Goal: Transaction & Acquisition: Book appointment/travel/reservation

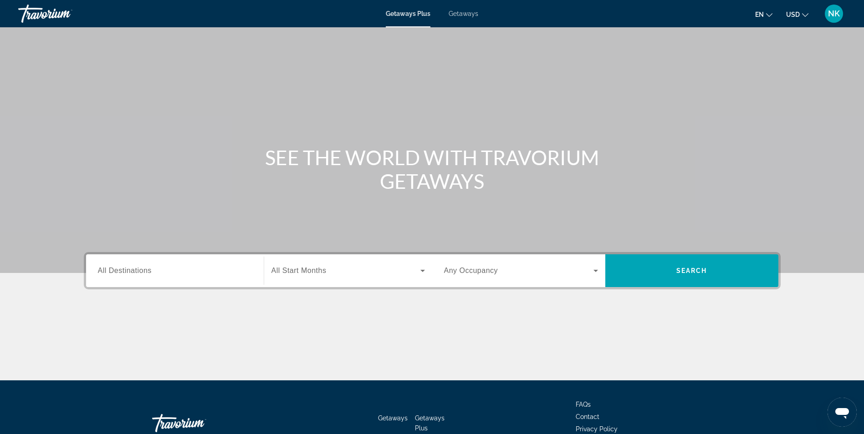
click at [467, 15] on span "Getaways" at bounding box center [464, 13] width 30 height 7
click at [115, 270] on span "All Destinations" at bounding box center [125, 271] width 54 height 8
click at [115, 270] on input "Destination All Destinations" at bounding box center [175, 271] width 154 height 11
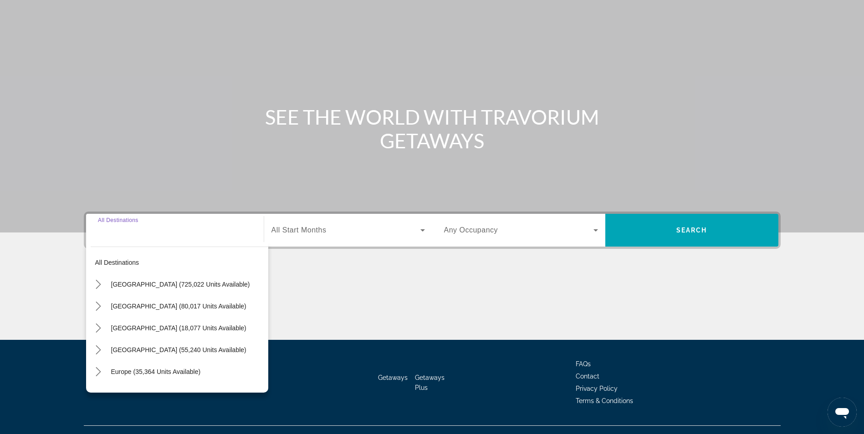
scroll to position [58, 0]
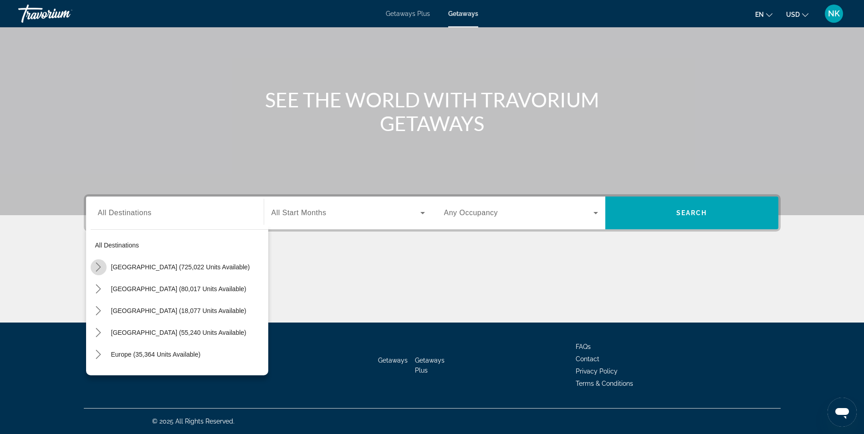
click at [101, 267] on icon "Toggle United States (725,022 units available) submenu" at bounding box center [98, 267] width 9 height 9
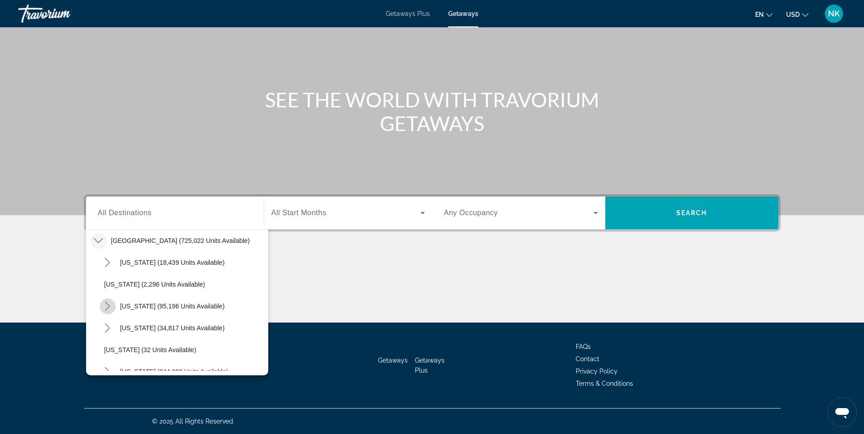
click at [107, 308] on icon "Toggle California (95,196 units available) submenu" at bounding box center [107, 306] width 9 height 9
click at [135, 330] on span "Los Angeles & [GEOGRAPHIC_DATA] (29,441 units available)" at bounding box center [188, 328] width 150 height 15
type input "**********"
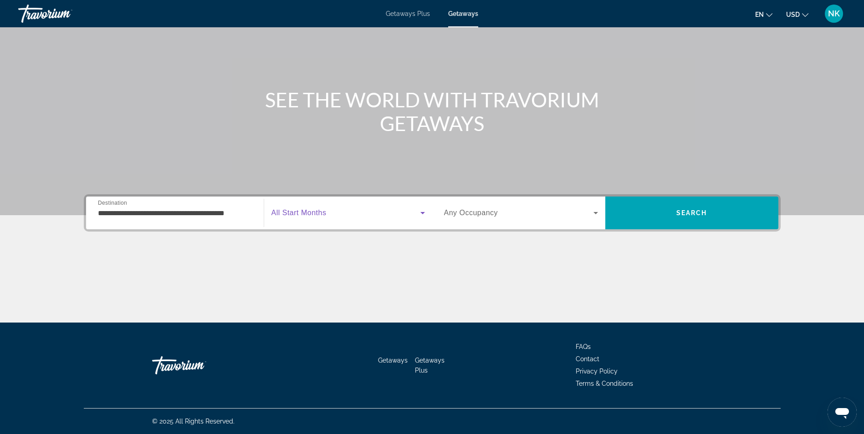
click at [313, 218] on span "Search widget" at bounding box center [345, 213] width 149 height 11
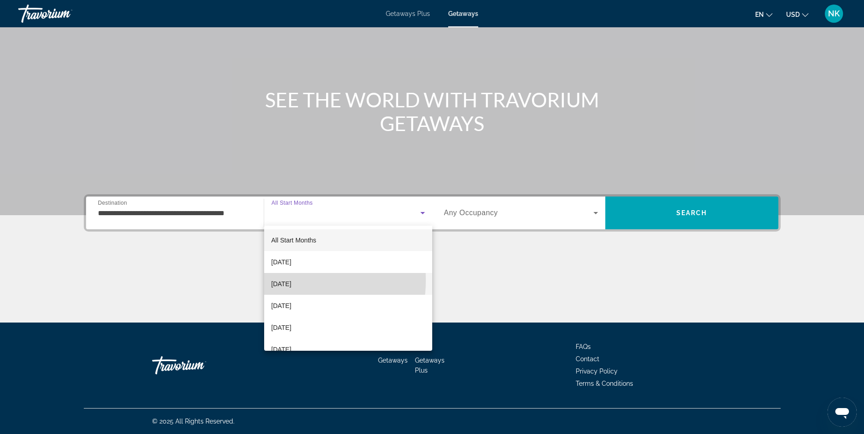
click at [286, 281] on span "[DATE]" at bounding box center [281, 284] width 20 height 11
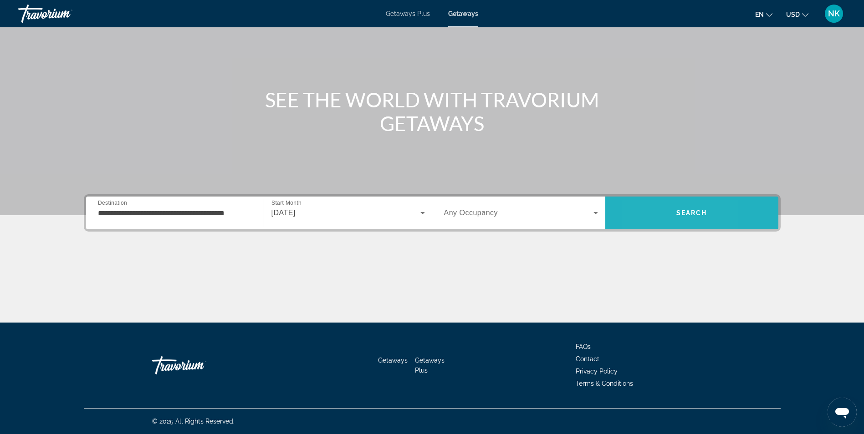
click at [643, 221] on span "Search" at bounding box center [691, 213] width 173 height 22
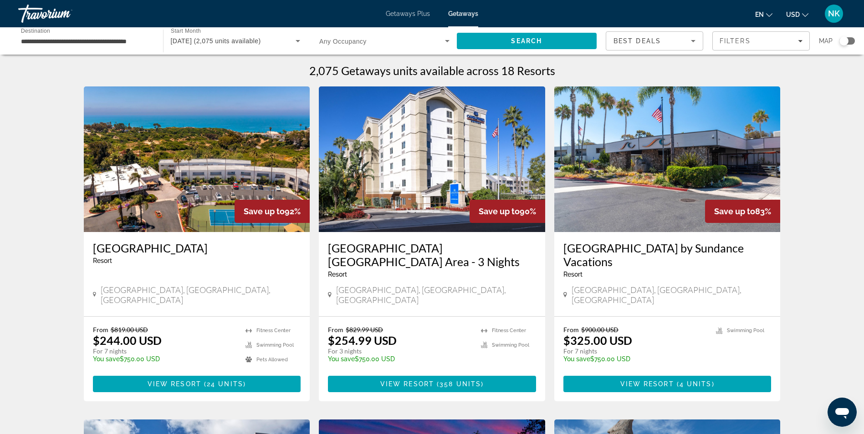
click at [227, 167] on img "Main content" at bounding box center [197, 160] width 226 height 146
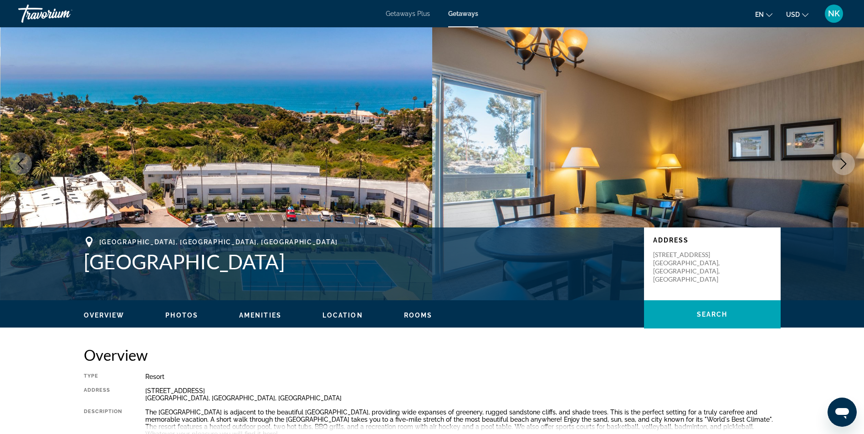
click at [843, 158] on icon "Next image" at bounding box center [843, 163] width 11 height 11
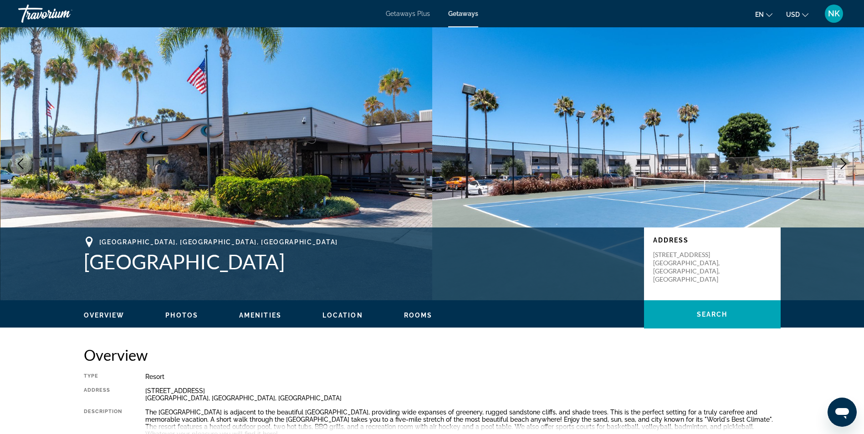
click at [843, 158] on icon "Next image" at bounding box center [843, 163] width 11 height 11
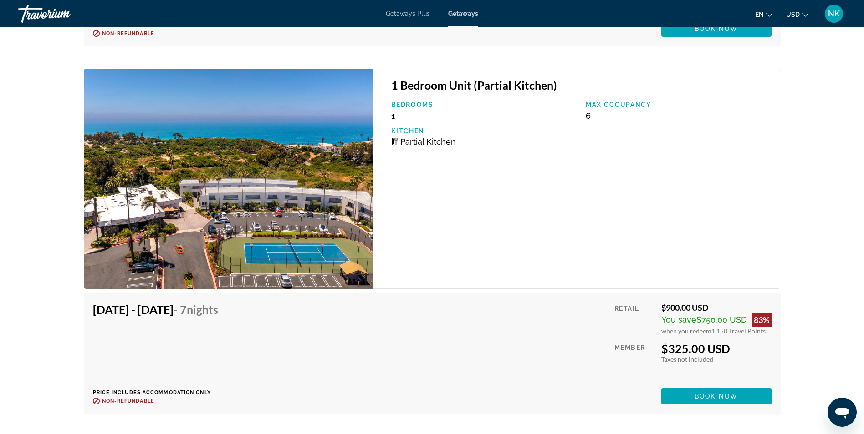
scroll to position [2969, 0]
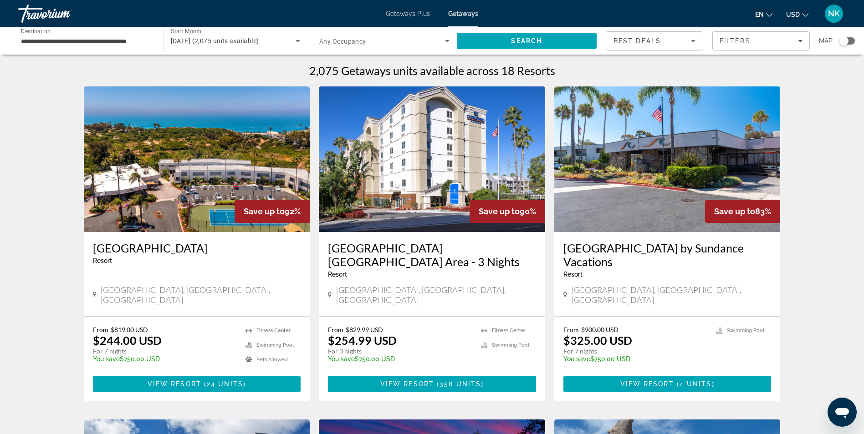
click at [642, 160] on img "Main content" at bounding box center [667, 160] width 226 height 146
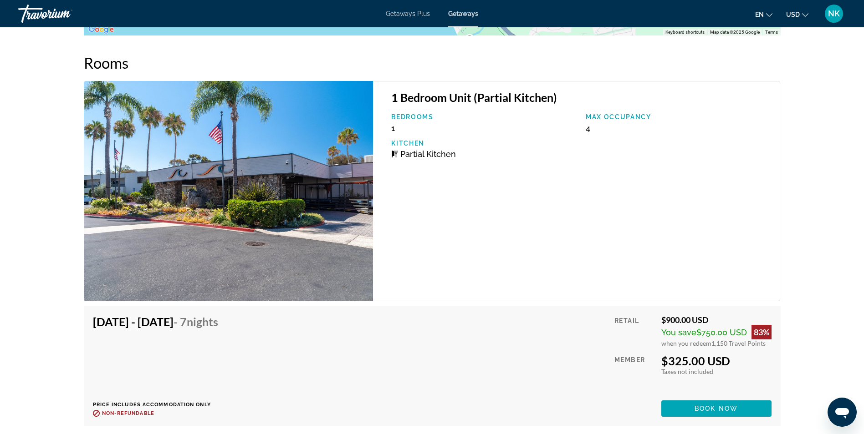
scroll to position [1312, 0]
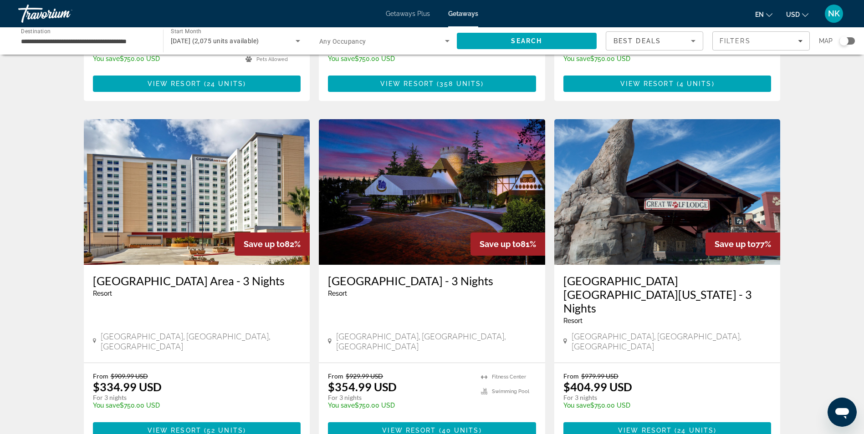
scroll to position [310, 0]
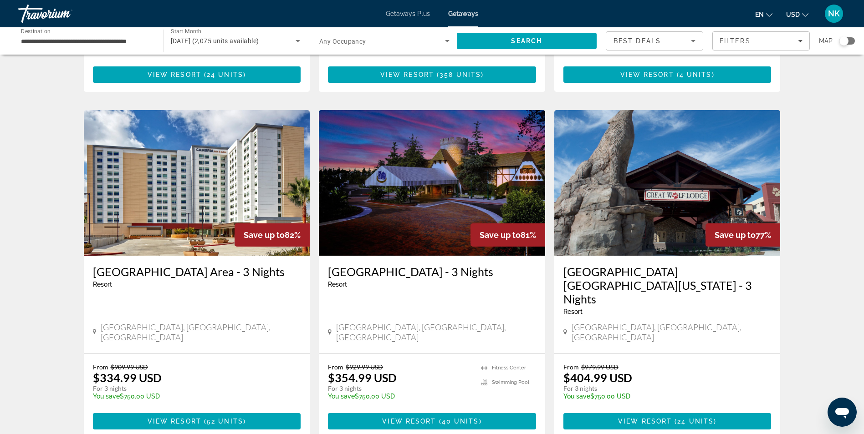
click at [176, 176] on img "Main content" at bounding box center [197, 183] width 226 height 146
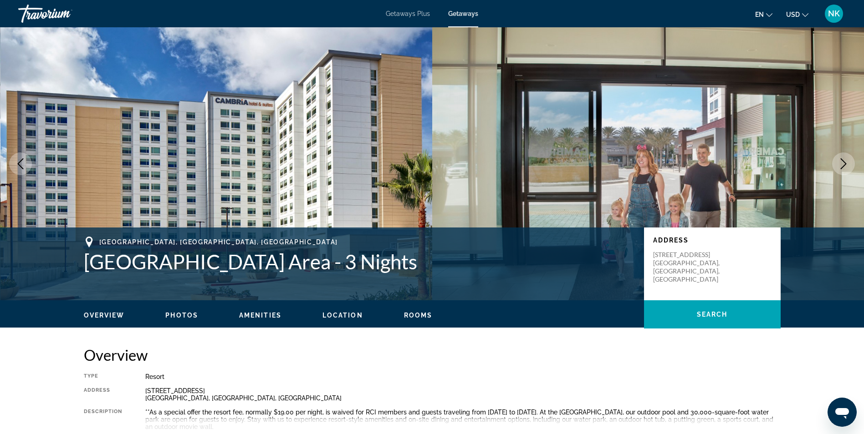
click at [839, 164] on icon "Next image" at bounding box center [843, 163] width 11 height 11
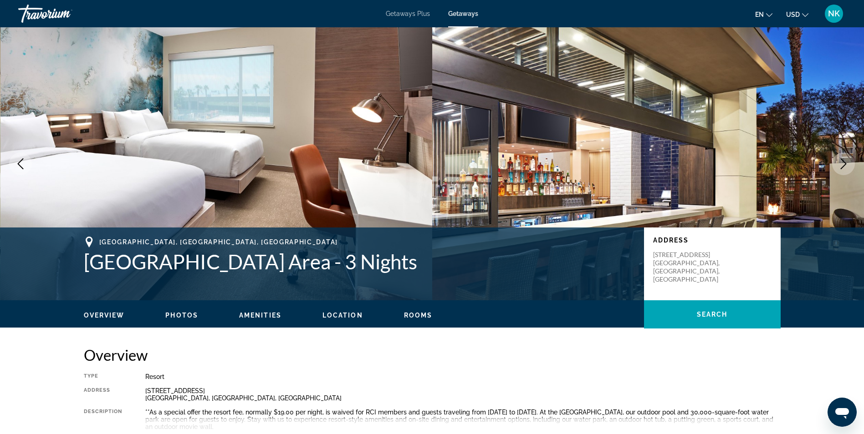
click at [839, 164] on icon "Next image" at bounding box center [843, 163] width 11 height 11
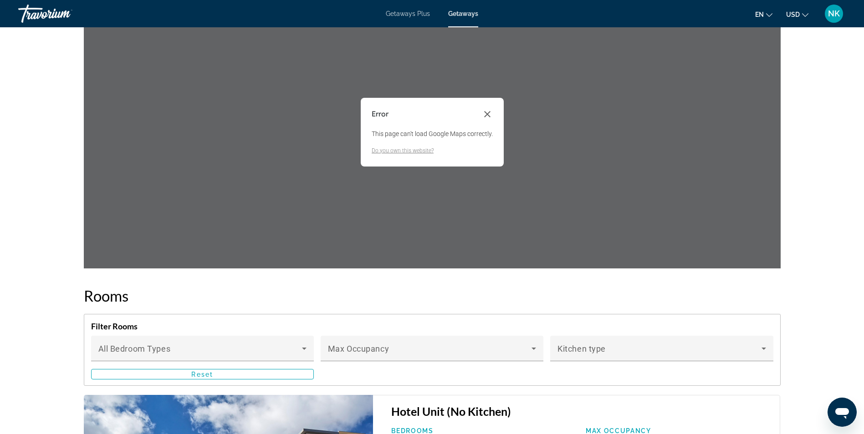
scroll to position [1129, 0]
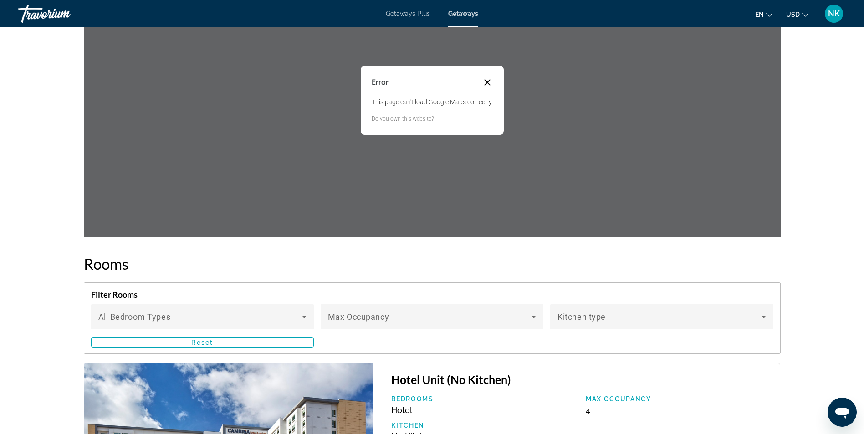
click at [490, 83] on button "Close dialog" at bounding box center [487, 82] width 11 height 11
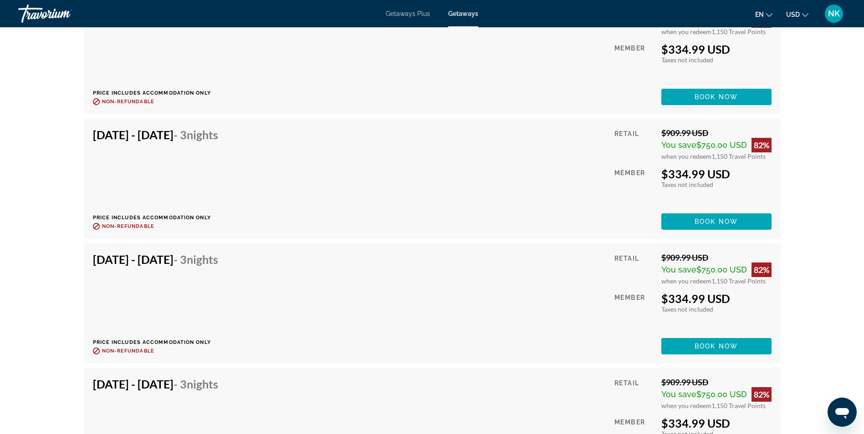
scroll to position [2350, 0]
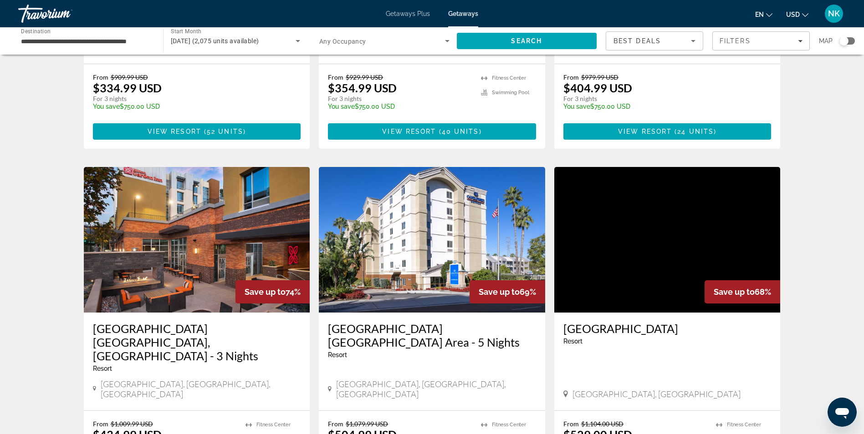
scroll to position [601, 0]
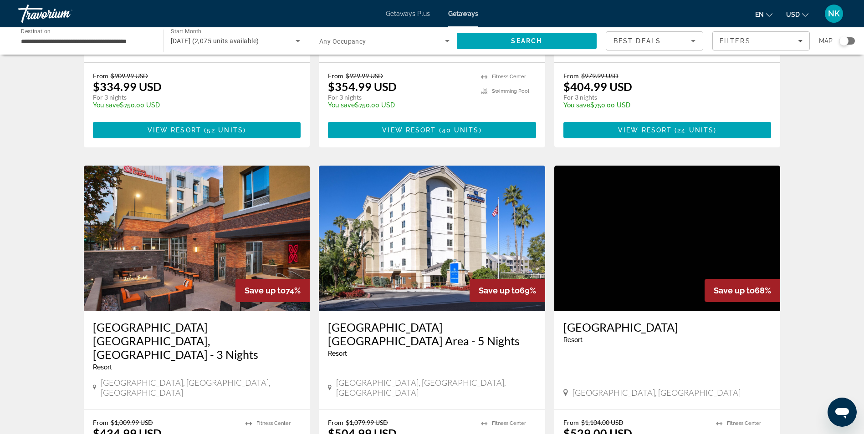
click at [430, 218] on img "Main content" at bounding box center [432, 239] width 226 height 146
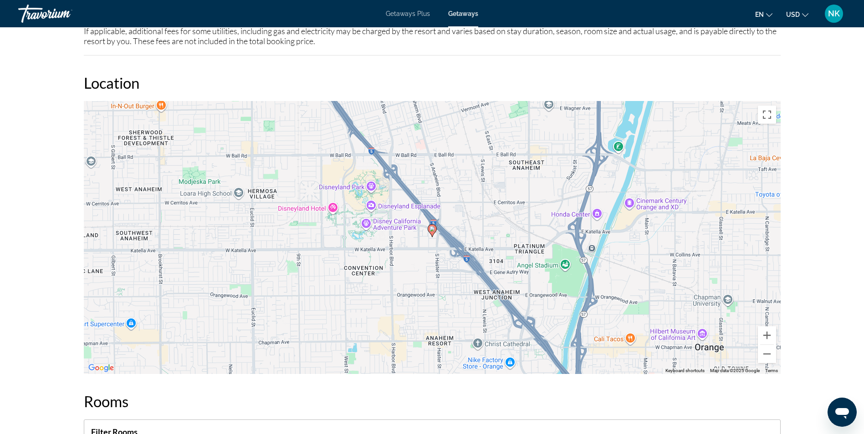
scroll to position [966, 0]
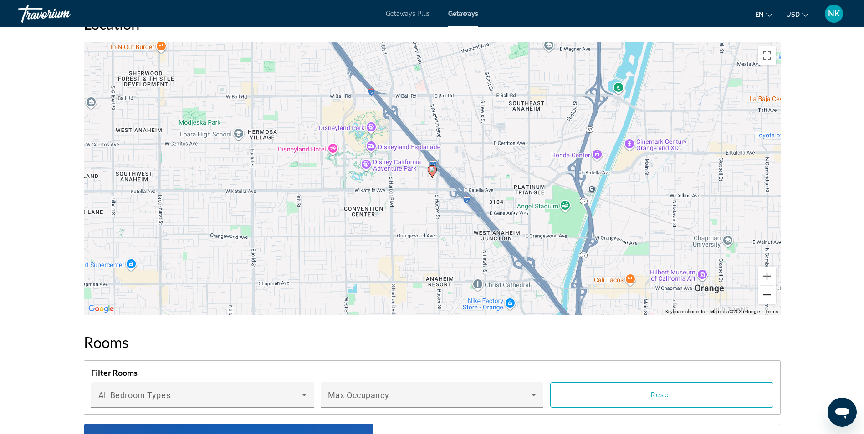
click at [766, 296] on button "Zoom out" at bounding box center [767, 295] width 18 height 18
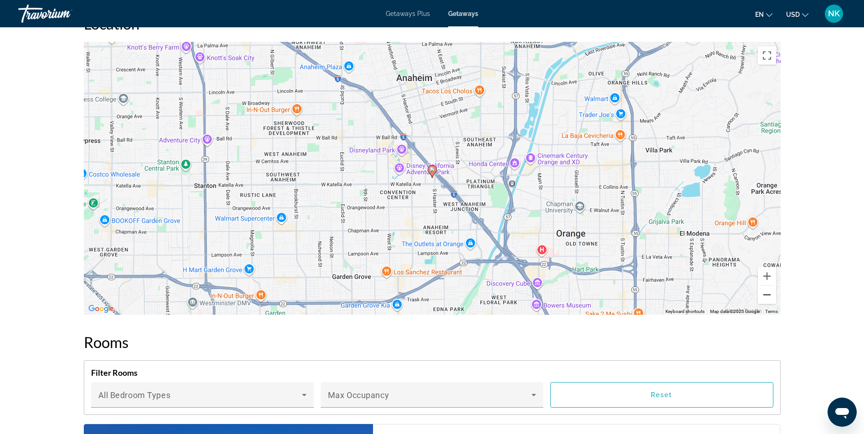
click at [766, 296] on button "Zoom out" at bounding box center [767, 295] width 18 height 18
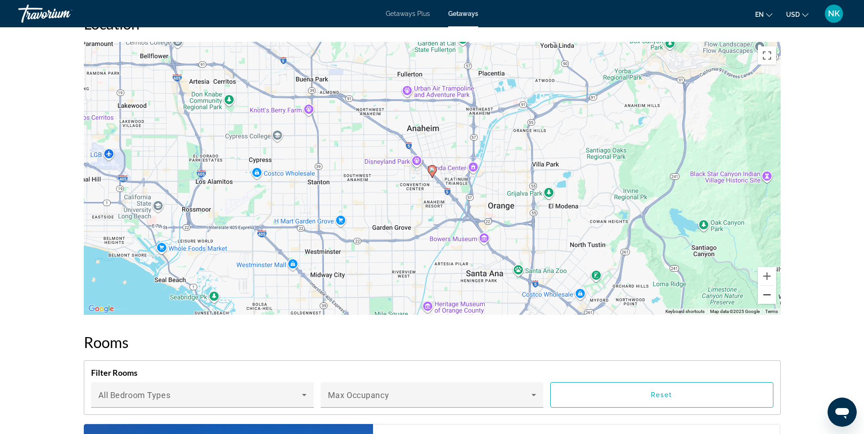
click at [766, 296] on button "Zoom out" at bounding box center [767, 295] width 18 height 18
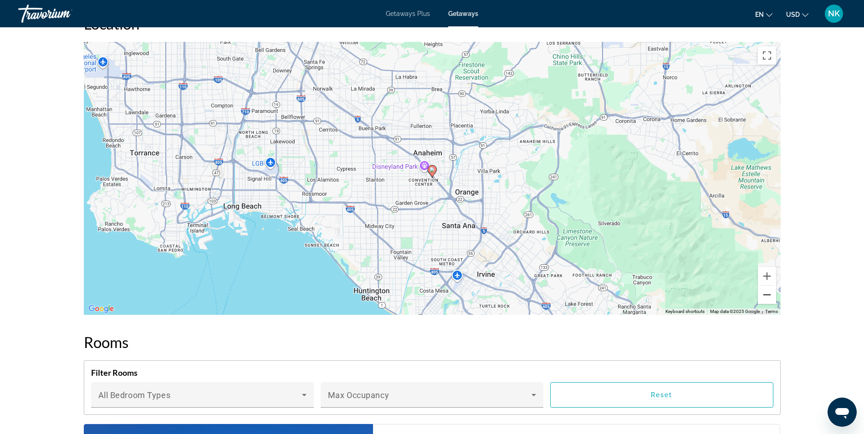
click at [766, 296] on button "Zoom out" at bounding box center [767, 295] width 18 height 18
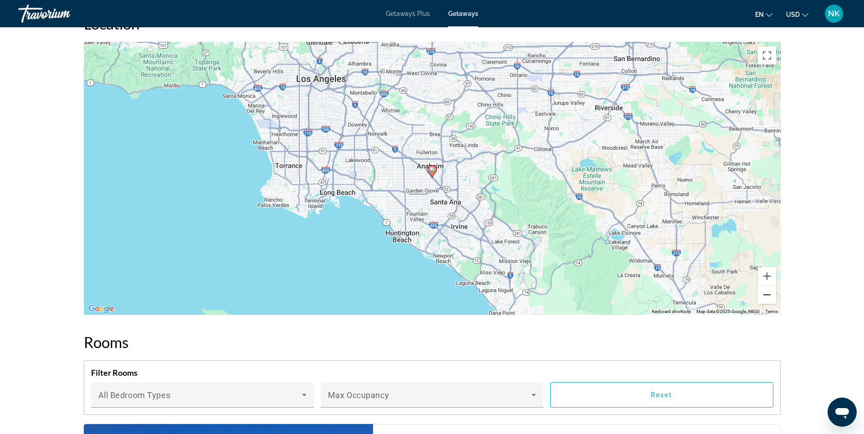
click at [766, 296] on button "Zoom out" at bounding box center [767, 295] width 18 height 18
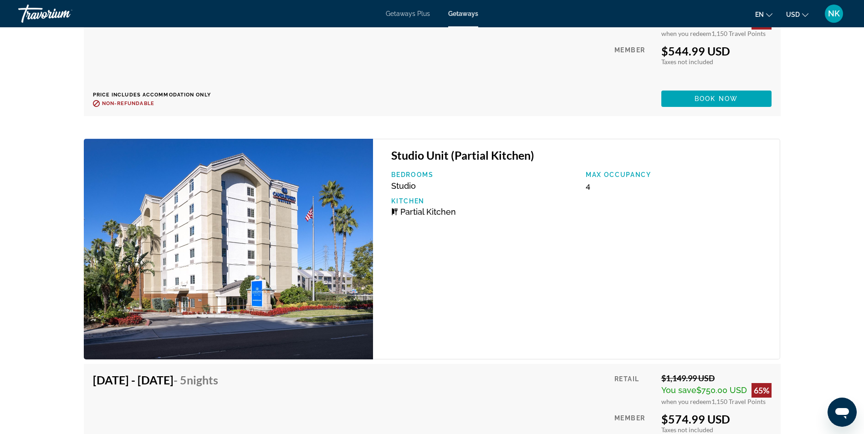
scroll to position [5210, 0]
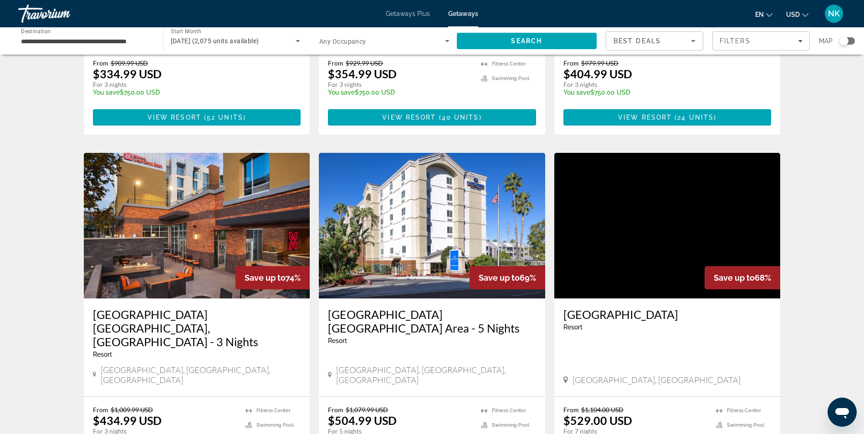
scroll to position [619, 0]
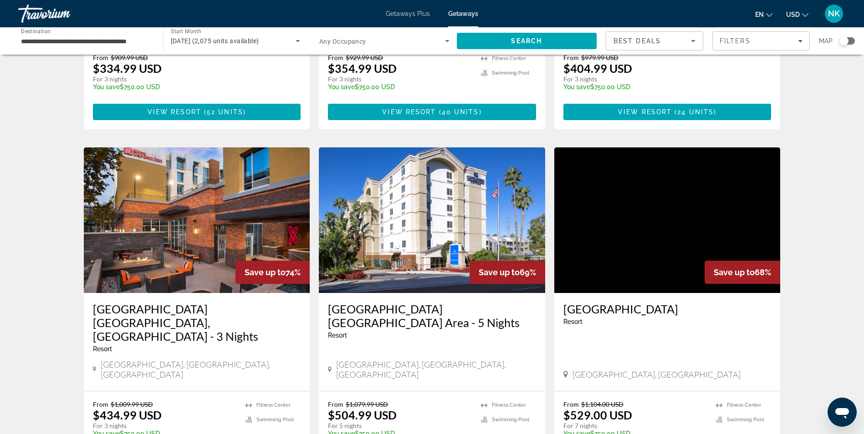
click at [669, 163] on img "Main content" at bounding box center [667, 221] width 226 height 146
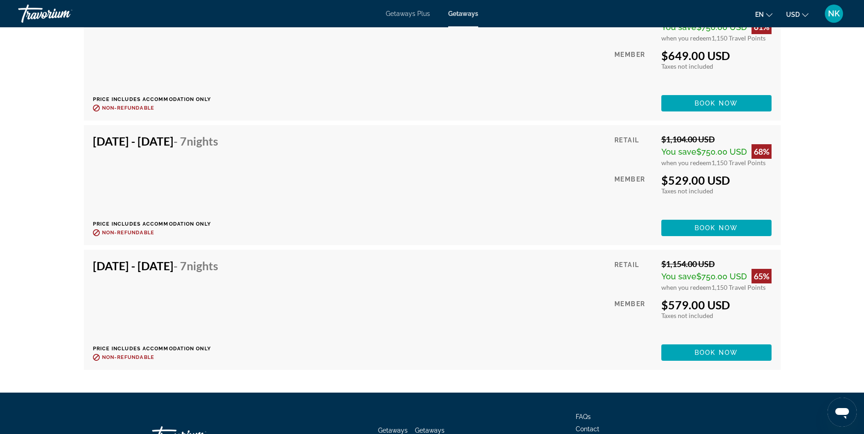
scroll to position [1585, 0]
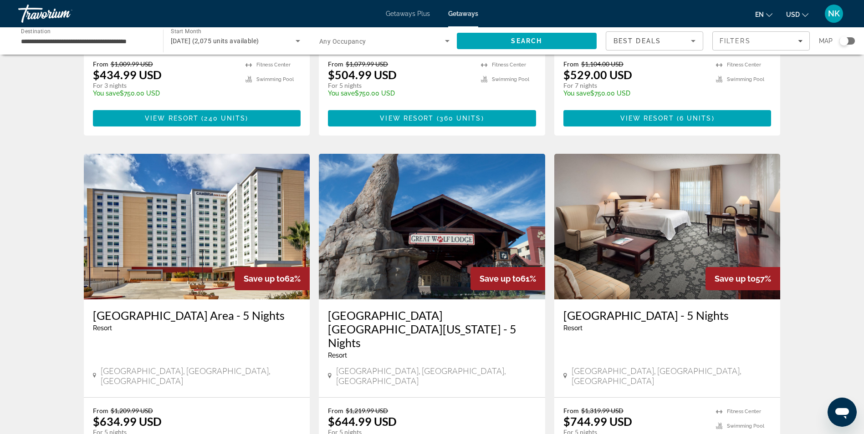
scroll to position [984, 0]
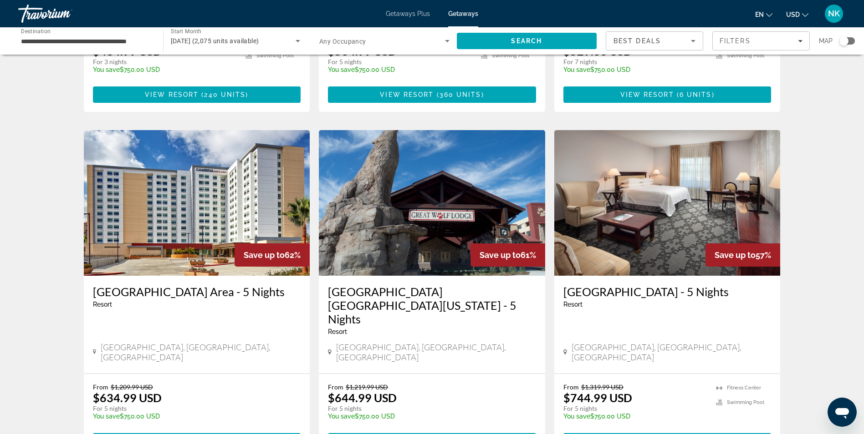
click at [212, 163] on img "Main content" at bounding box center [197, 203] width 226 height 146
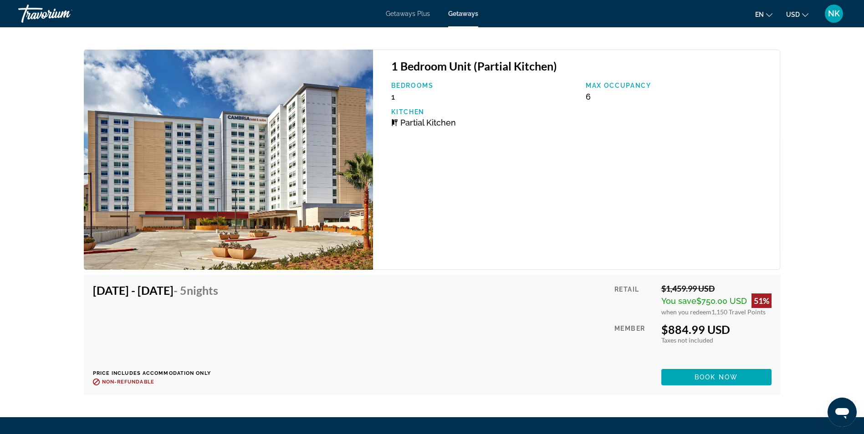
scroll to position [2046, 0]
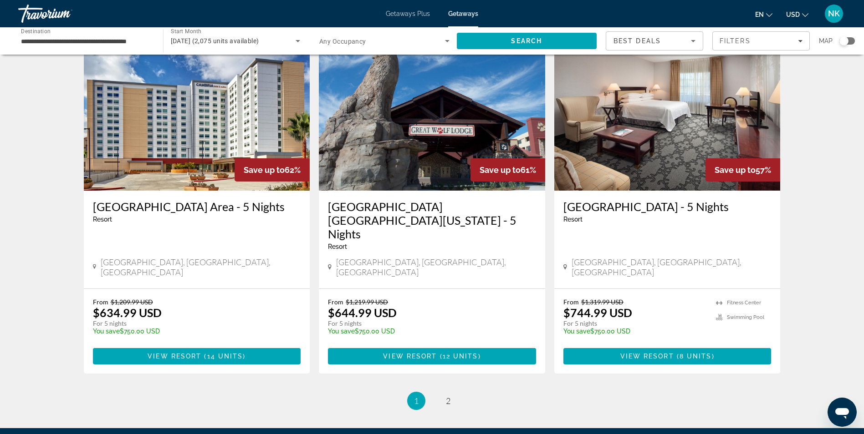
scroll to position [1094, 0]
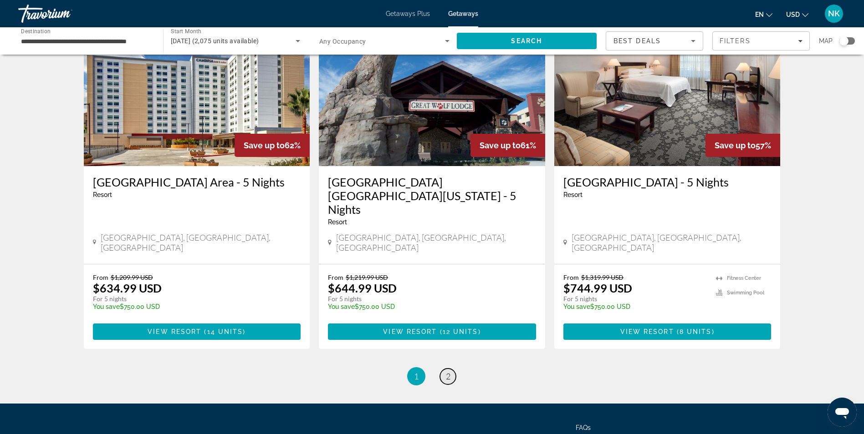
click at [450, 372] on span "2" at bounding box center [448, 377] width 5 height 10
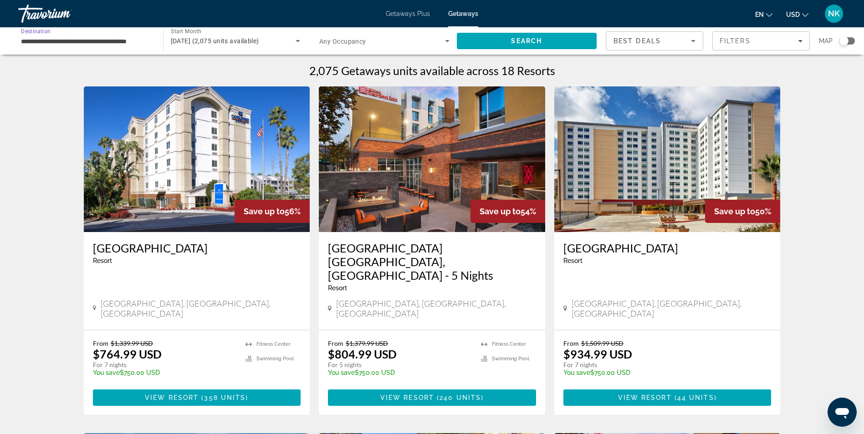
click at [135, 36] on input "**********" at bounding box center [86, 41] width 130 height 11
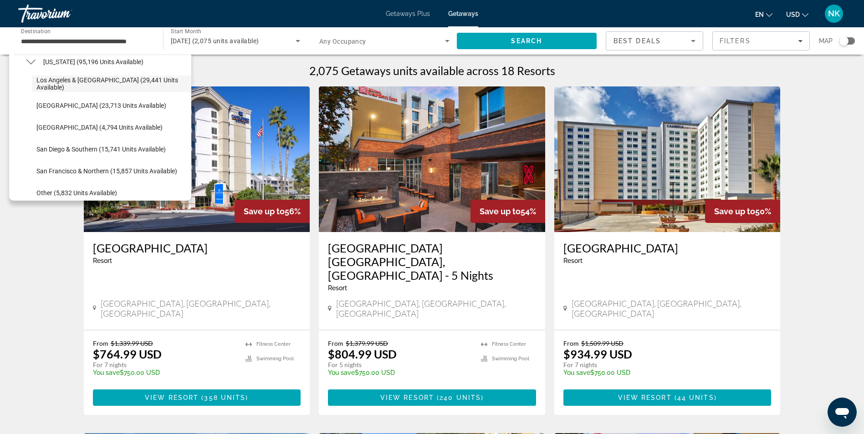
scroll to position [117, 0]
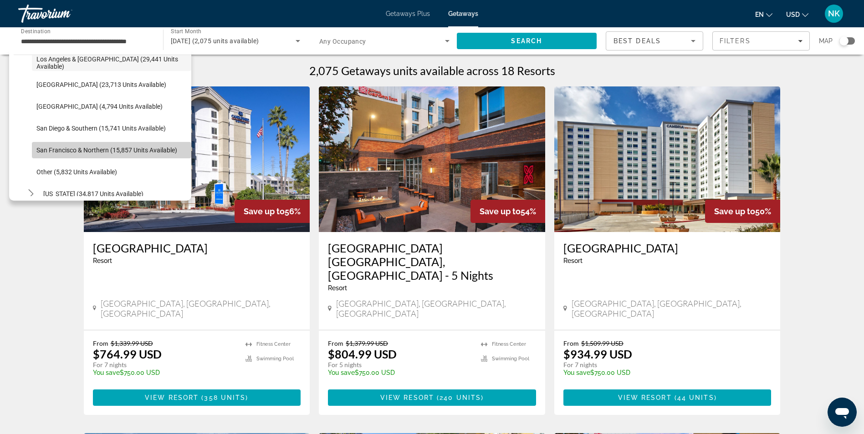
click at [133, 149] on span "San Francisco & Northern (15,857 units available)" at bounding box center [106, 150] width 141 height 7
type input "**********"
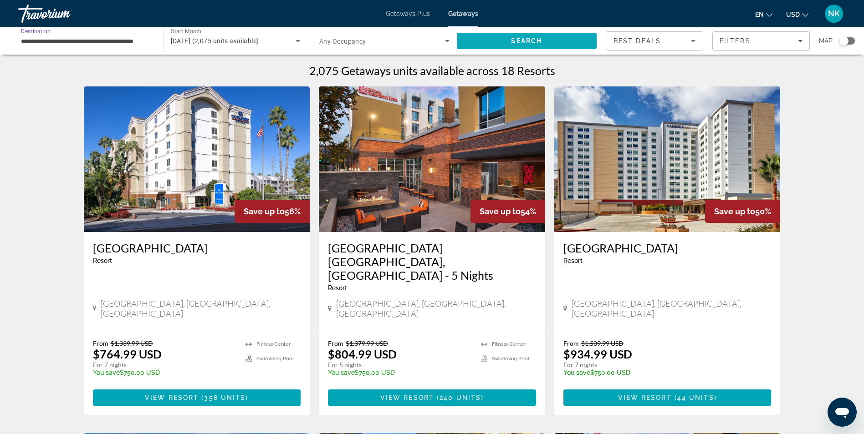
click at [480, 40] on span "Search" at bounding box center [527, 41] width 140 height 22
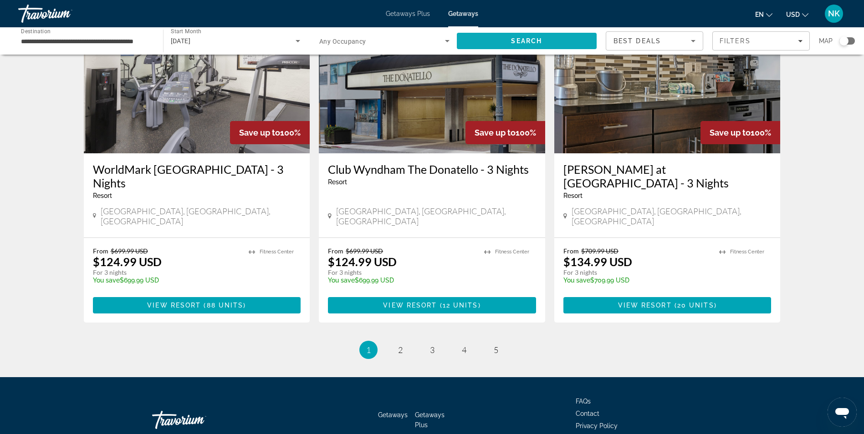
scroll to position [1094, 0]
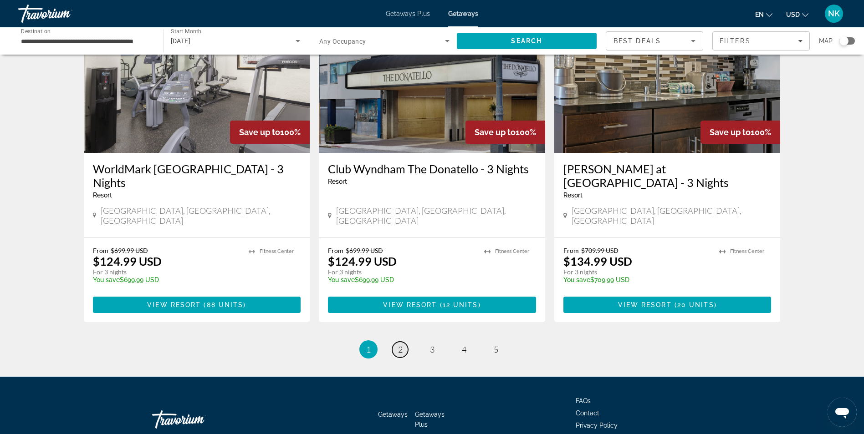
click at [403, 342] on link "page 2" at bounding box center [400, 350] width 16 height 16
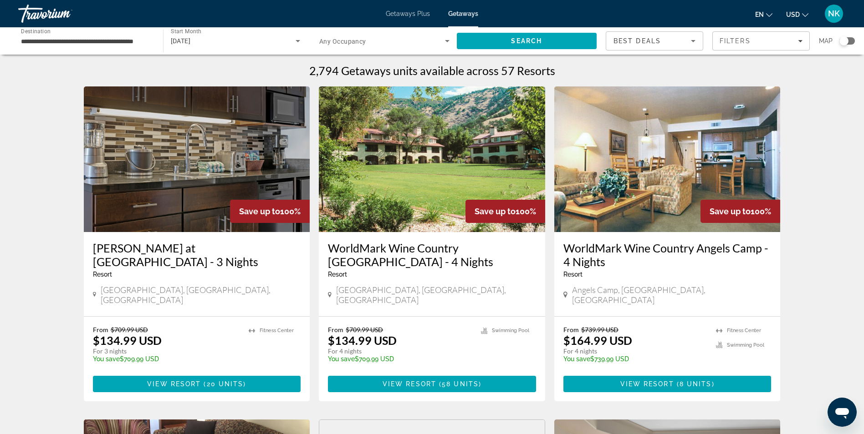
click at [587, 191] on img "Main content" at bounding box center [667, 160] width 226 height 146
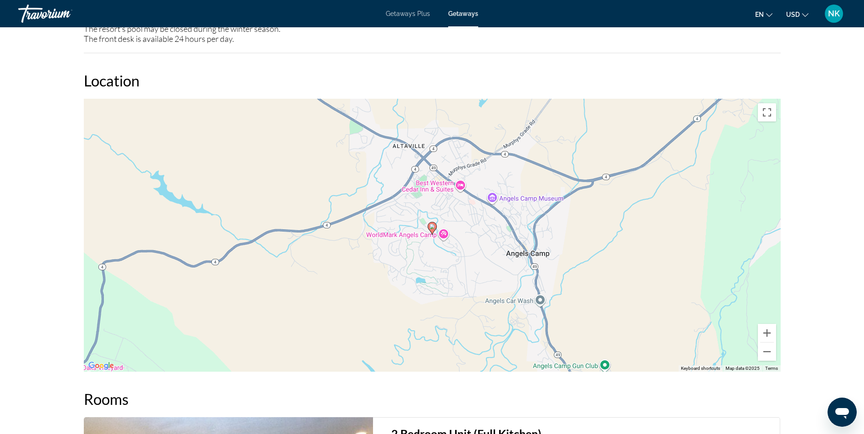
scroll to position [1385, 0]
click at [769, 347] on button "Zoom out" at bounding box center [767, 351] width 18 height 18
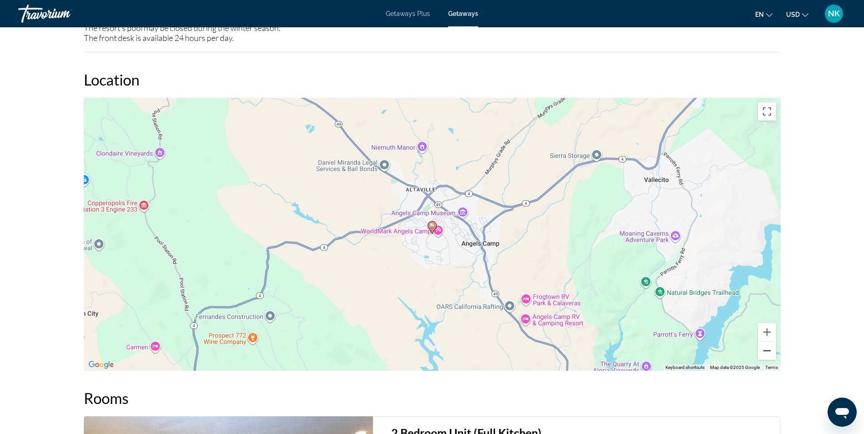
click at [769, 347] on button "Zoom out" at bounding box center [767, 351] width 18 height 18
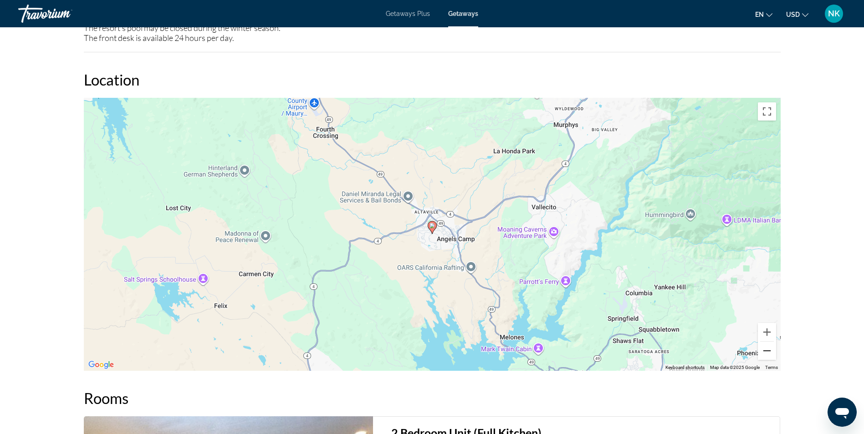
click at [769, 347] on button "Zoom out" at bounding box center [767, 351] width 18 height 18
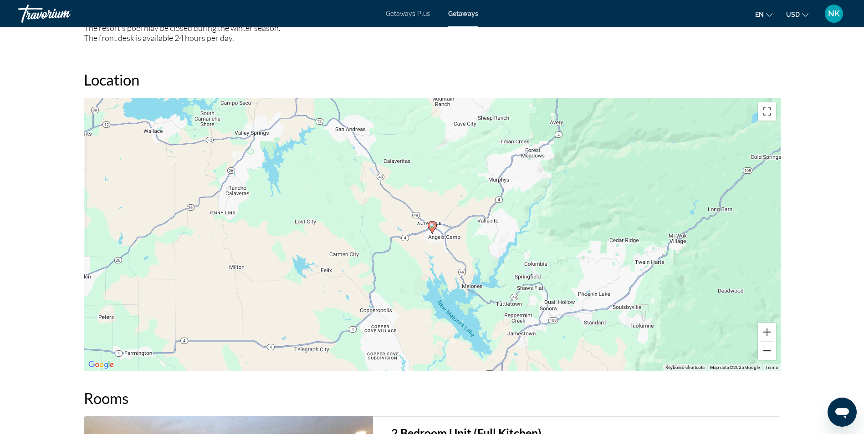
click at [769, 347] on button "Zoom out" at bounding box center [767, 351] width 18 height 18
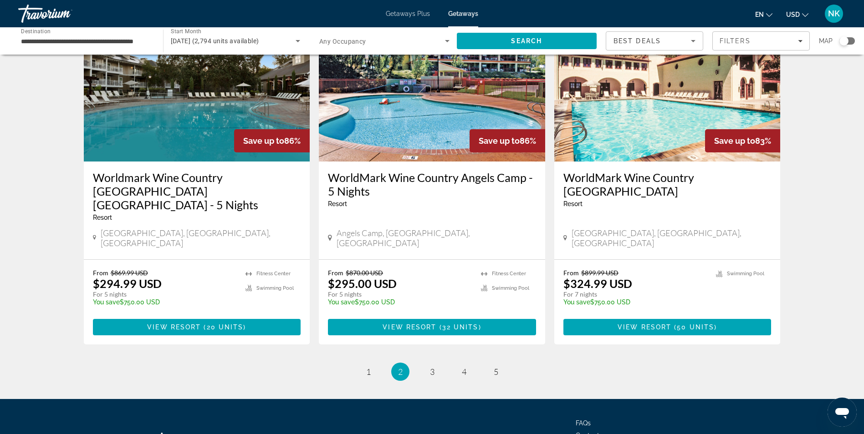
scroll to position [1094, 0]
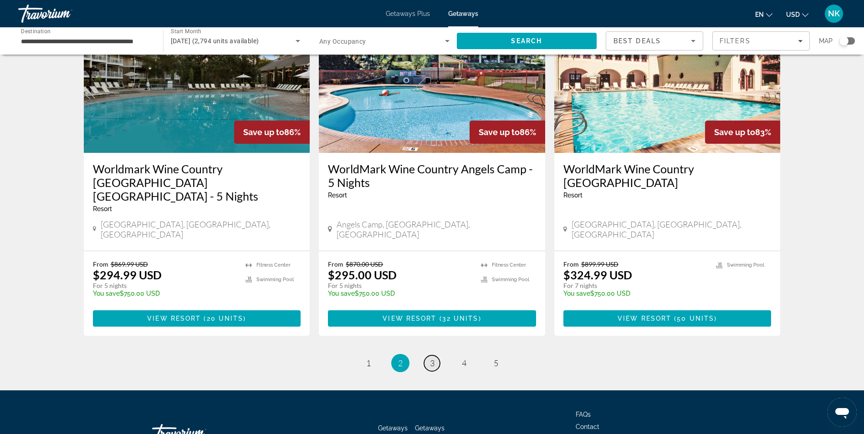
click at [434, 356] on link "page 3" at bounding box center [432, 364] width 16 height 16
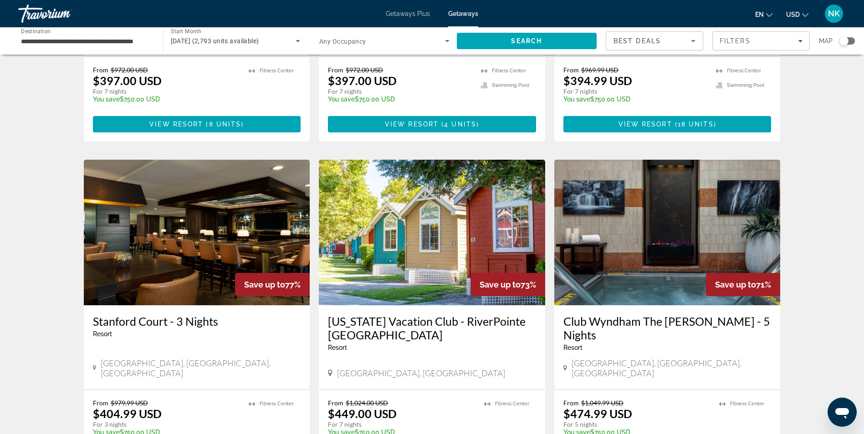
scroll to position [1002, 0]
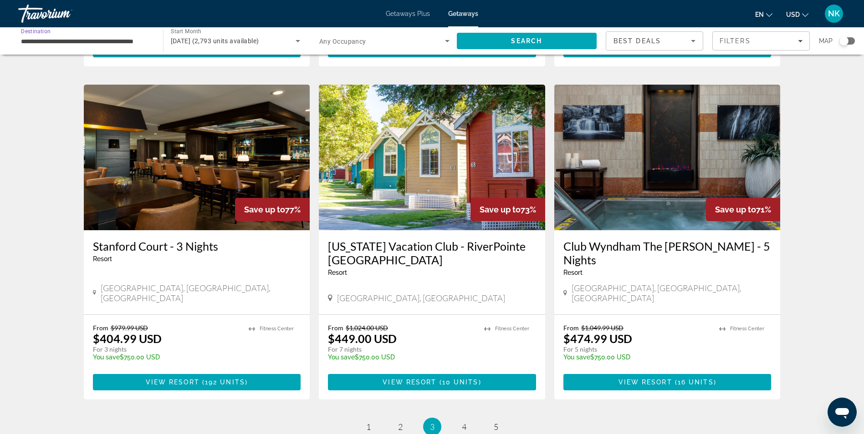
click at [61, 41] on input "**********" at bounding box center [86, 41] width 130 height 11
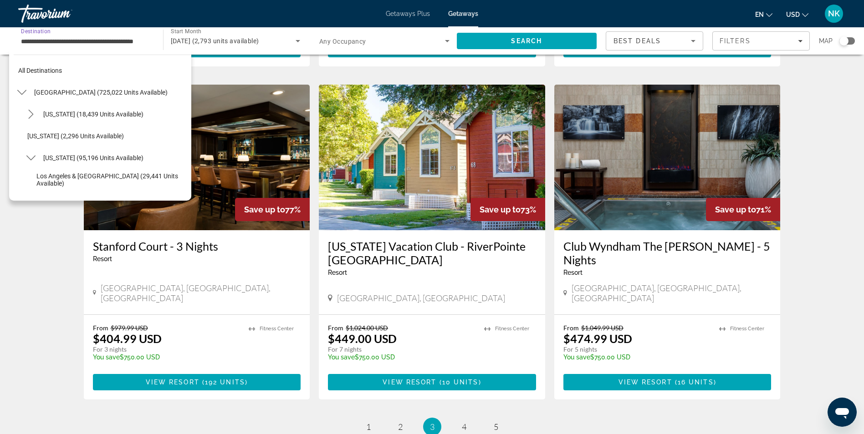
scroll to position [142, 0]
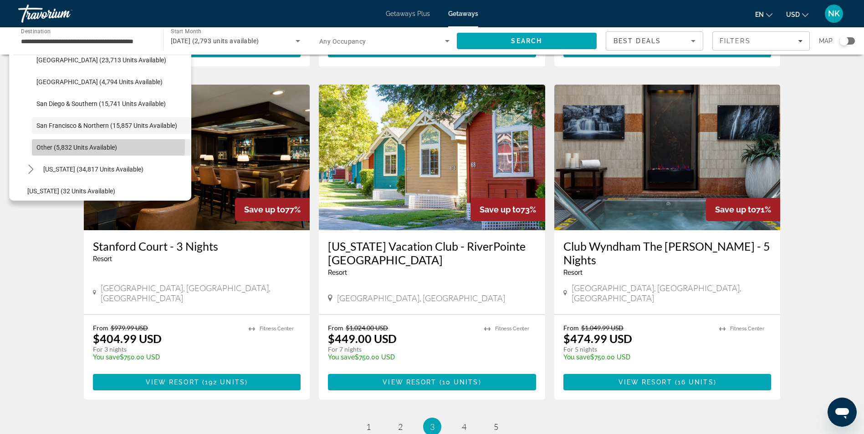
click at [45, 145] on span "Other (5,832 units available)" at bounding box center [76, 147] width 81 height 7
type input "**********"
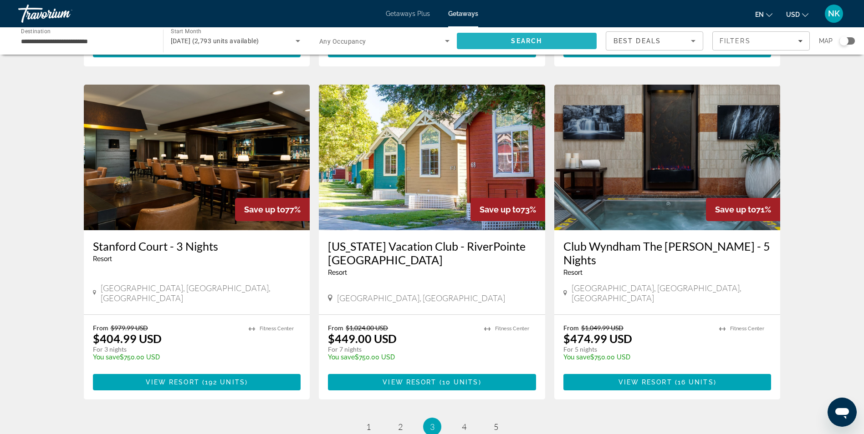
click at [514, 41] on span "Search" at bounding box center [526, 40] width 31 height 7
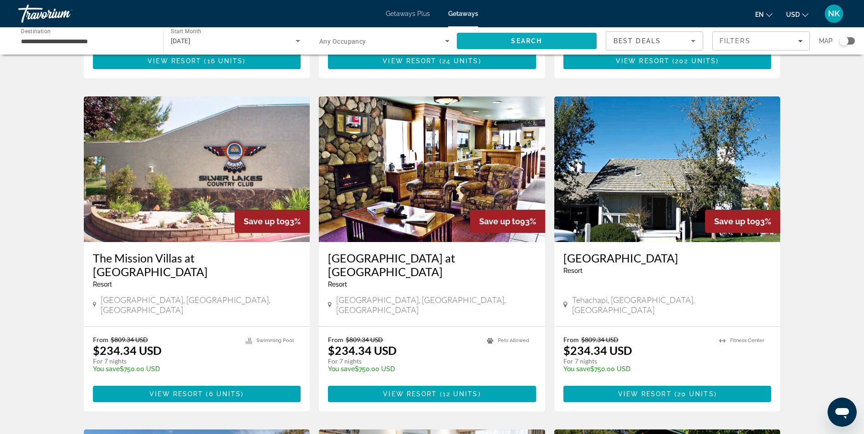
scroll to position [328, 0]
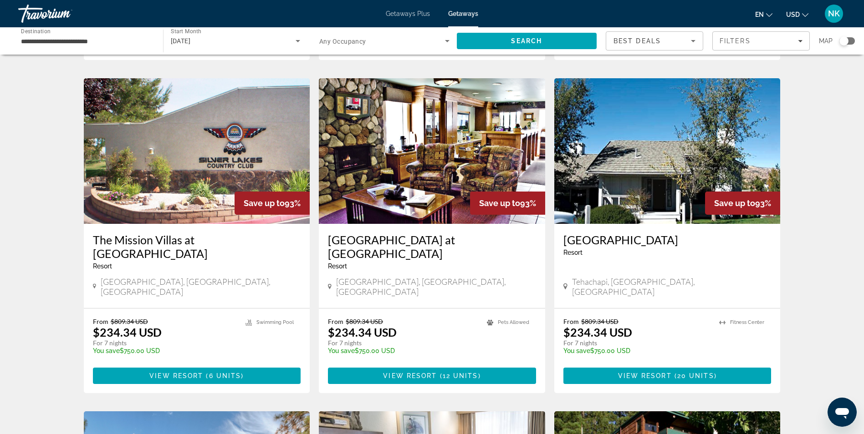
click at [224, 162] on img "Main content" at bounding box center [197, 151] width 226 height 146
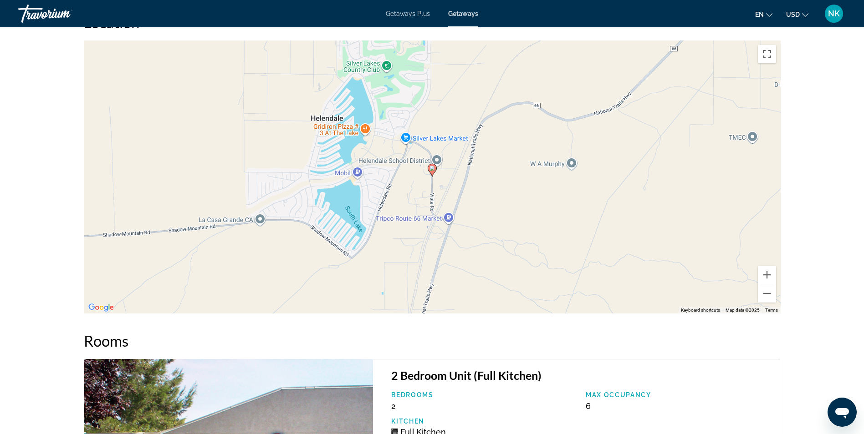
scroll to position [1366, 0]
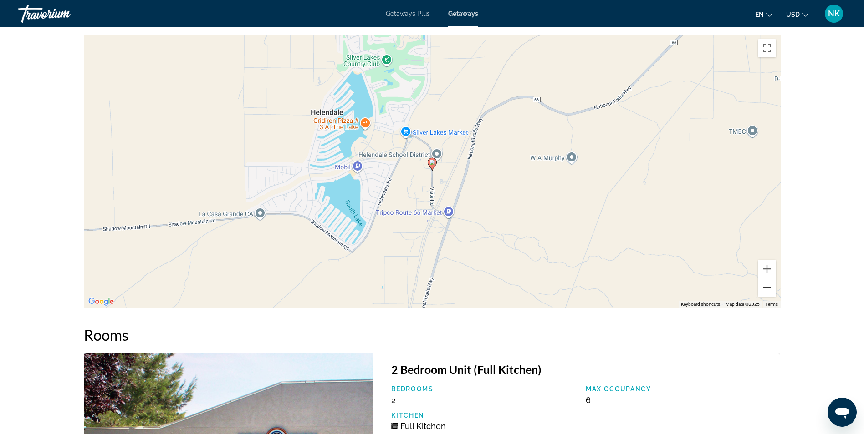
click at [768, 288] on button "Zoom out" at bounding box center [767, 288] width 18 height 18
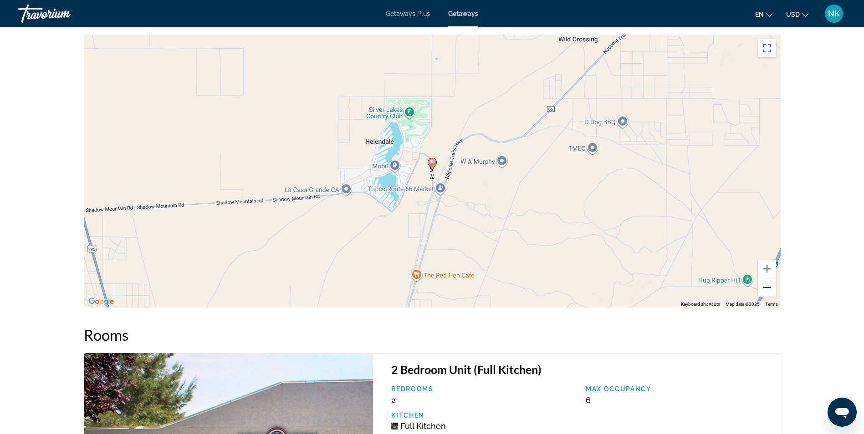
click at [768, 288] on button "Zoom out" at bounding box center [767, 288] width 18 height 18
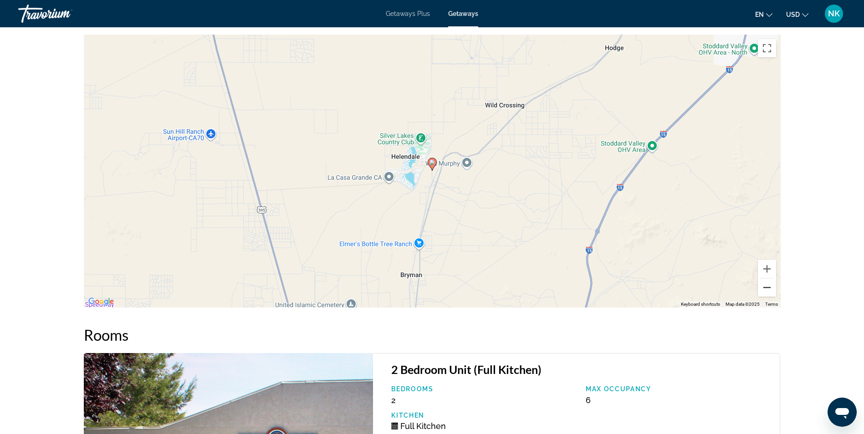
click at [768, 288] on button "Zoom out" at bounding box center [767, 288] width 18 height 18
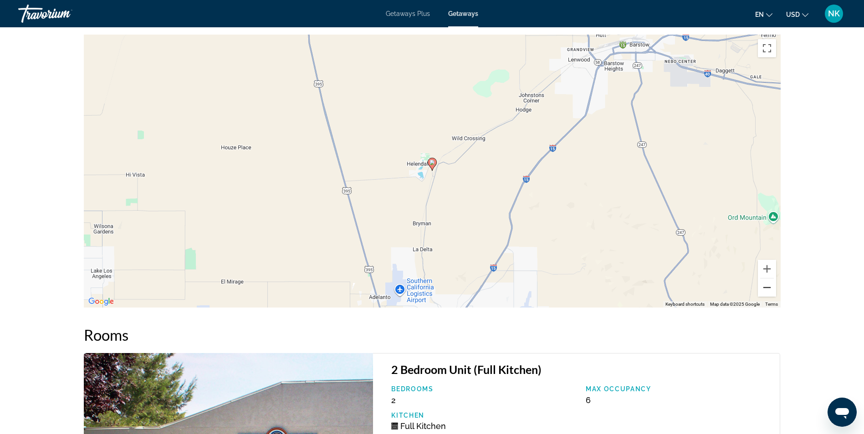
click at [768, 288] on button "Zoom out" at bounding box center [767, 288] width 18 height 18
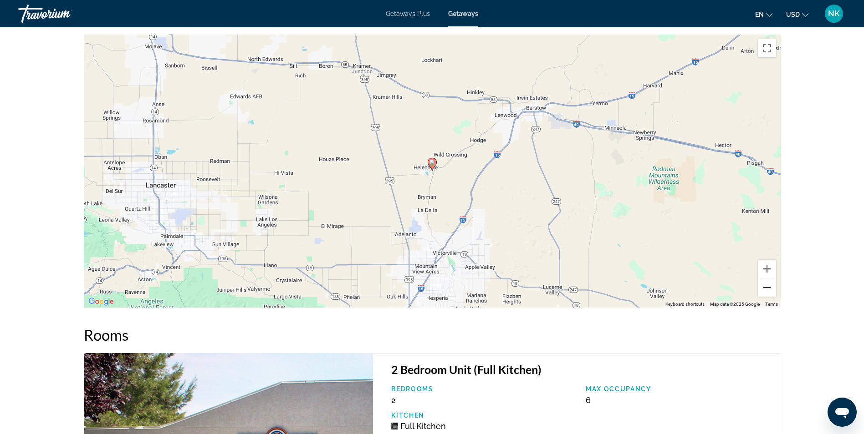
click at [768, 288] on button "Zoom out" at bounding box center [767, 288] width 18 height 18
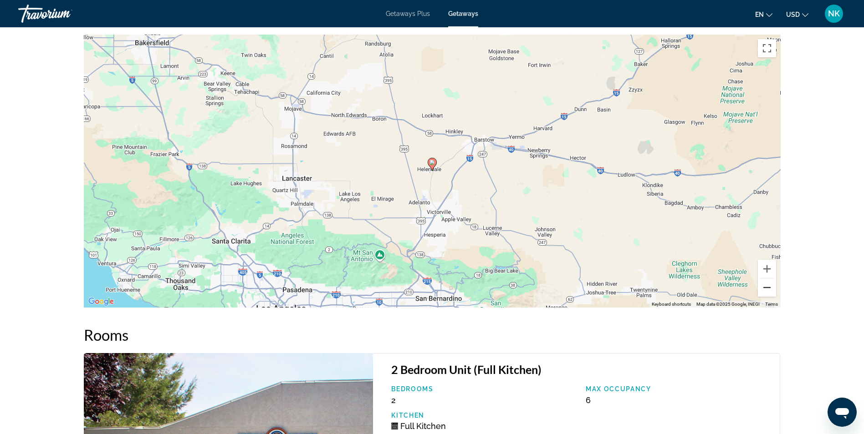
click at [768, 288] on button "Zoom out" at bounding box center [767, 288] width 18 height 18
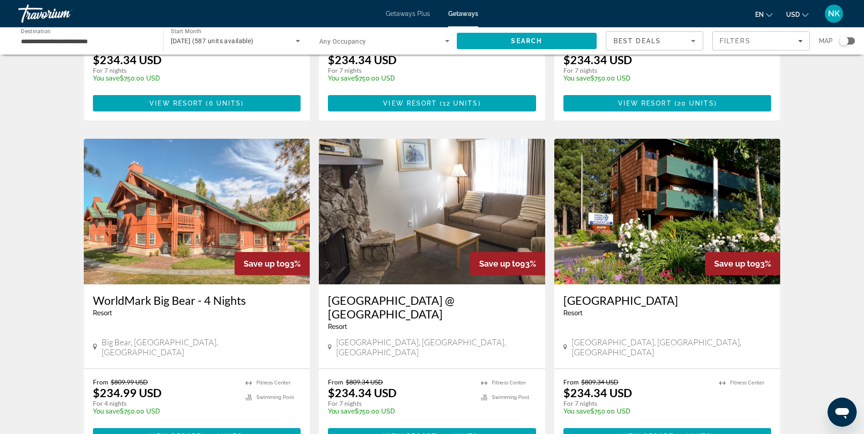
scroll to position [601, 0]
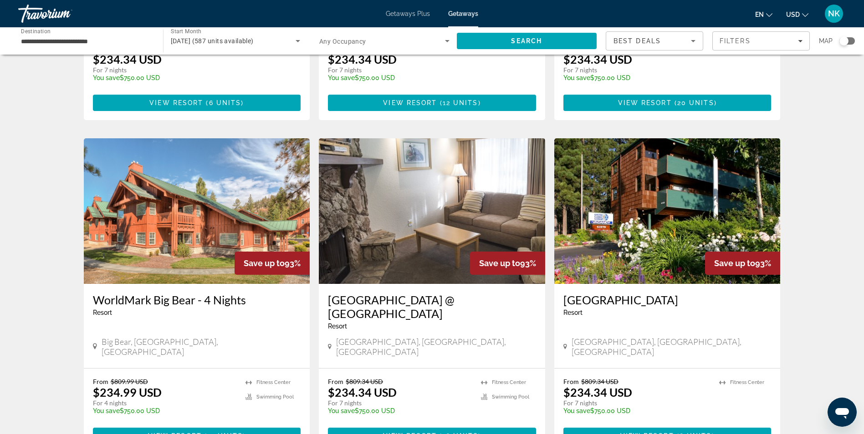
click at [184, 201] on img "Main content" at bounding box center [197, 211] width 226 height 146
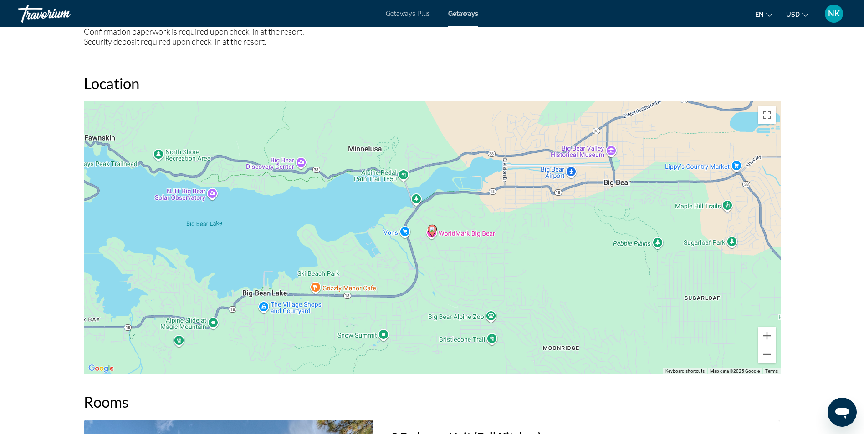
scroll to position [1202, 0]
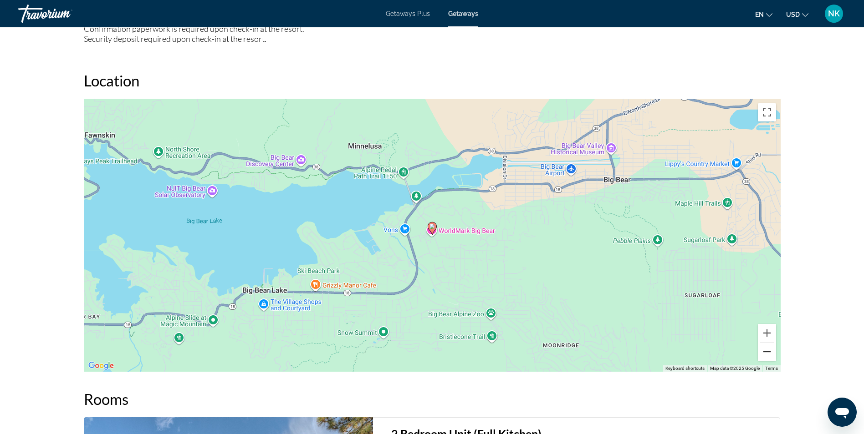
click at [772, 345] on button "Zoom out" at bounding box center [767, 352] width 18 height 18
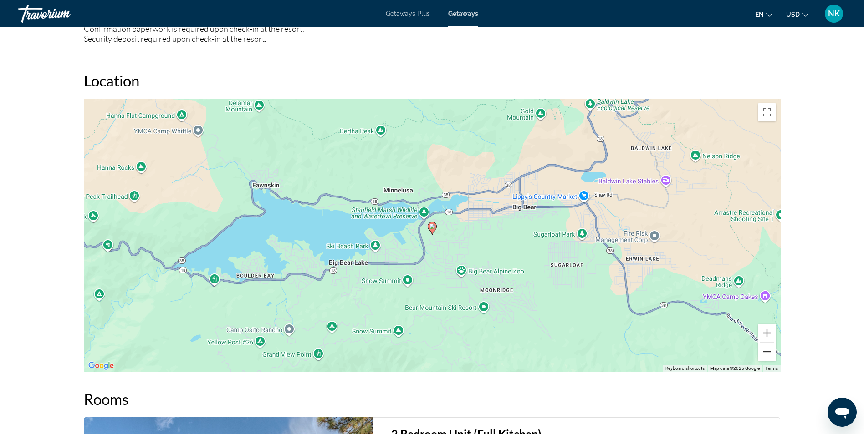
click at [772, 345] on button "Zoom out" at bounding box center [767, 352] width 18 height 18
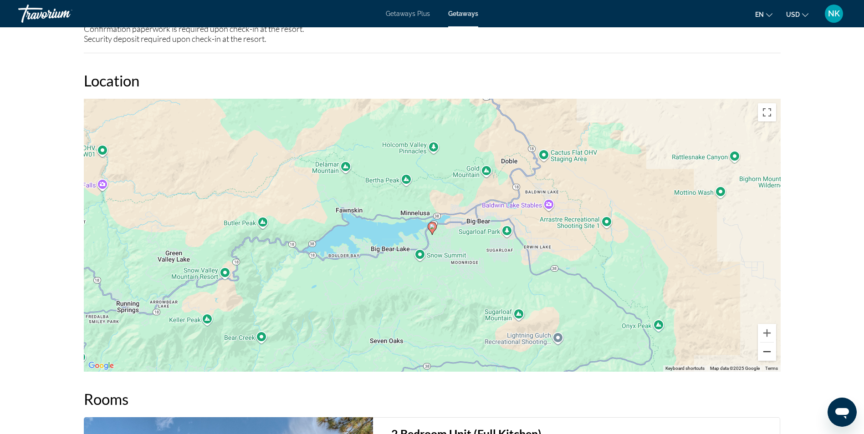
click at [772, 345] on button "Zoom out" at bounding box center [767, 352] width 18 height 18
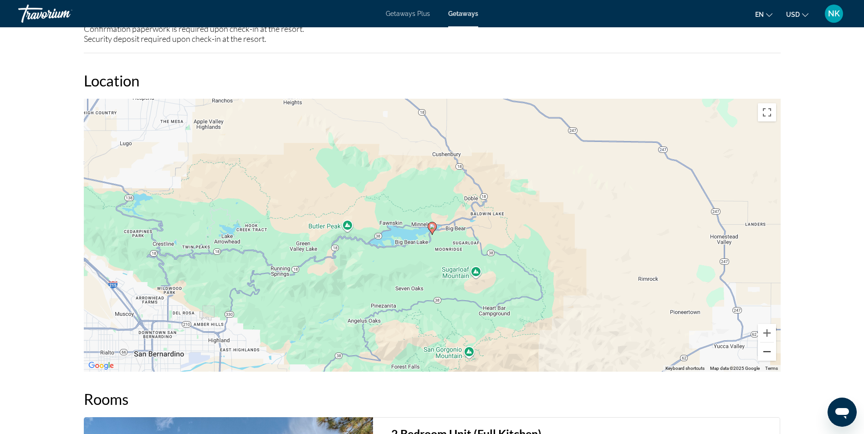
click at [772, 345] on button "Zoom out" at bounding box center [767, 352] width 18 height 18
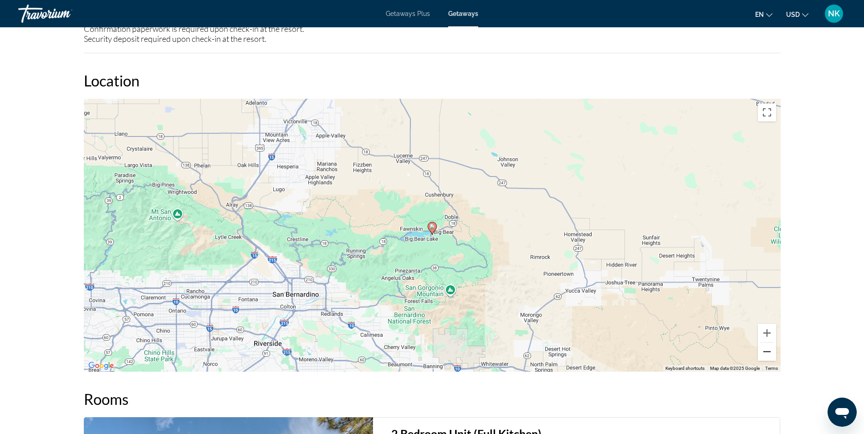
click at [772, 345] on button "Zoom out" at bounding box center [767, 352] width 18 height 18
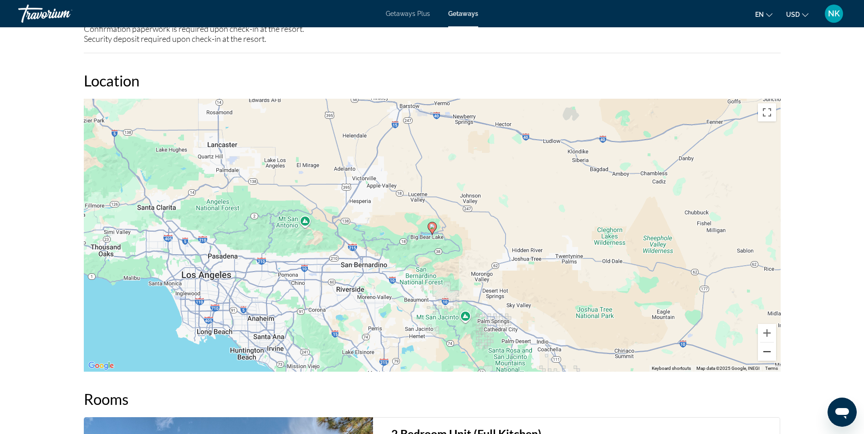
click at [772, 345] on button "Zoom out" at bounding box center [767, 352] width 18 height 18
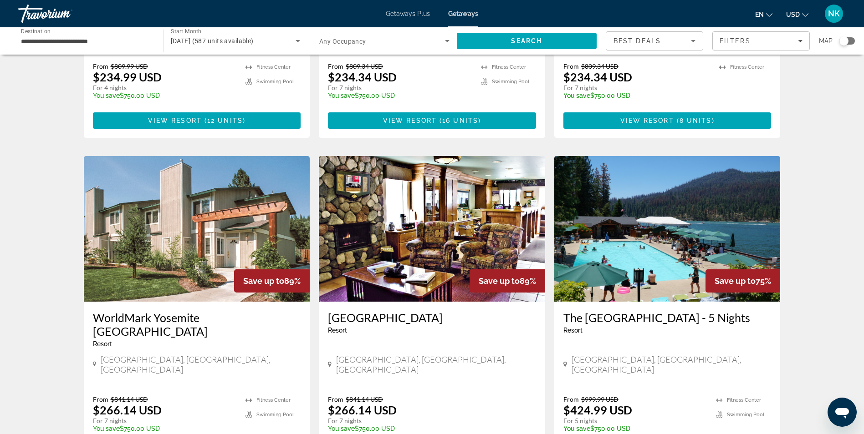
scroll to position [929, 0]
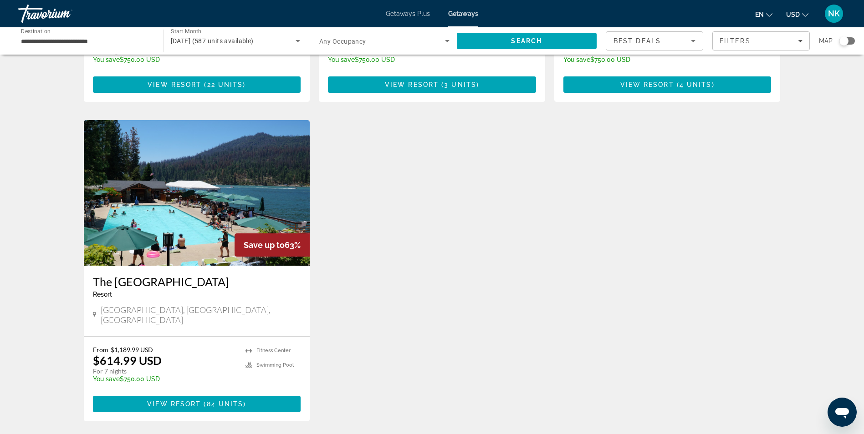
scroll to position [291, 0]
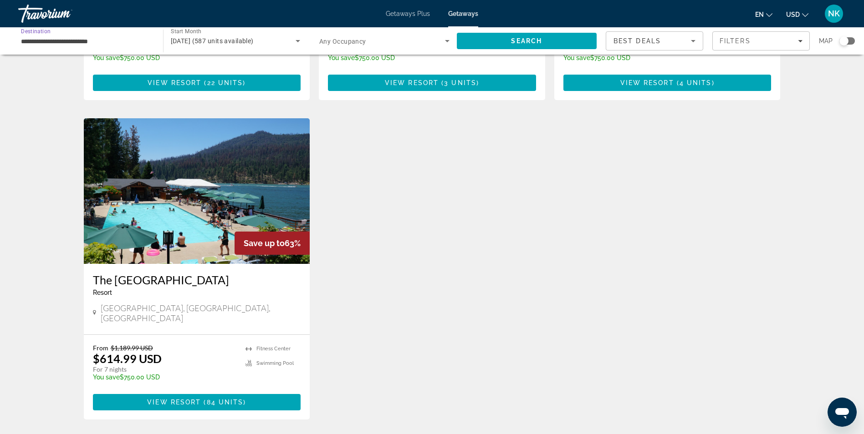
click at [73, 40] on input "**********" at bounding box center [86, 41] width 130 height 11
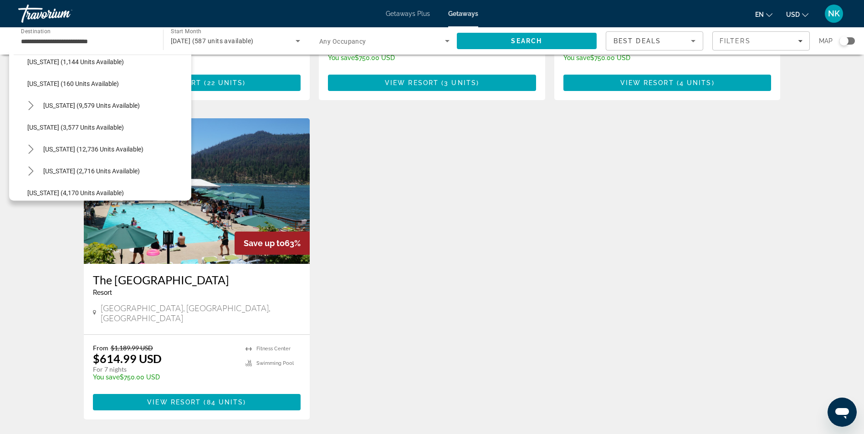
scroll to position [582, 0]
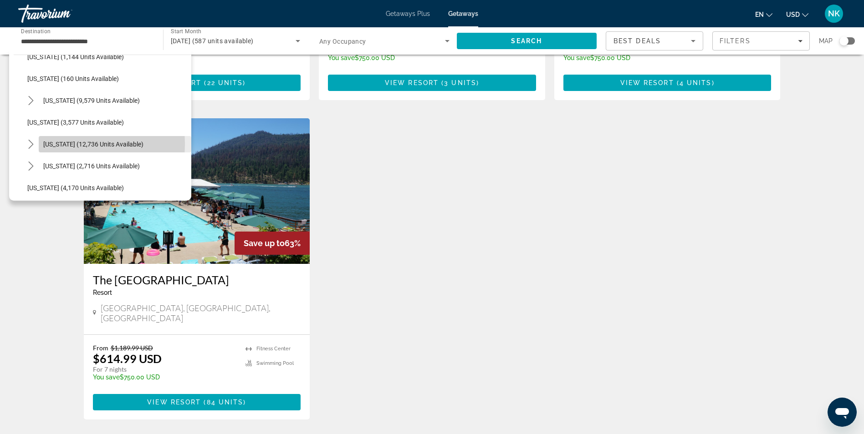
click at [52, 144] on span "[US_STATE] (12,736 units available)" at bounding box center [93, 144] width 100 height 7
type input "**********"
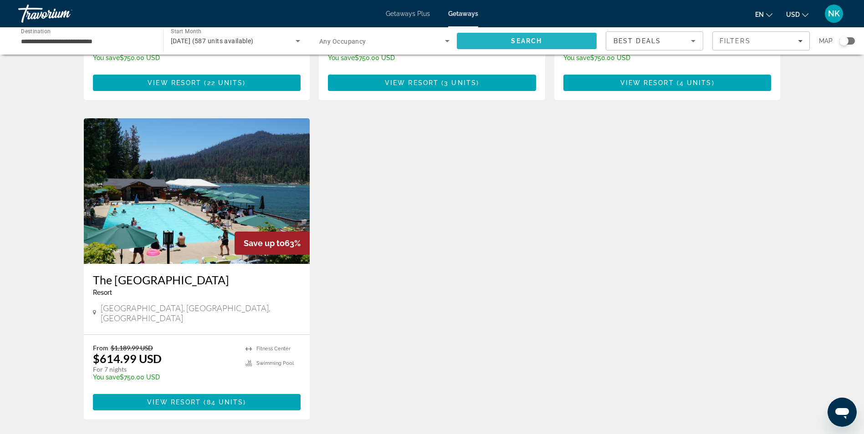
click at [479, 41] on span "Search" at bounding box center [527, 41] width 140 height 22
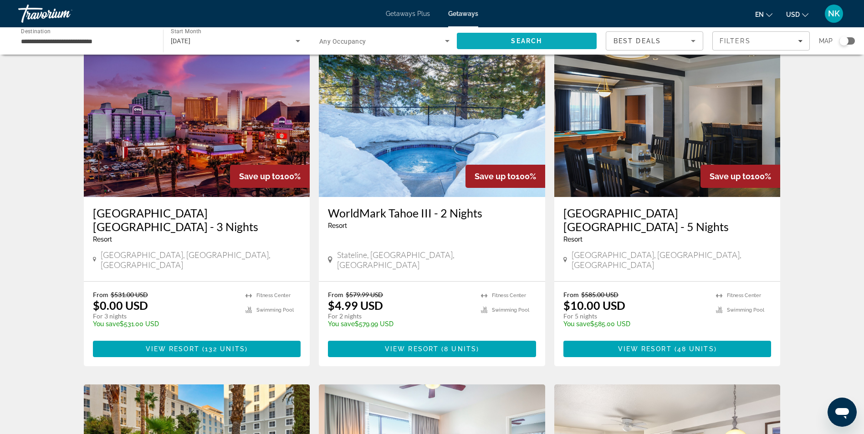
scroll to position [36, 0]
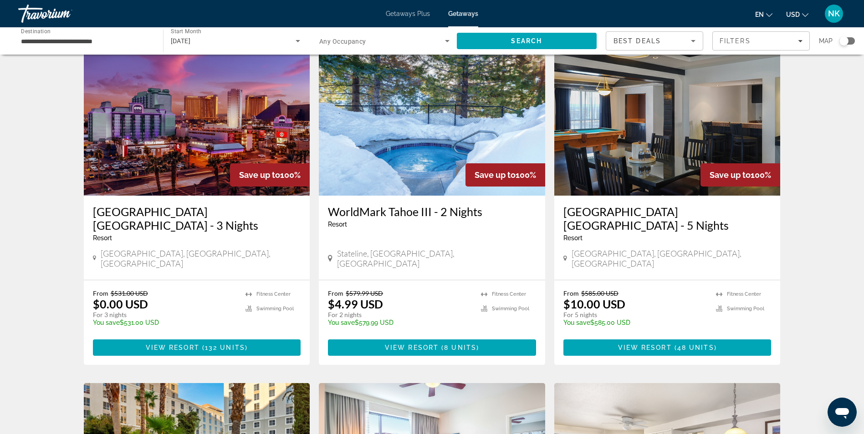
click at [683, 127] on img "Main content" at bounding box center [667, 123] width 226 height 146
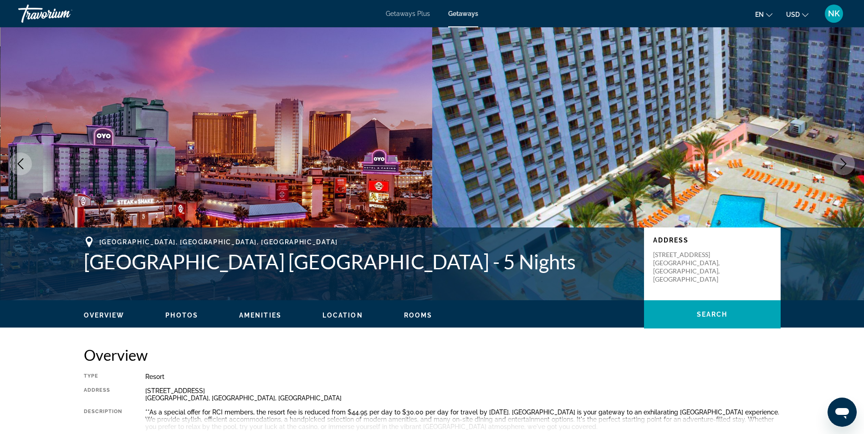
click at [846, 160] on icon "Next image" at bounding box center [843, 163] width 11 height 11
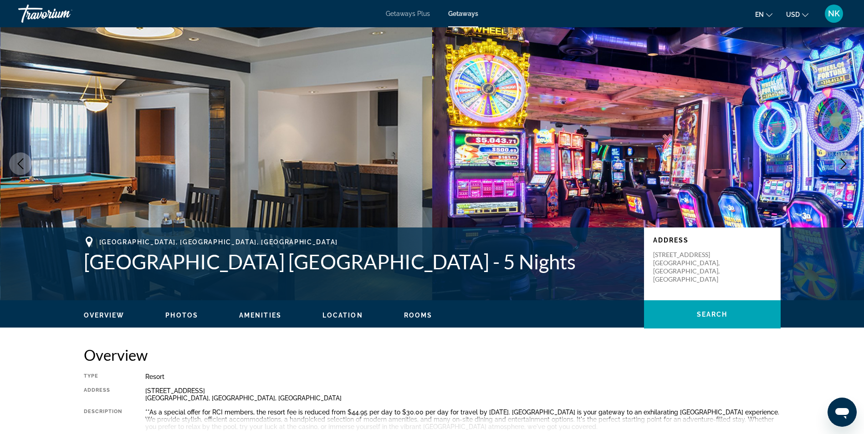
click at [846, 160] on icon "Next image" at bounding box center [843, 163] width 11 height 11
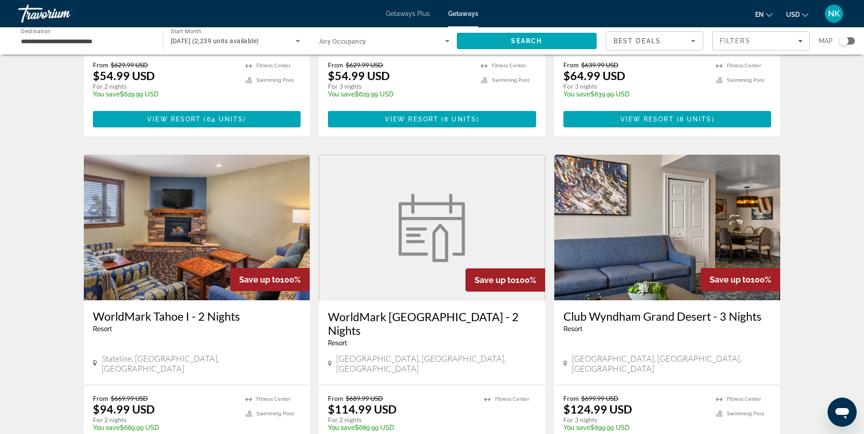
scroll to position [619, 0]
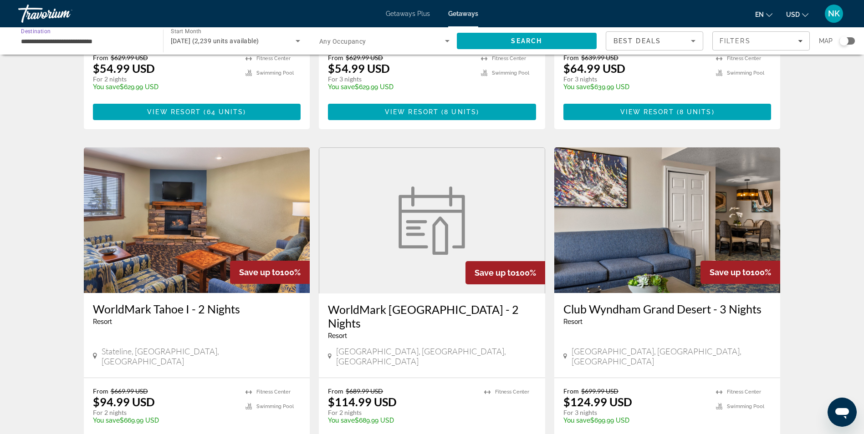
click at [40, 42] on input "**********" at bounding box center [86, 41] width 130 height 11
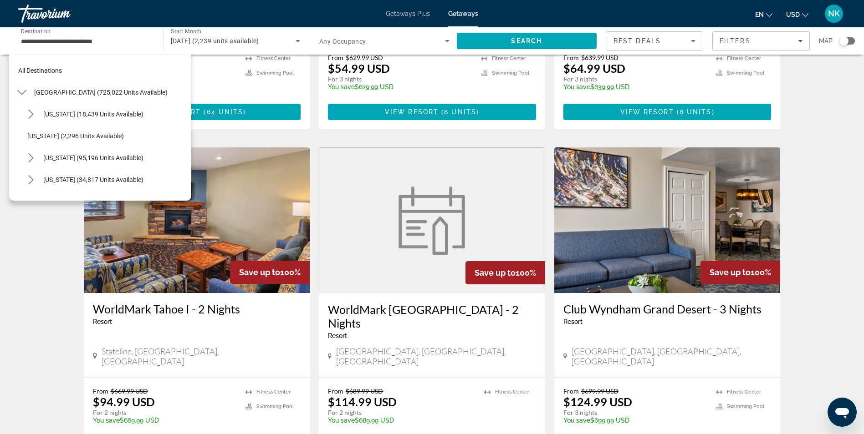
scroll to position [470, 0]
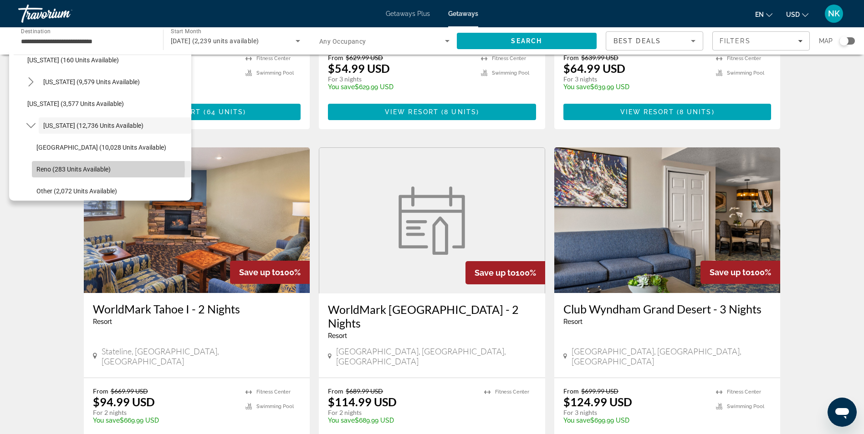
click at [102, 169] on span "Reno (283 units available)" at bounding box center [73, 169] width 74 height 7
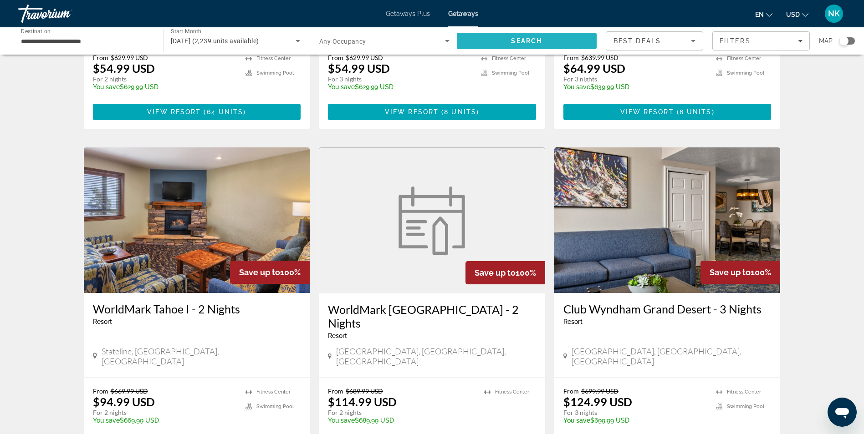
click at [475, 41] on span "Search" at bounding box center [527, 41] width 140 height 22
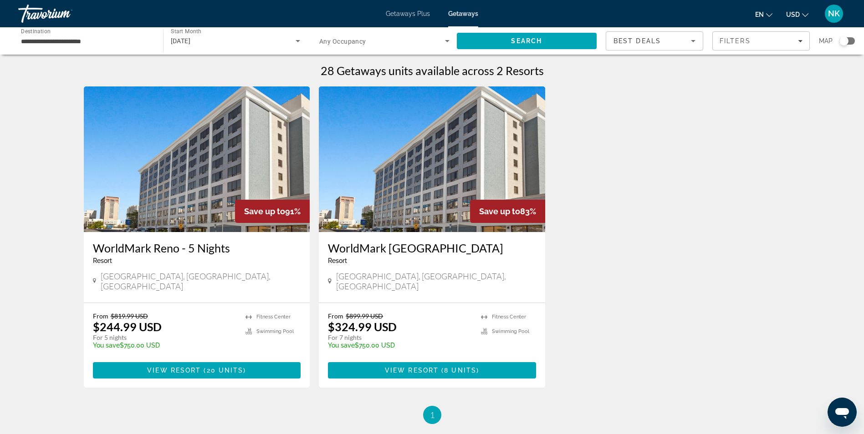
click at [82, 36] on input "**********" at bounding box center [86, 41] width 130 height 11
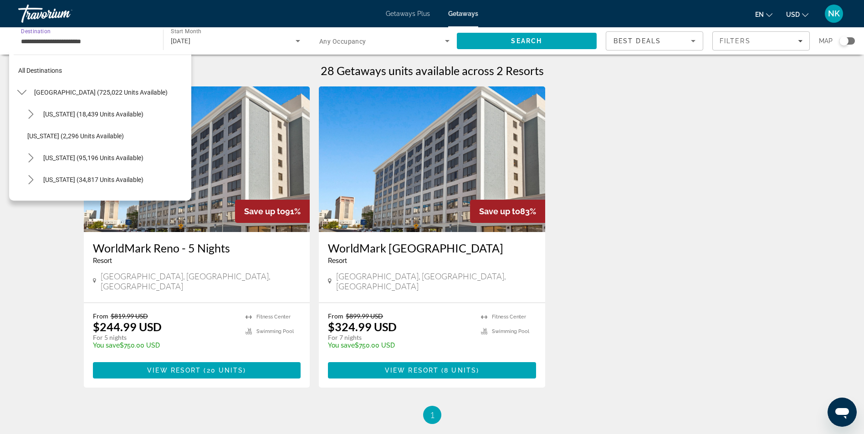
scroll to position [513, 0]
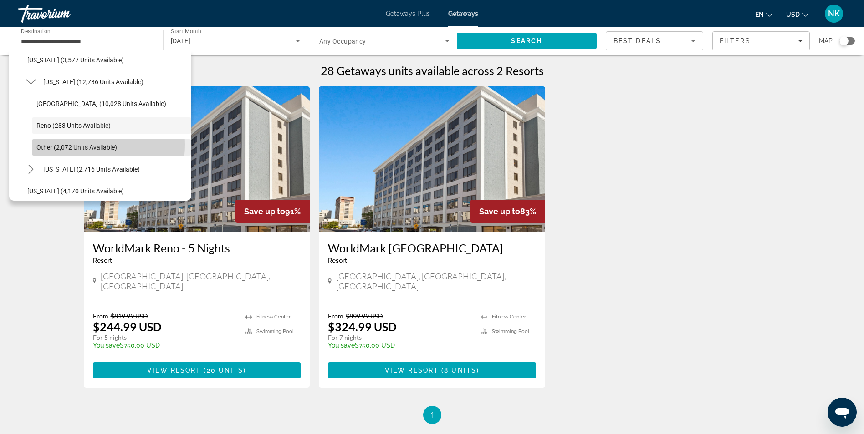
click at [72, 145] on span "Other (2,072 units available)" at bounding box center [76, 147] width 81 height 7
type input "**********"
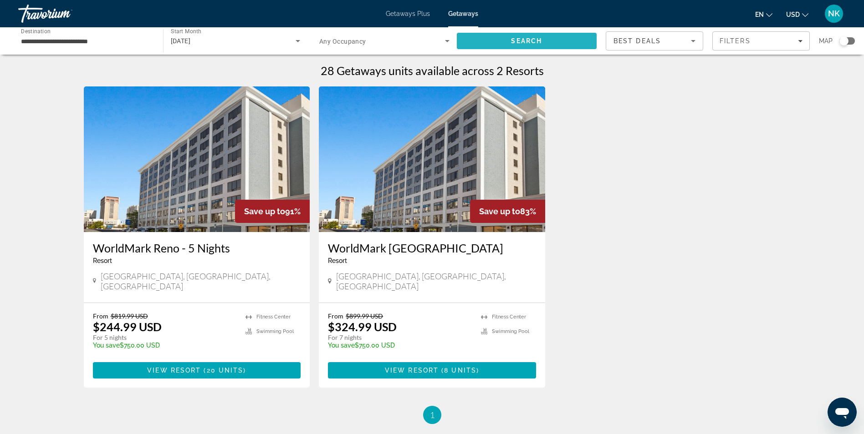
click at [485, 42] on span "Search" at bounding box center [527, 41] width 140 height 22
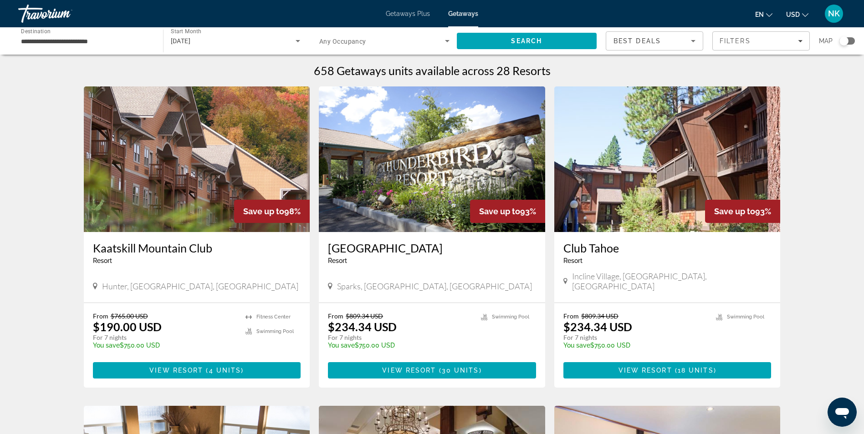
click at [253, 153] on img "Main content" at bounding box center [197, 160] width 226 height 146
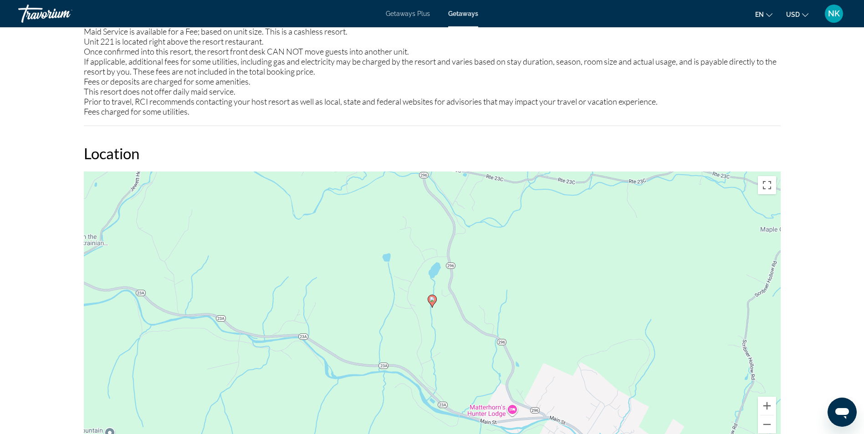
scroll to position [966, 0]
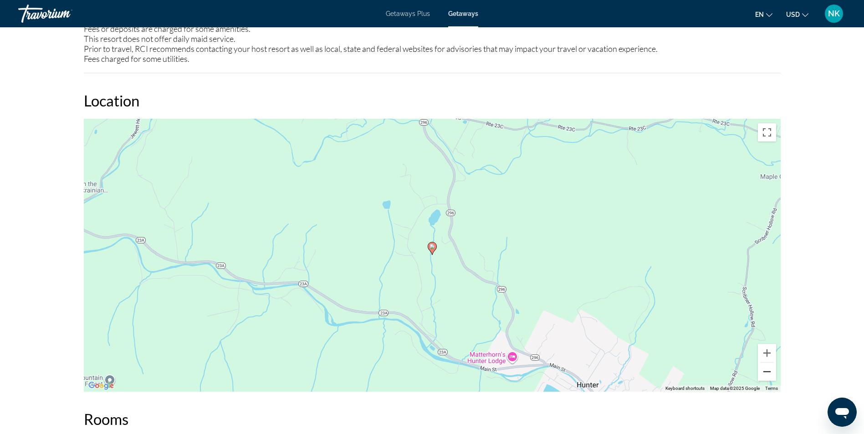
click at [765, 377] on button "Zoom out" at bounding box center [767, 372] width 18 height 18
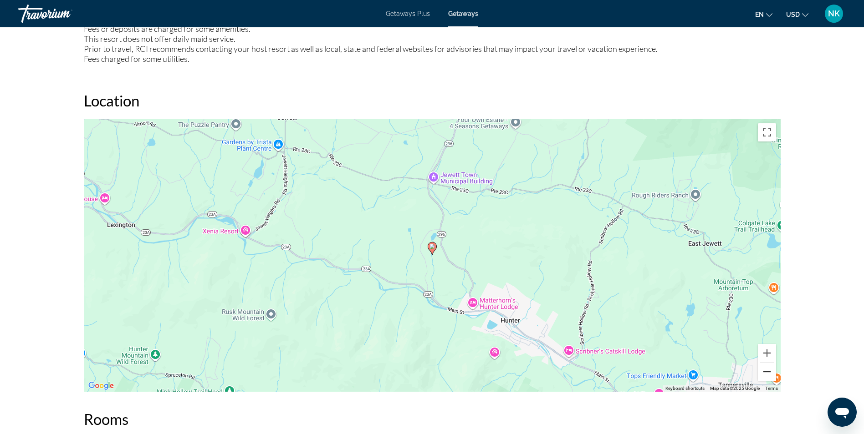
click at [765, 377] on button "Zoom out" at bounding box center [767, 372] width 18 height 18
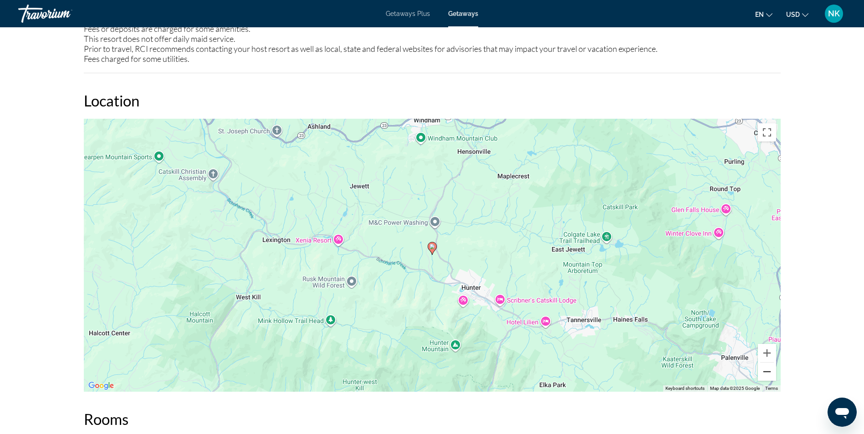
click at [765, 377] on button "Zoom out" at bounding box center [767, 372] width 18 height 18
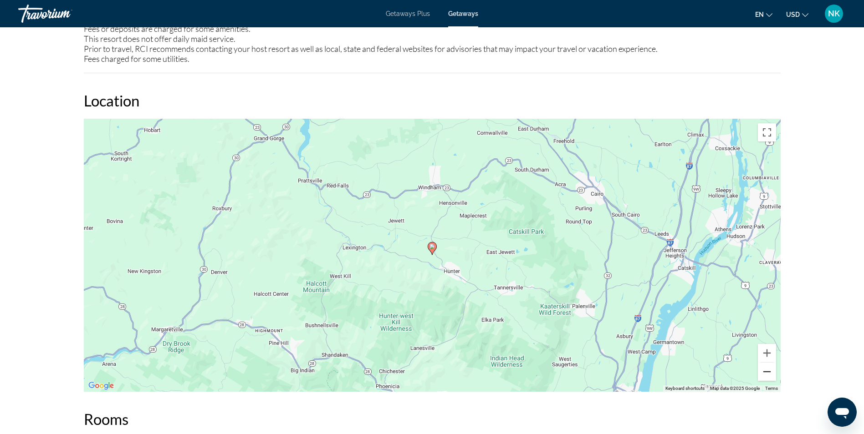
click at [765, 377] on button "Zoom out" at bounding box center [767, 372] width 18 height 18
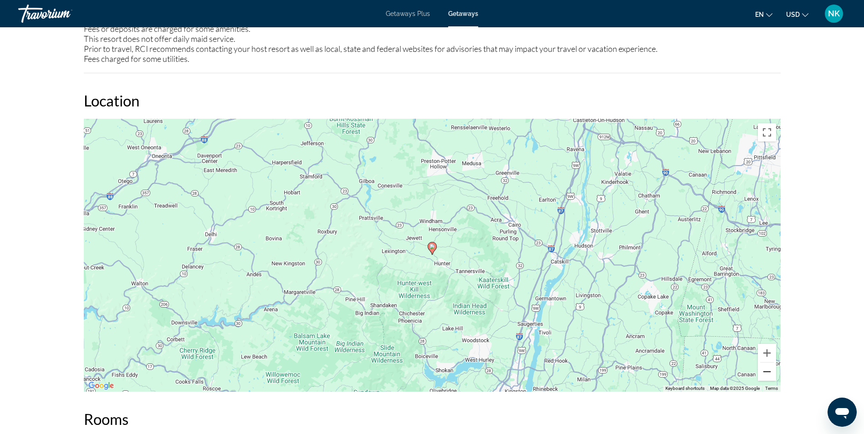
click at [765, 377] on button "Zoom out" at bounding box center [767, 372] width 18 height 18
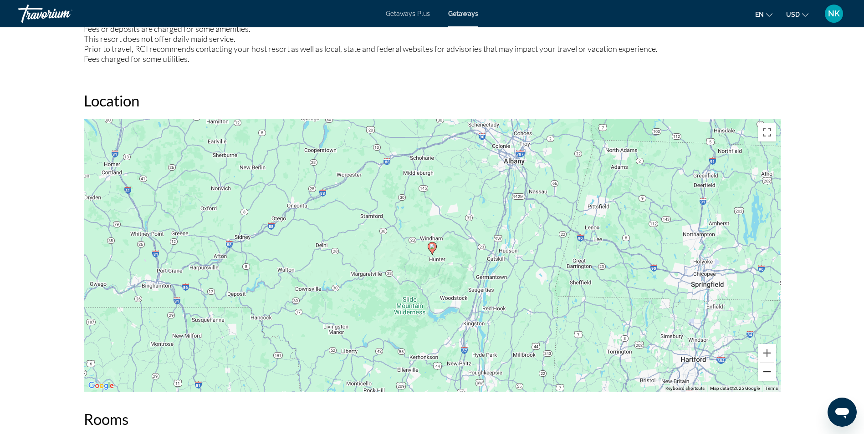
click at [765, 377] on button "Zoom out" at bounding box center [767, 372] width 18 height 18
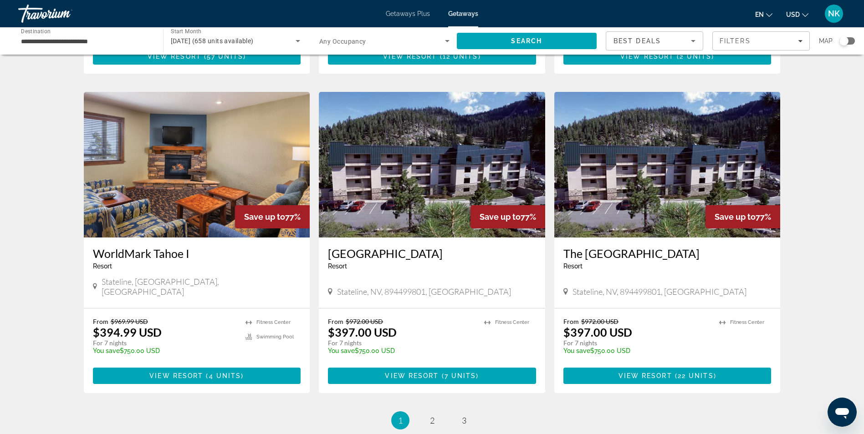
scroll to position [984, 0]
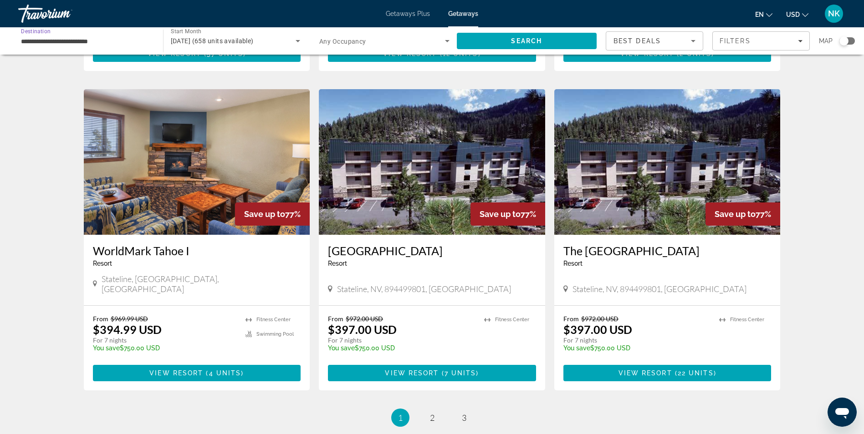
click at [36, 38] on input "**********" at bounding box center [86, 41] width 130 height 11
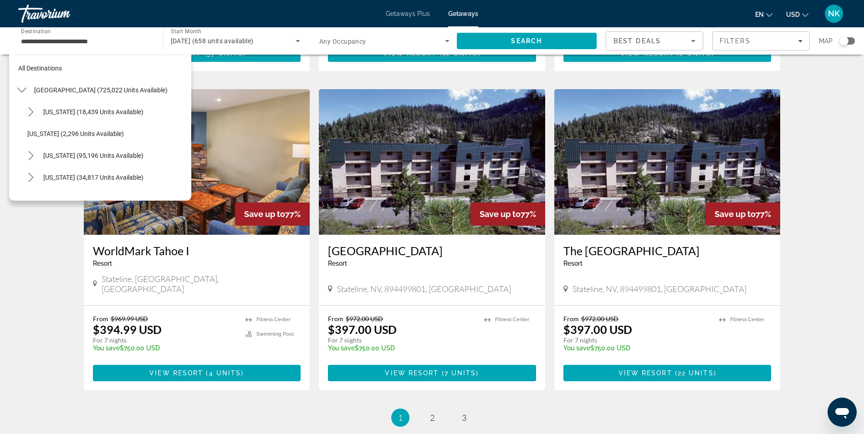
scroll to position [0, 0]
click at [31, 158] on icon "Toggle California (95,196 units available) submenu" at bounding box center [30, 157] width 9 height 9
click at [67, 176] on span "Los Angeles & [GEOGRAPHIC_DATA] (29,441 units available)" at bounding box center [111, 180] width 150 height 15
type input "**********"
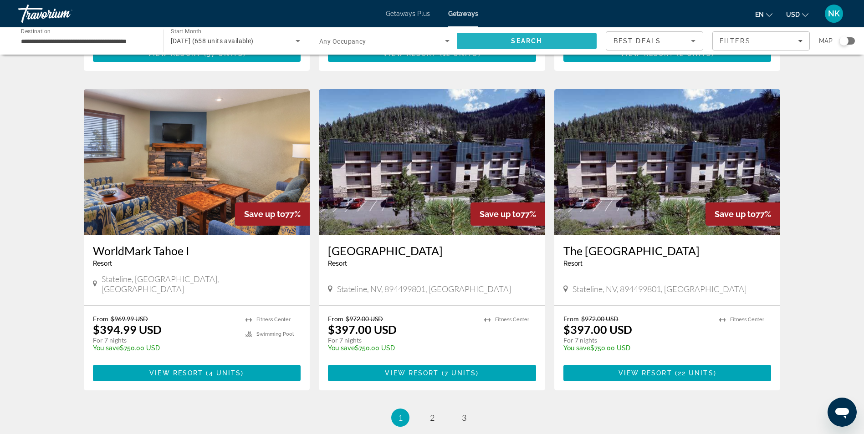
click at [470, 36] on span "Search" at bounding box center [527, 41] width 140 height 22
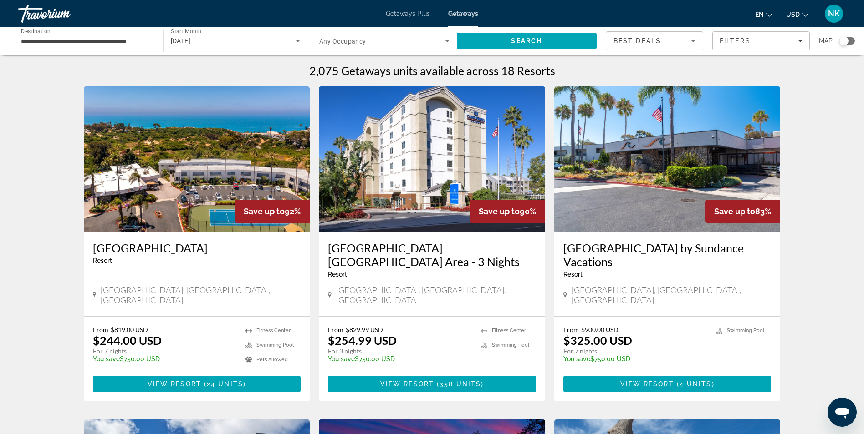
click at [264, 148] on img "Main content" at bounding box center [197, 160] width 226 height 146
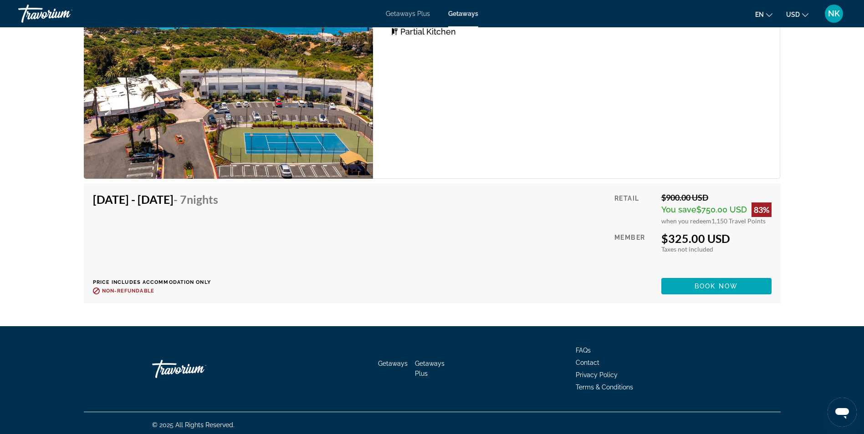
scroll to position [2979, 0]
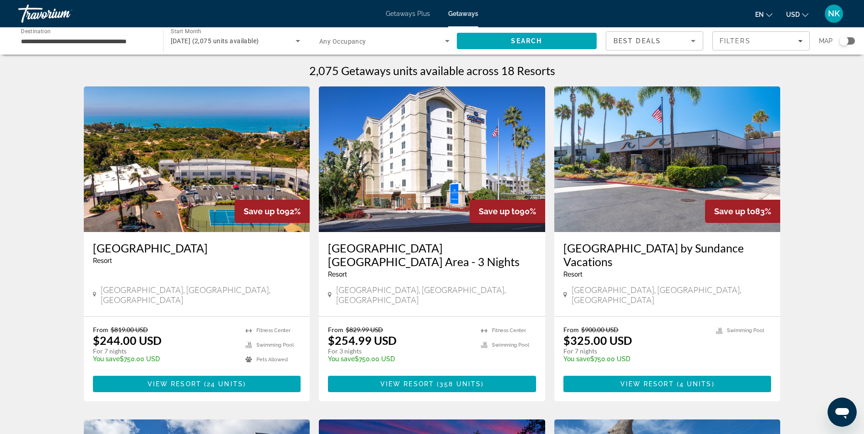
click at [680, 182] on img "Main content" at bounding box center [667, 160] width 226 height 146
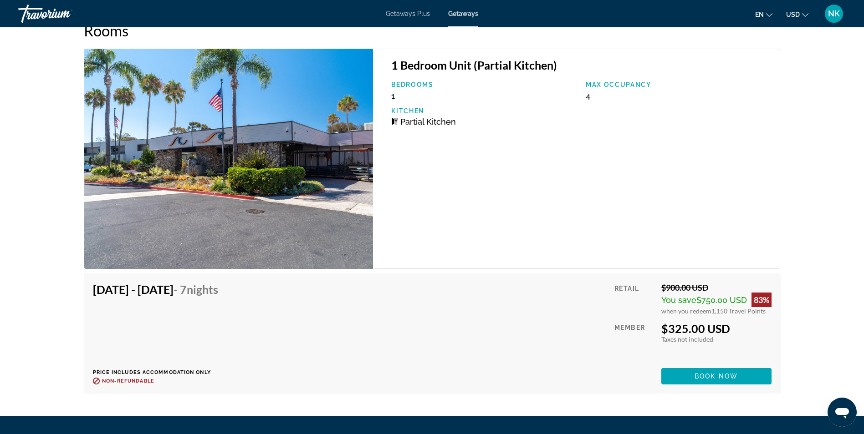
scroll to position [1385, 0]
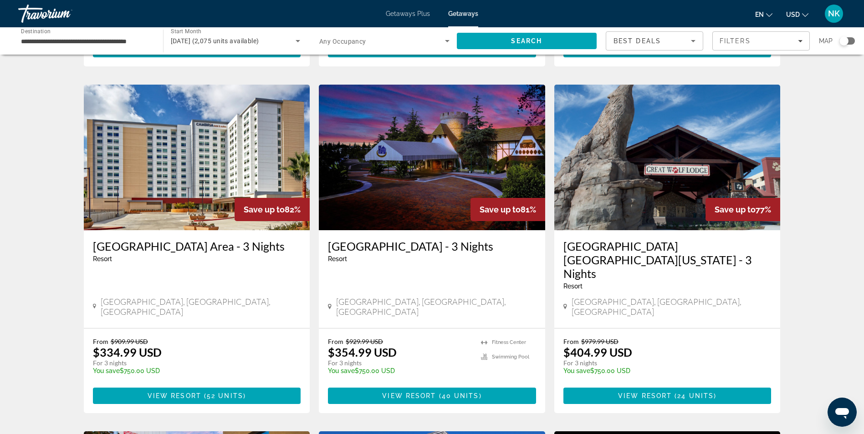
scroll to position [346, 0]
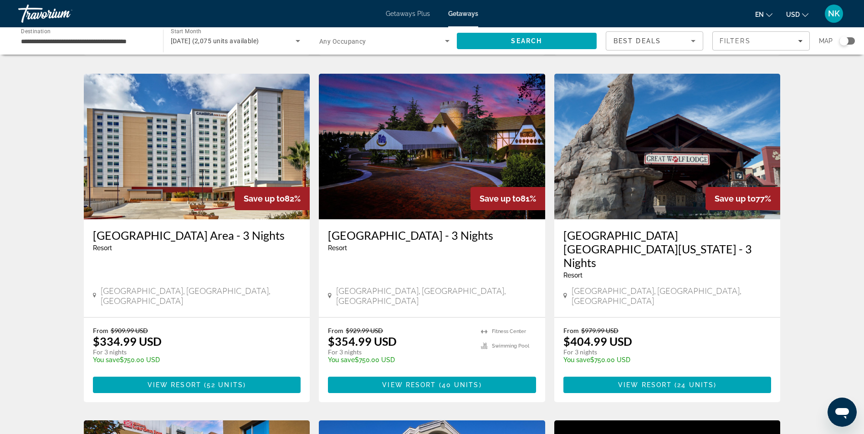
click at [414, 148] on img "Main content" at bounding box center [432, 147] width 226 height 146
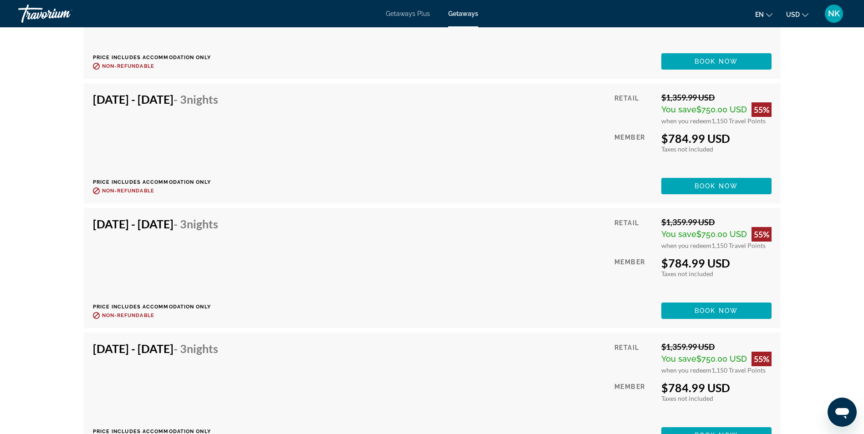
scroll to position [2674, 0]
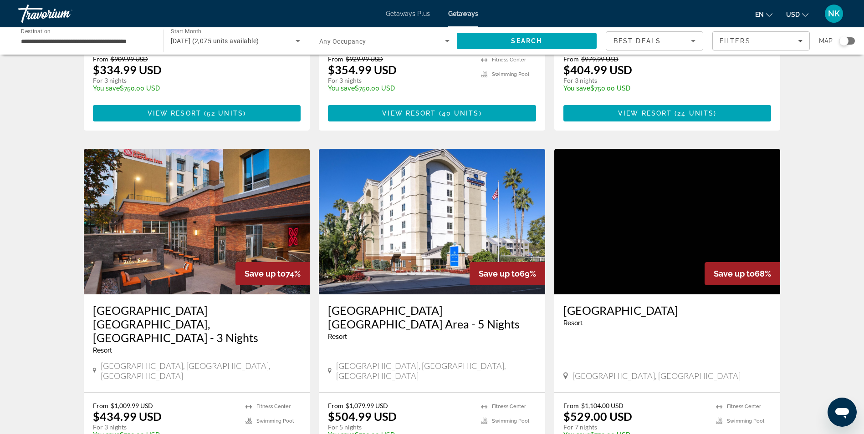
scroll to position [619, 0]
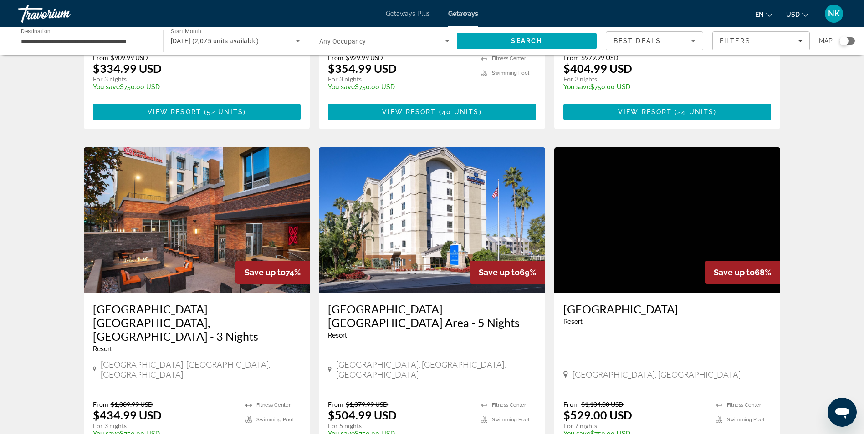
click at [420, 184] on img "Main content" at bounding box center [432, 221] width 226 height 146
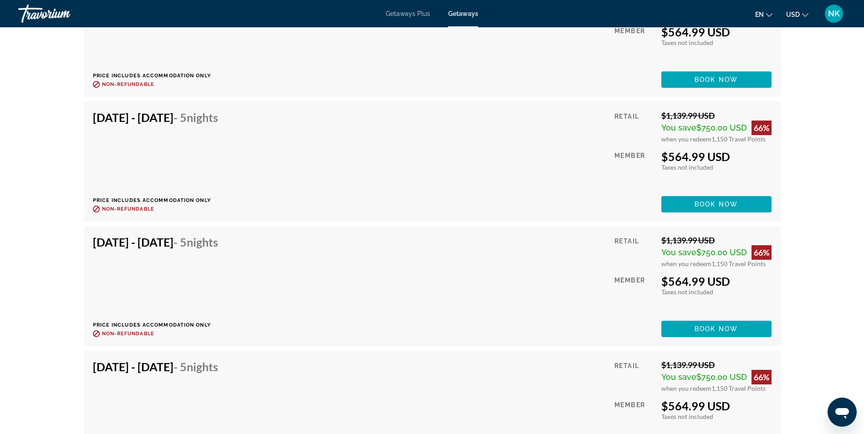
scroll to position [7997, 0]
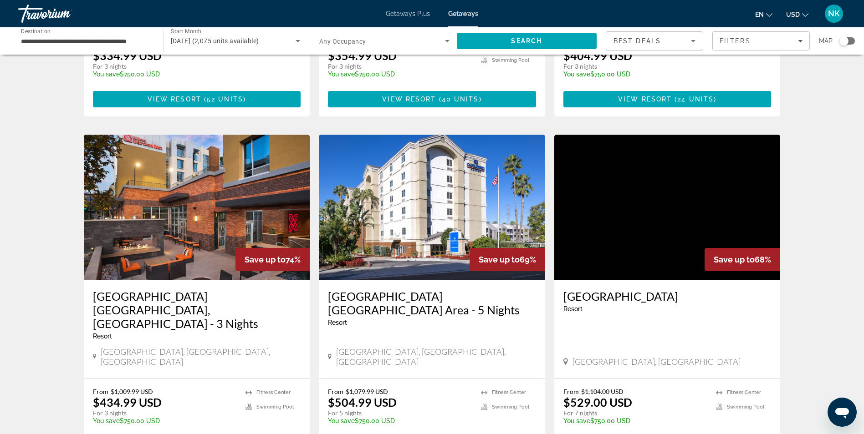
scroll to position [638, 0]
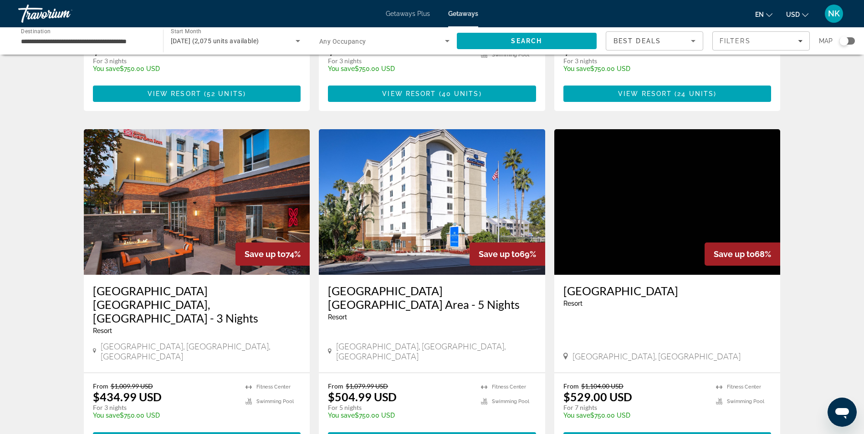
click at [616, 188] on img "Main content" at bounding box center [667, 202] width 226 height 146
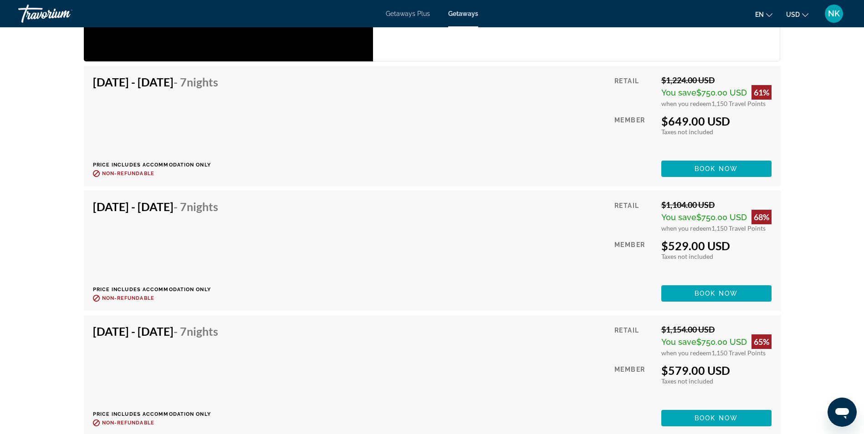
scroll to position [1548, 0]
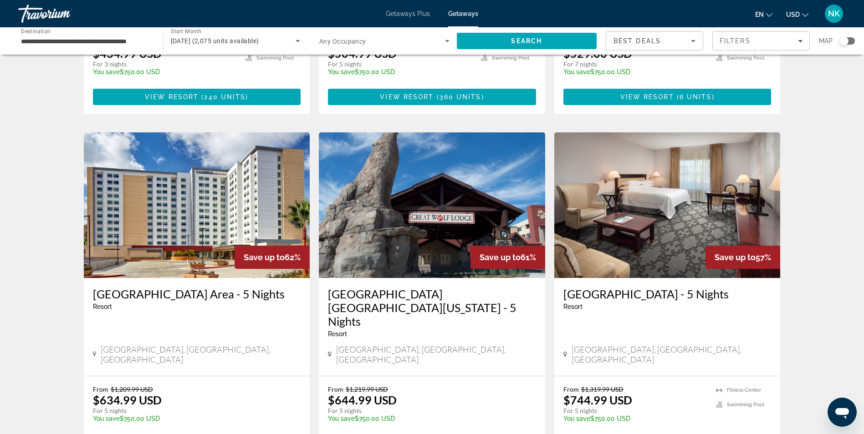
scroll to position [984, 0]
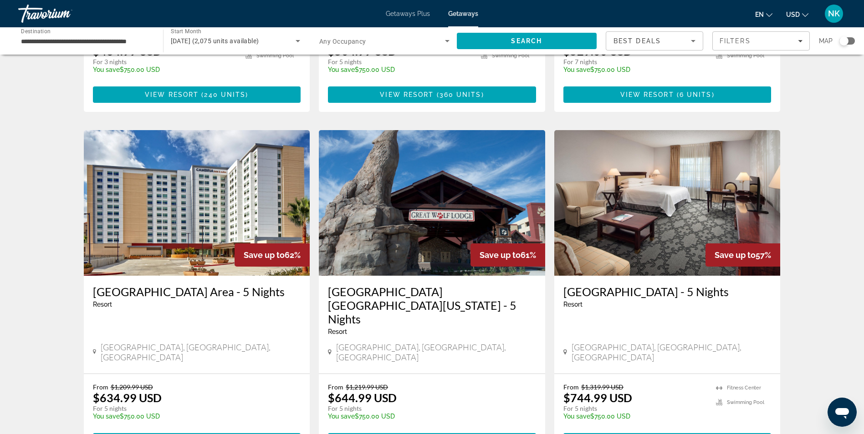
click at [191, 158] on img "Main content" at bounding box center [197, 203] width 226 height 146
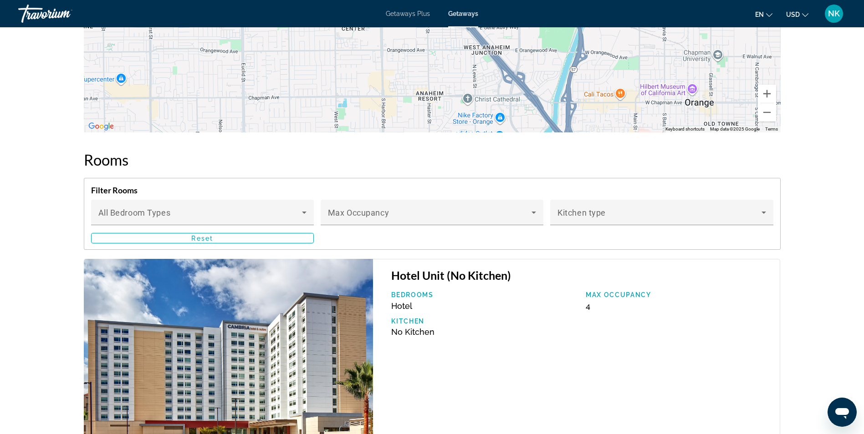
scroll to position [1208, 0]
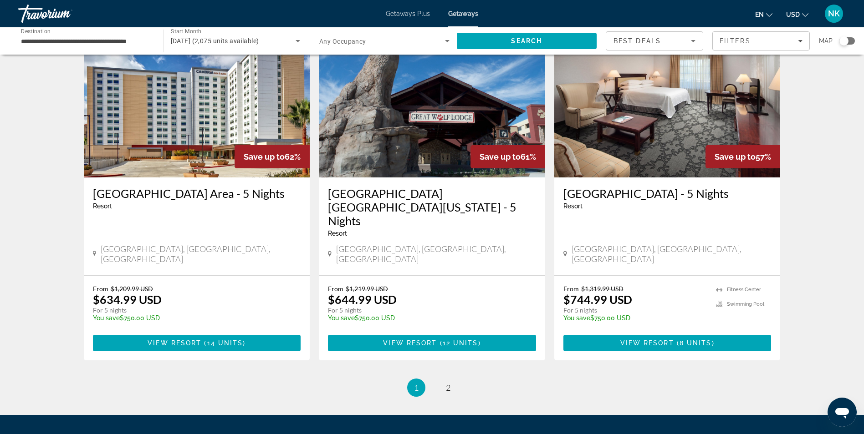
scroll to position [1093, 0]
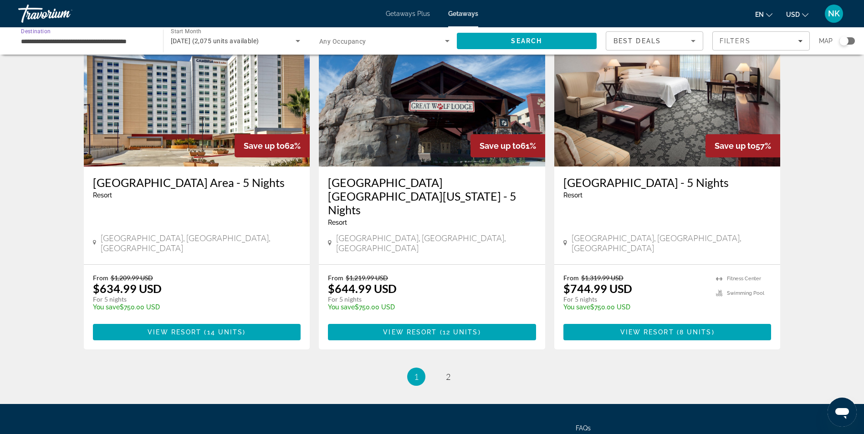
click at [56, 36] on input "**********" at bounding box center [86, 41] width 130 height 11
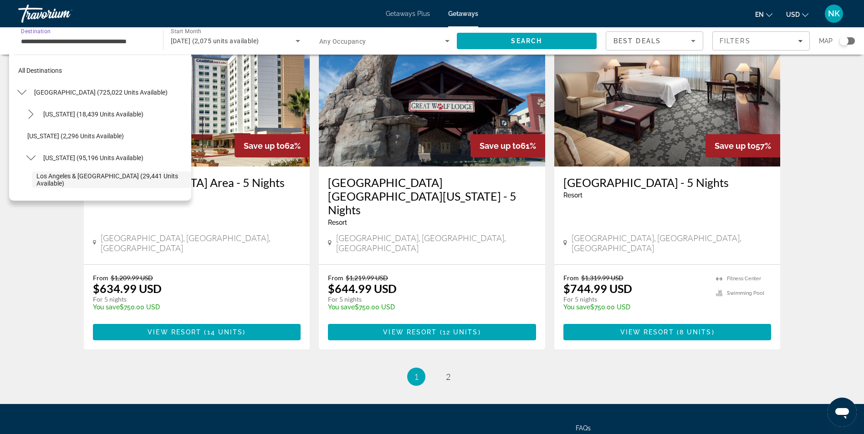
scroll to position [54, 0]
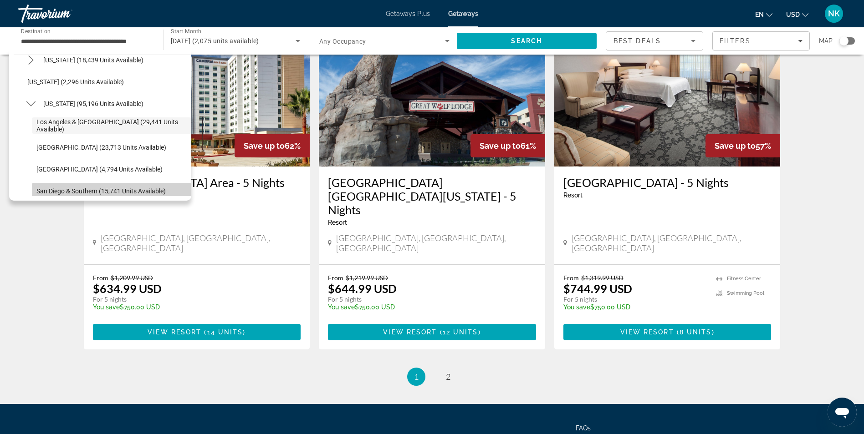
click at [115, 186] on span "Select destination: San Diego & Southern (15,741 units available)" at bounding box center [111, 191] width 159 height 22
type input "**********"
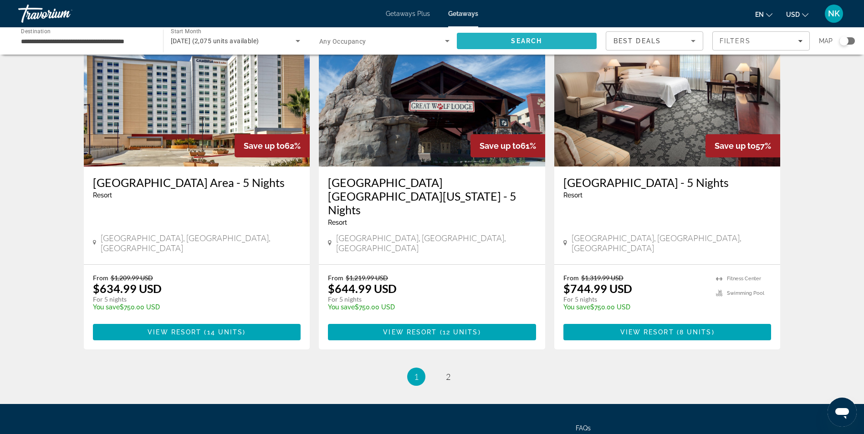
click at [469, 36] on span "Search" at bounding box center [527, 41] width 140 height 22
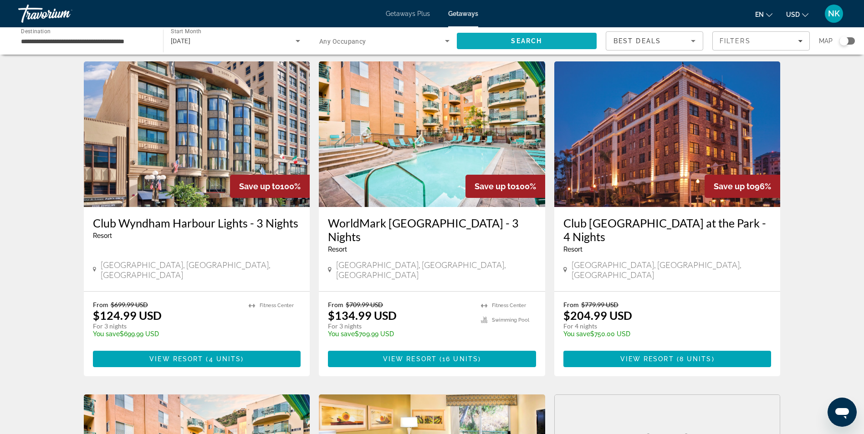
scroll to position [364, 0]
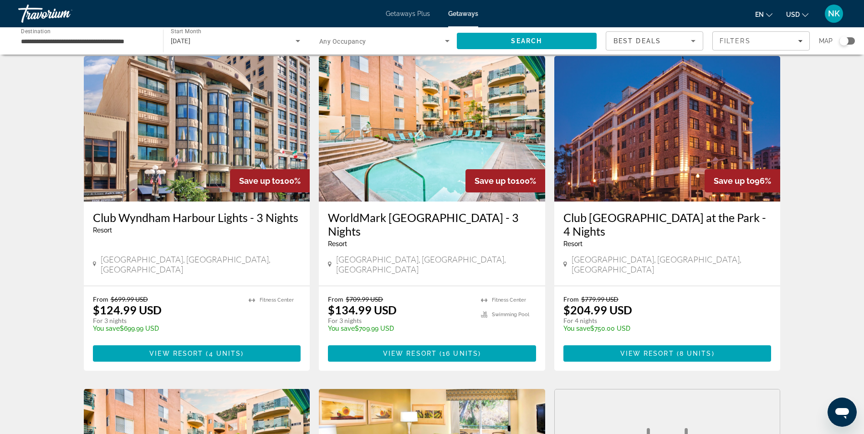
click at [645, 131] on img "Main content" at bounding box center [667, 129] width 226 height 146
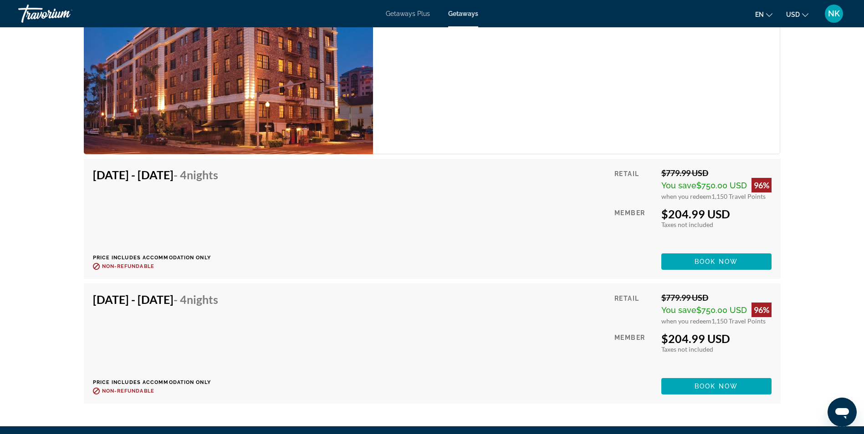
scroll to position [1724, 0]
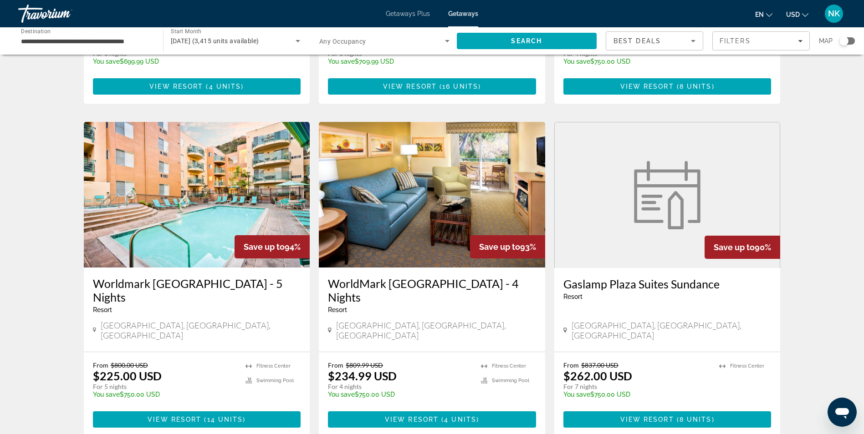
scroll to position [692, 0]
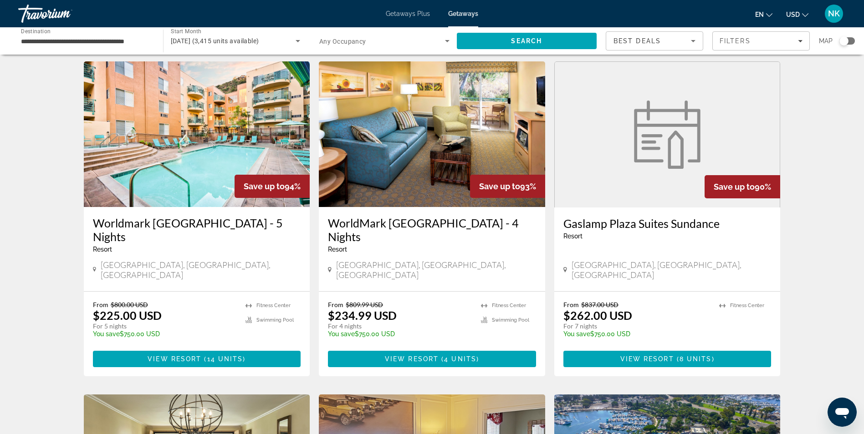
click at [379, 113] on img "Main content" at bounding box center [432, 134] width 226 height 146
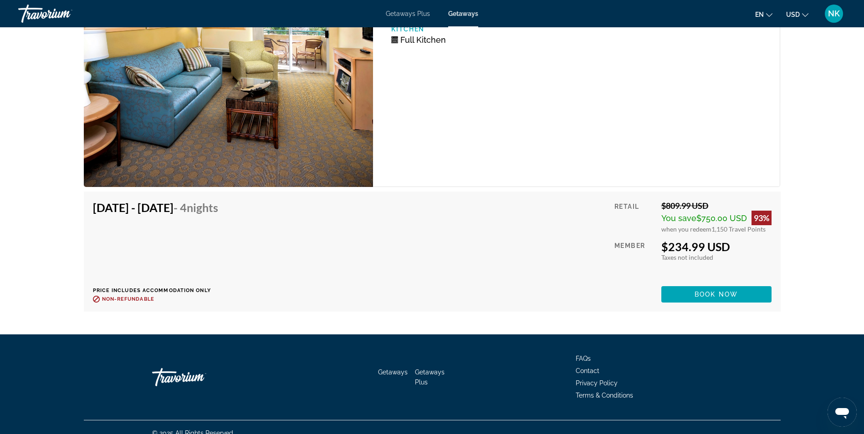
scroll to position [1866, 0]
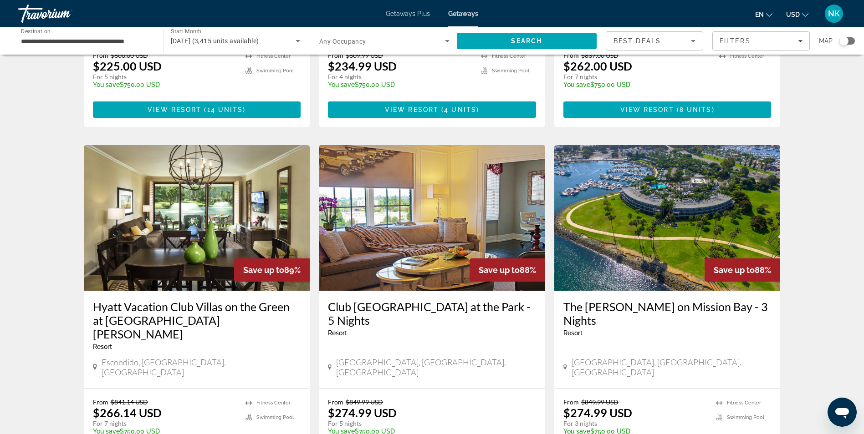
scroll to position [947, 0]
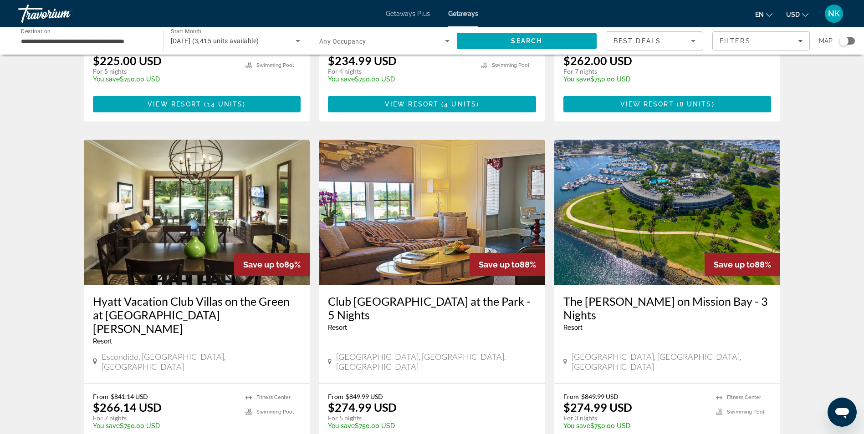
click at [165, 171] on img "Main content" at bounding box center [197, 213] width 226 height 146
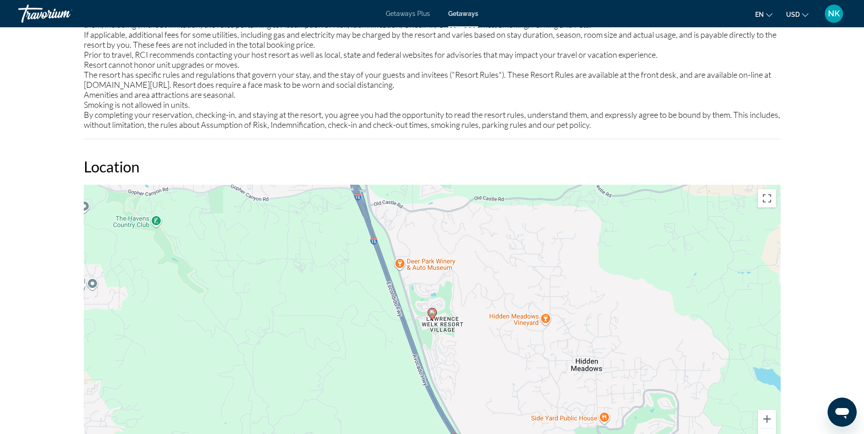
scroll to position [1293, 0]
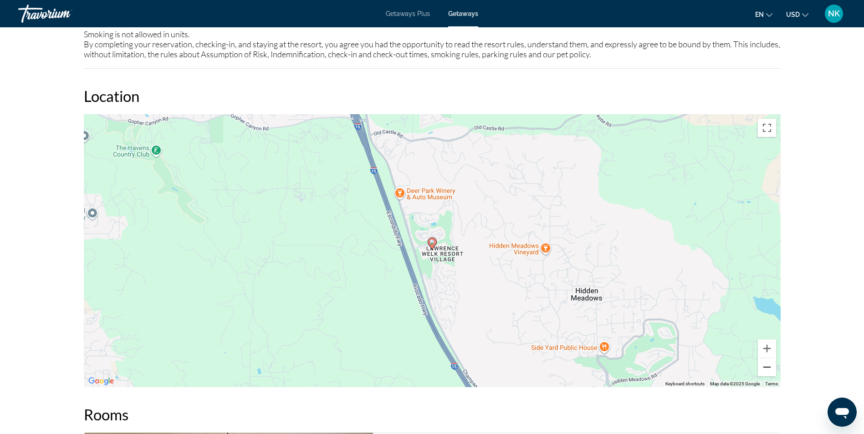
click at [772, 371] on button "Zoom out" at bounding box center [767, 367] width 18 height 18
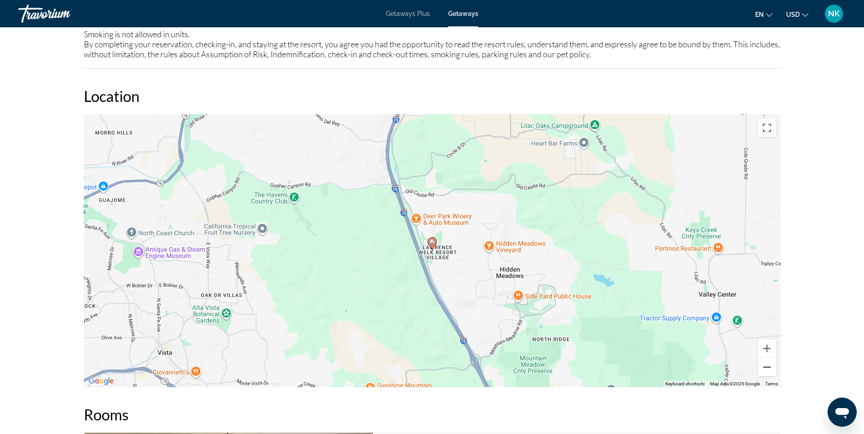
click at [772, 371] on button "Zoom out" at bounding box center [767, 367] width 18 height 18
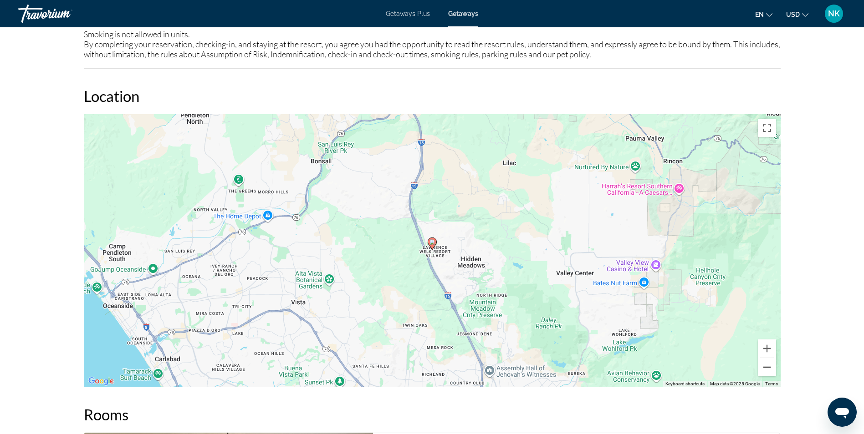
click at [772, 371] on button "Zoom out" at bounding box center [767, 367] width 18 height 18
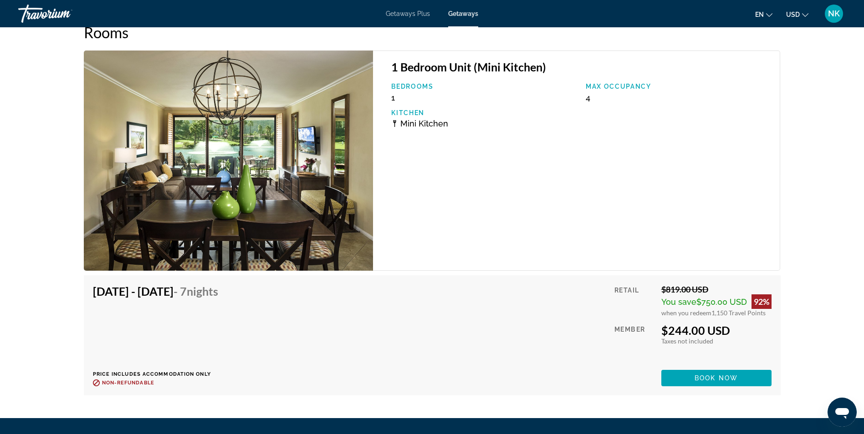
scroll to position [1712, 0]
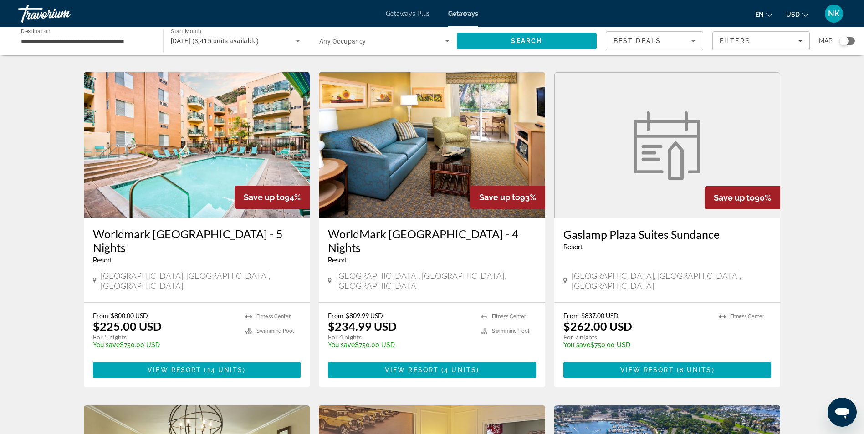
scroll to position [692, 0]
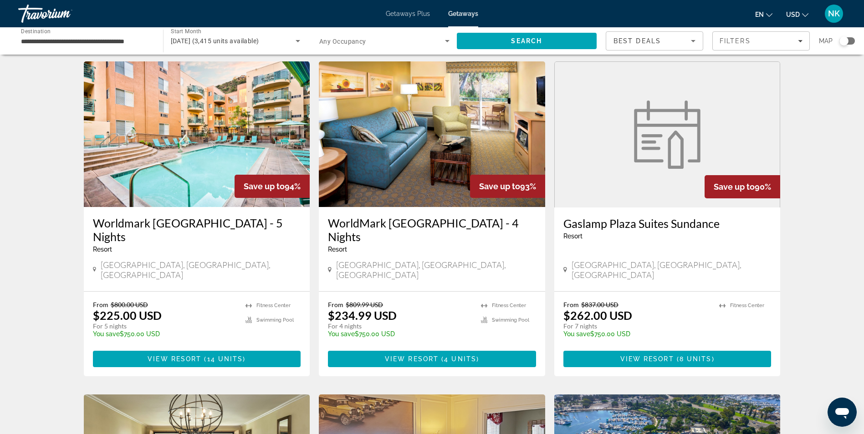
click at [591, 121] on figure "Main content" at bounding box center [667, 135] width 225 height 146
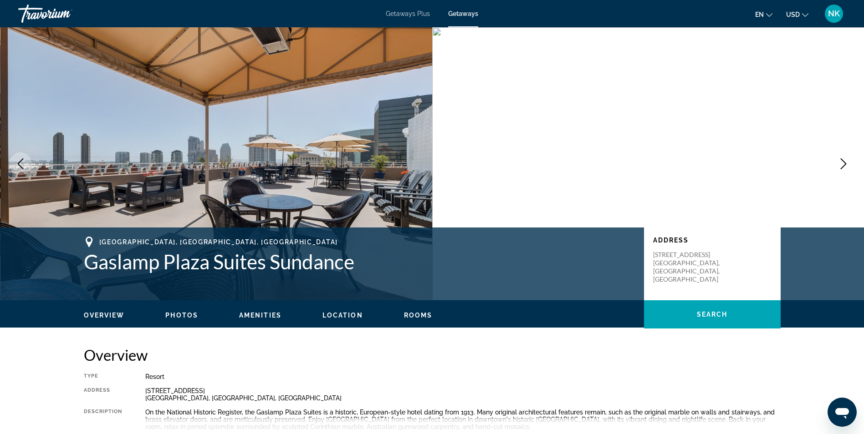
click at [839, 168] on icon "Next image" at bounding box center [843, 163] width 11 height 11
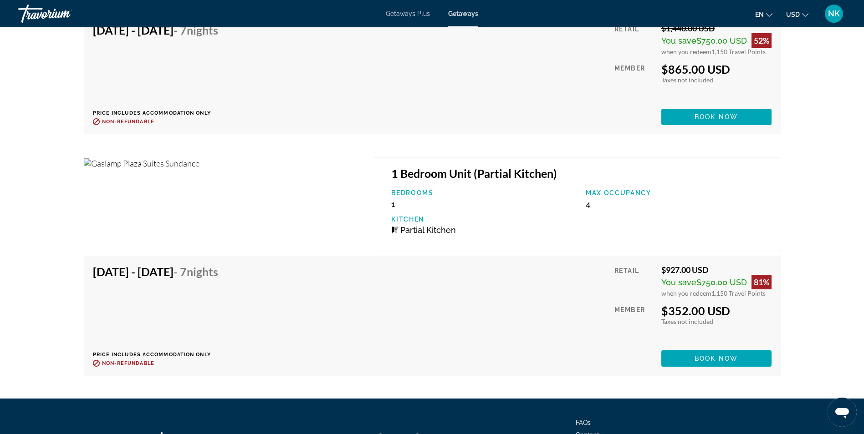
scroll to position [2009, 0]
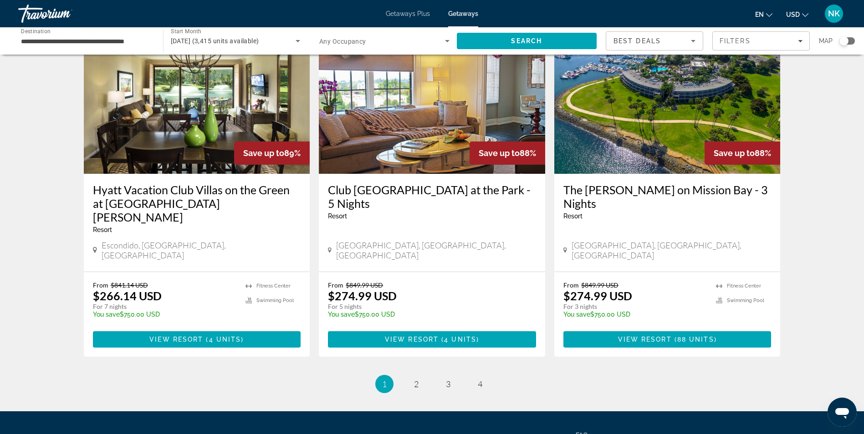
scroll to position [1093, 0]
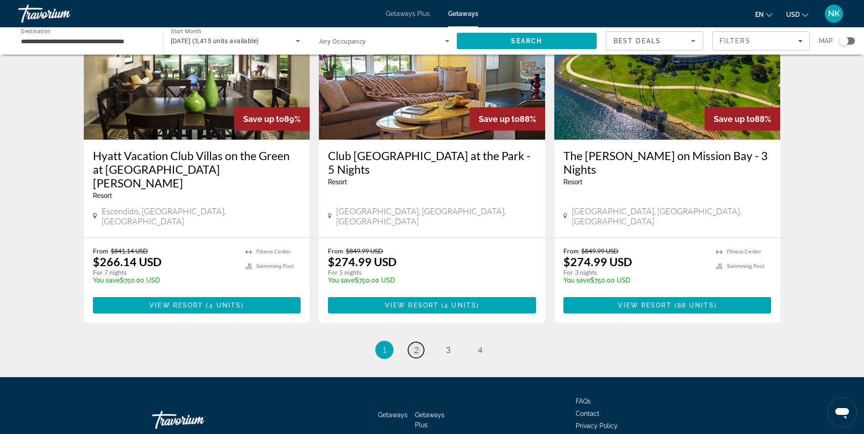
click at [417, 345] on span "2" at bounding box center [416, 350] width 5 height 10
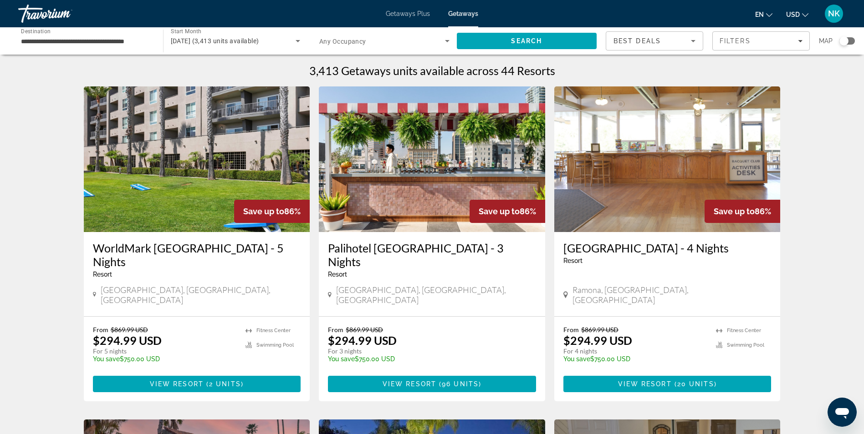
click at [192, 229] on img "Main content" at bounding box center [197, 160] width 226 height 146
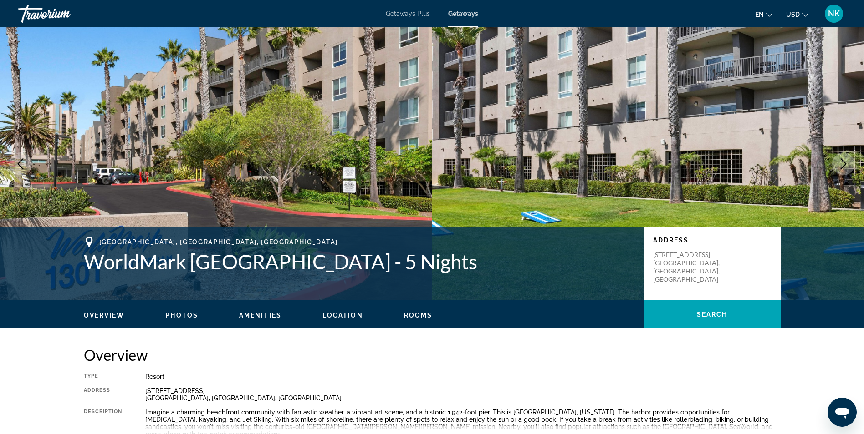
click at [843, 129] on img "Main content" at bounding box center [648, 163] width 432 height 273
click at [840, 166] on icon "Next image" at bounding box center [843, 163] width 11 height 11
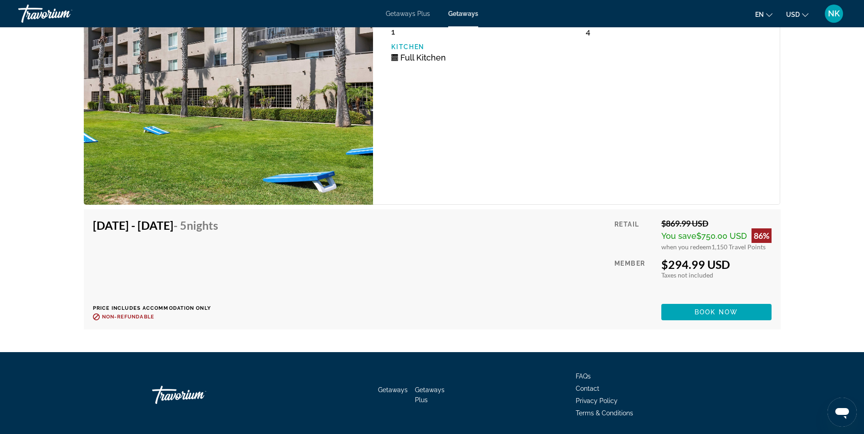
scroll to position [1675, 0]
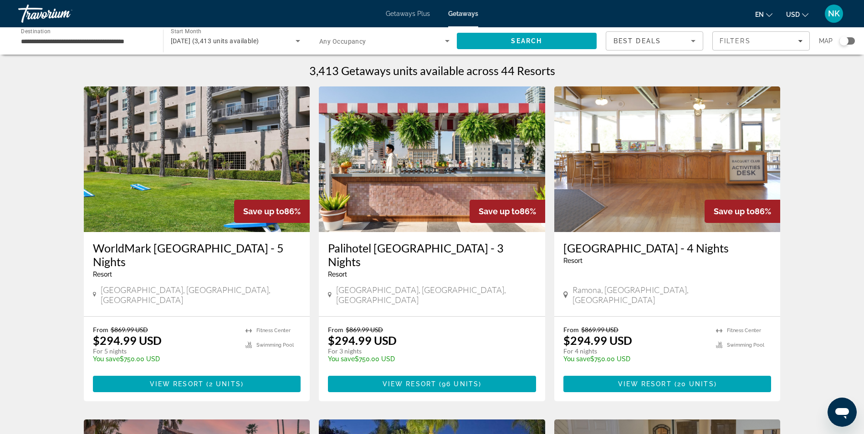
click at [631, 140] on img "Main content" at bounding box center [667, 160] width 226 height 146
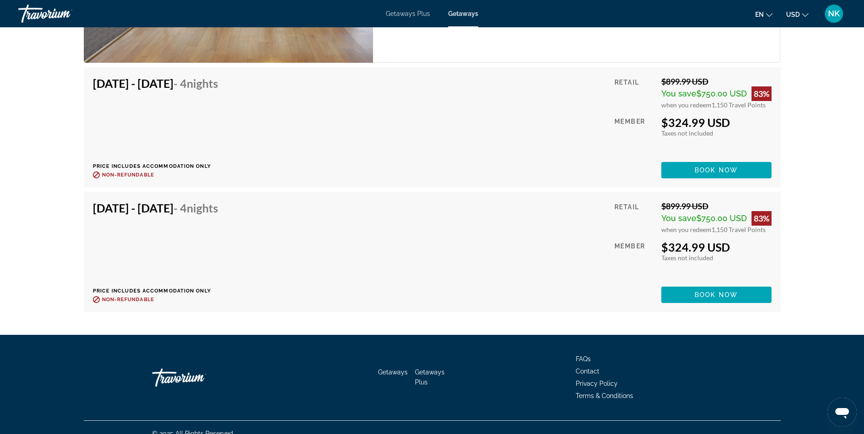
scroll to position [2445, 0]
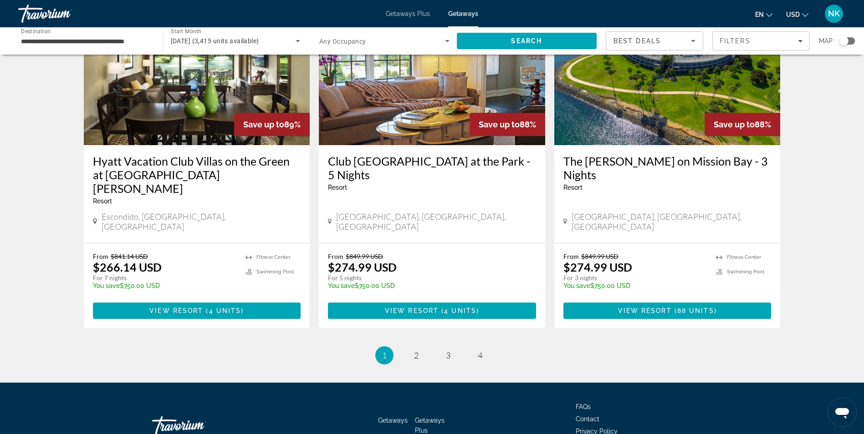
scroll to position [1094, 0]
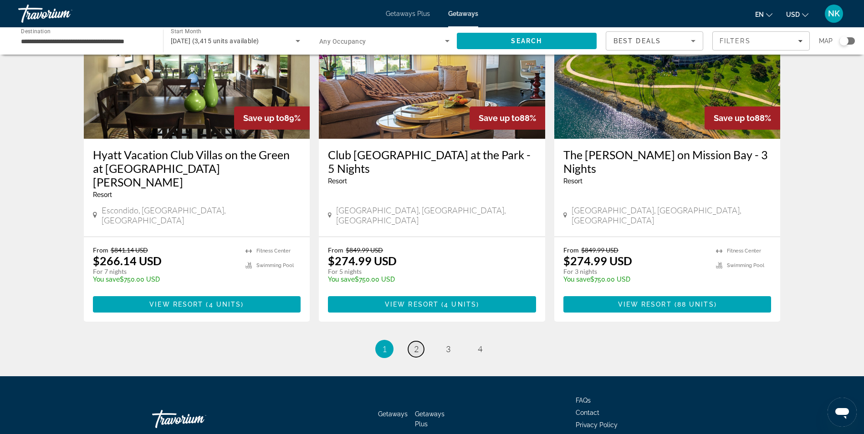
click at [415, 344] on span "2" at bounding box center [416, 349] width 5 height 10
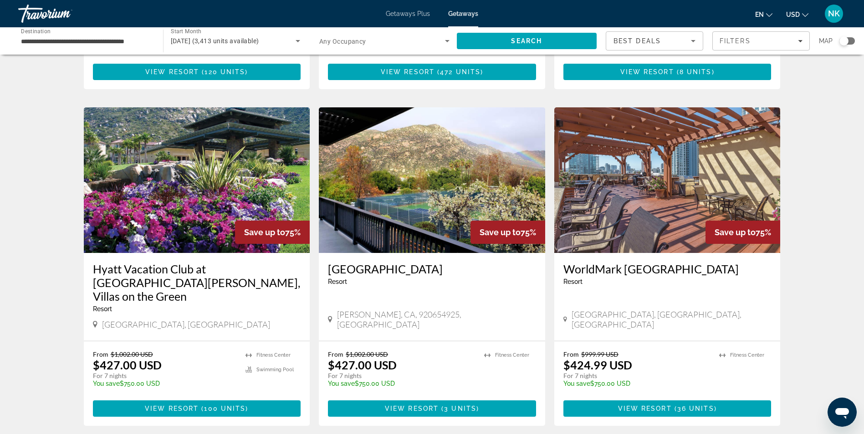
scroll to position [619, 0]
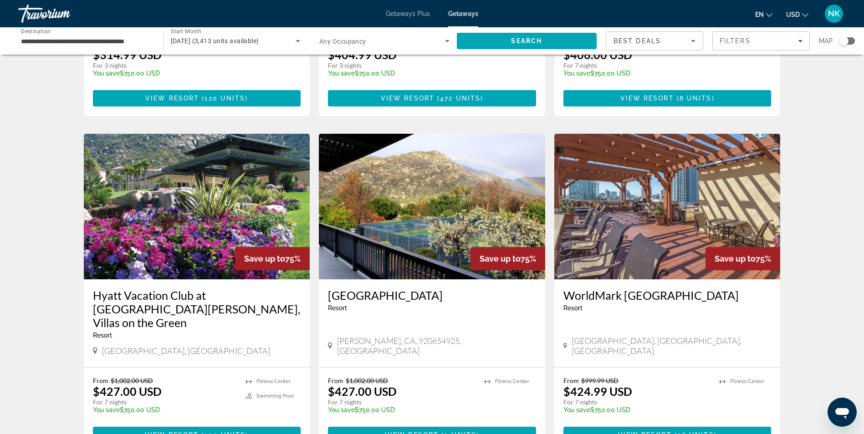
click at [440, 211] on img "Main content" at bounding box center [432, 207] width 226 height 146
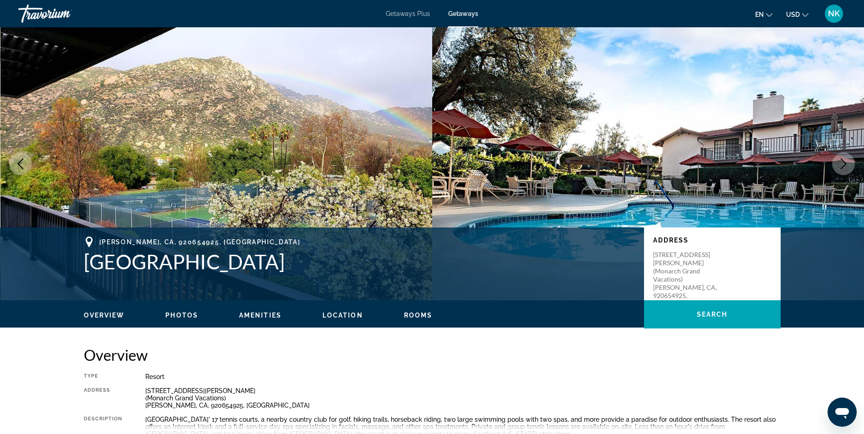
click at [840, 161] on icon "Next image" at bounding box center [843, 163] width 11 height 11
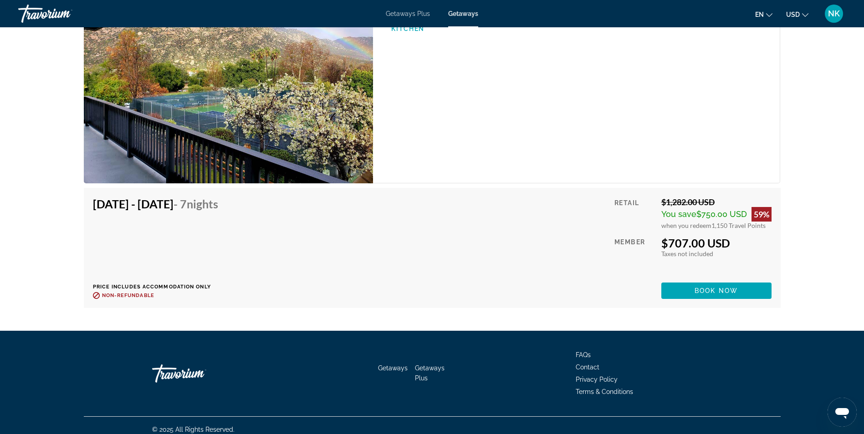
scroll to position [1969, 0]
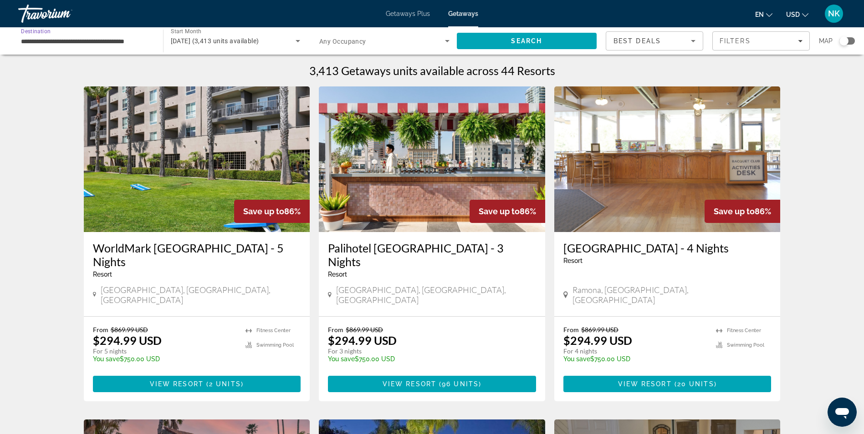
click at [48, 41] on input "**********" at bounding box center [86, 41] width 130 height 11
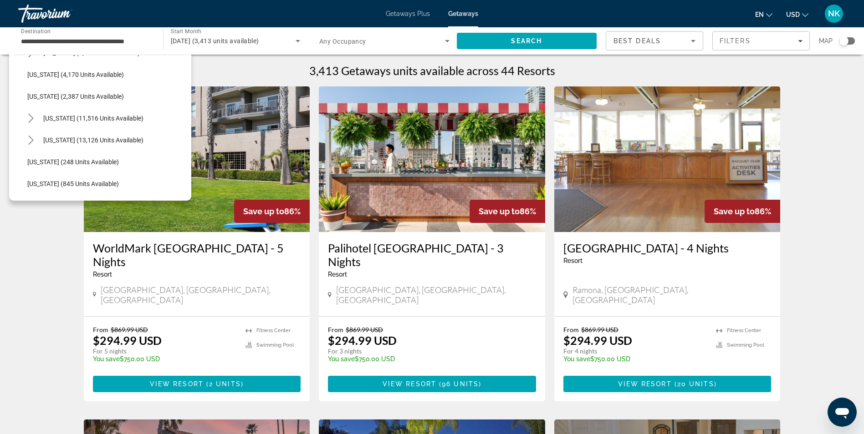
scroll to position [722, 0]
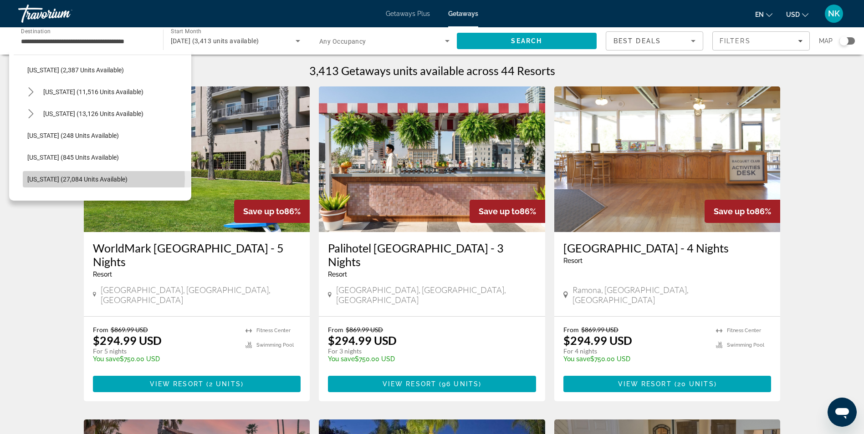
click at [102, 179] on span "[US_STATE] (27,084 units available)" at bounding box center [77, 179] width 100 height 7
type input "**********"
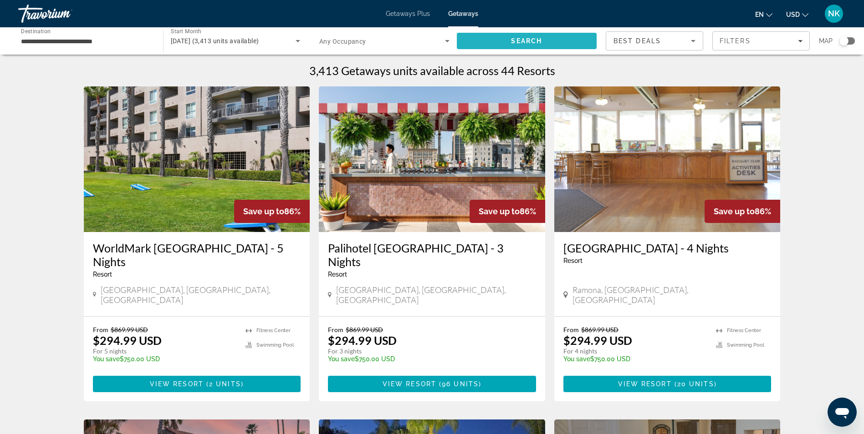
click at [483, 47] on span "Search" at bounding box center [527, 41] width 140 height 22
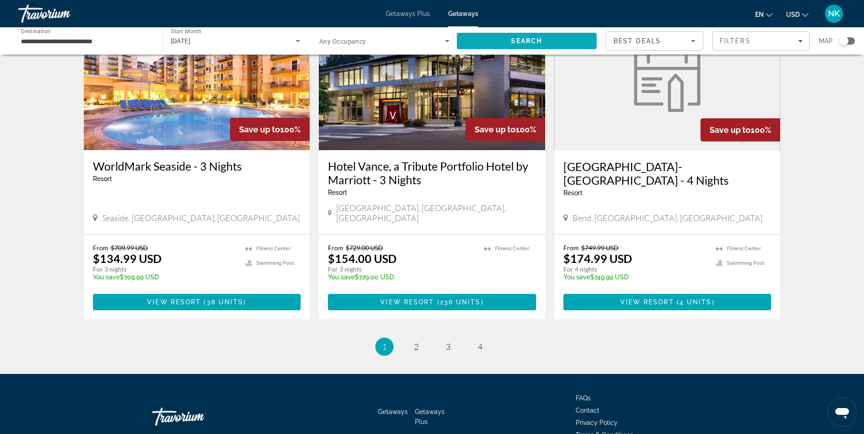
scroll to position [1094, 0]
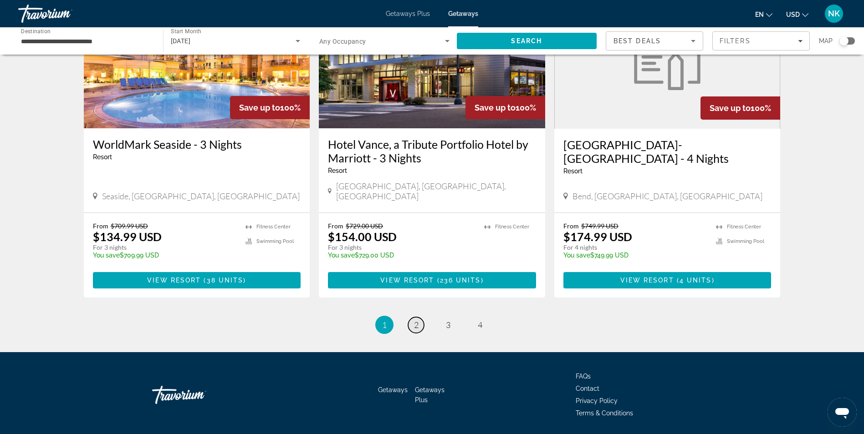
click at [422, 317] on link "page 2" at bounding box center [416, 325] width 16 height 16
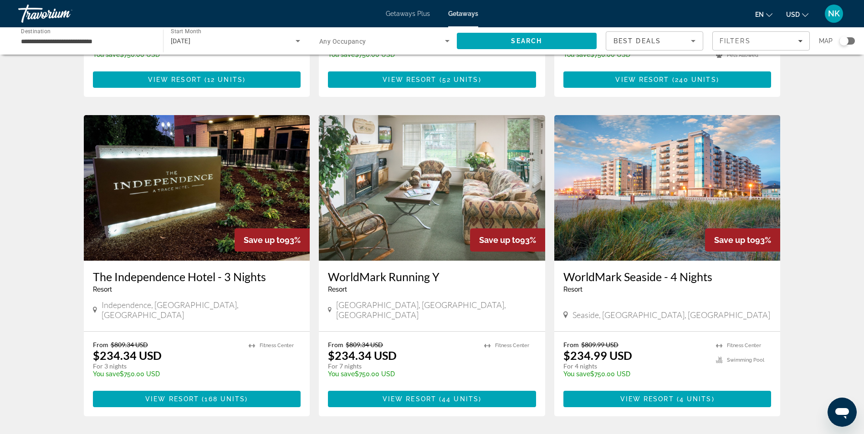
scroll to position [346, 0]
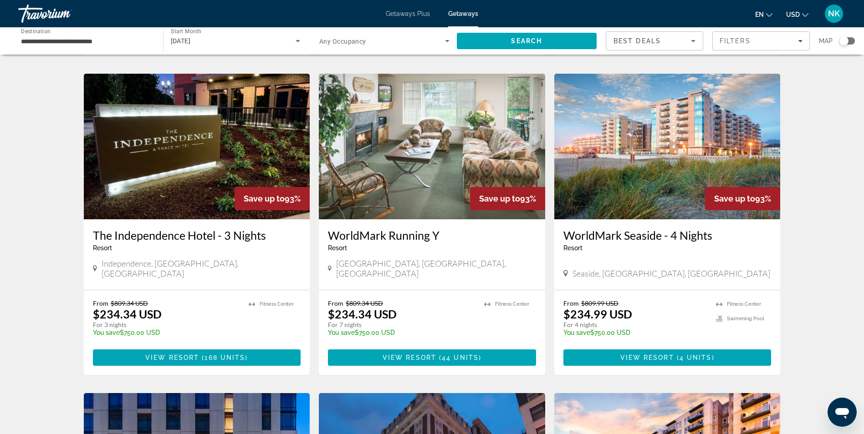
click at [441, 156] on img "Main content" at bounding box center [432, 147] width 226 height 146
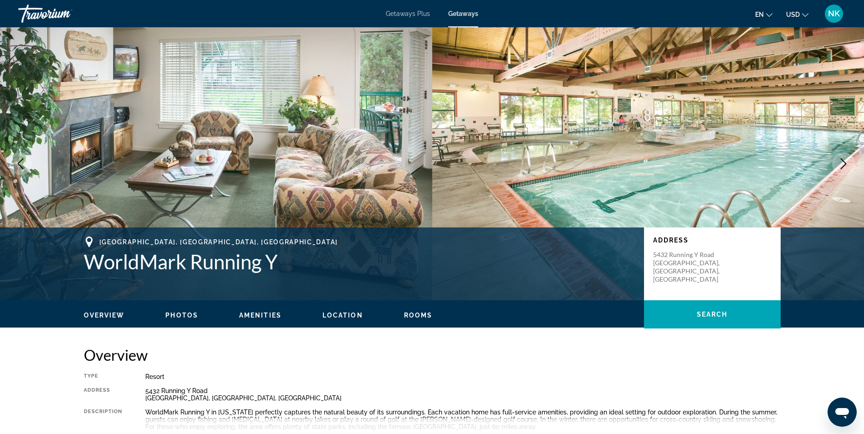
click at [836, 169] on button "Next image" at bounding box center [843, 164] width 23 height 23
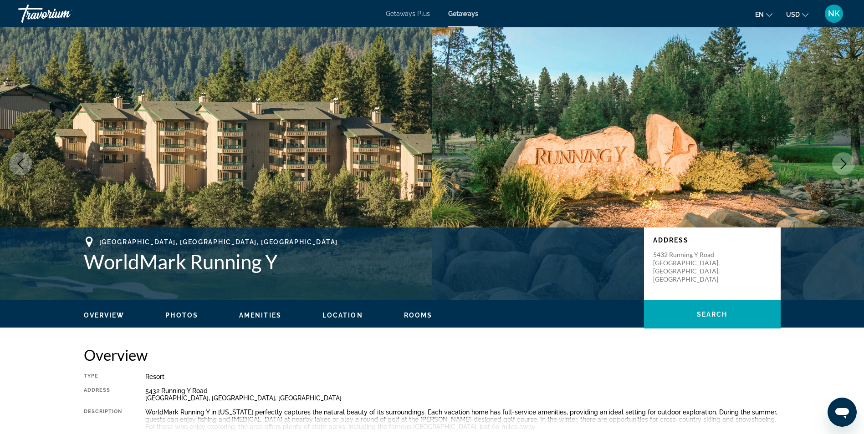
click at [836, 169] on button "Next image" at bounding box center [843, 164] width 23 height 23
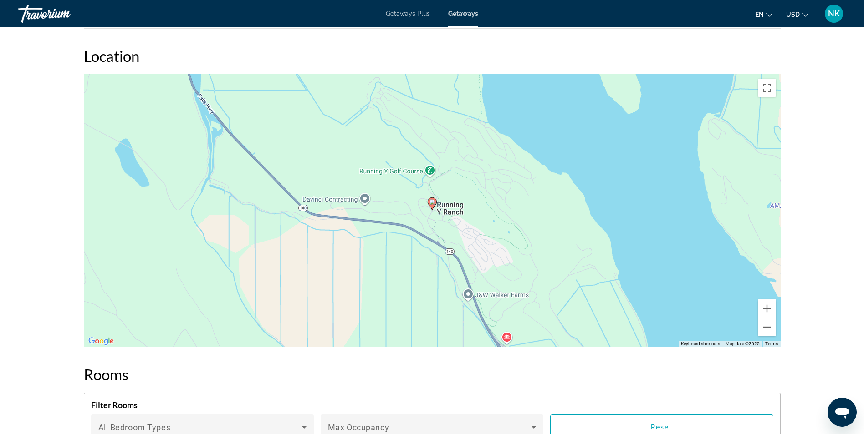
scroll to position [1293, 0]
click at [761, 329] on button "Zoom out" at bounding box center [767, 328] width 18 height 18
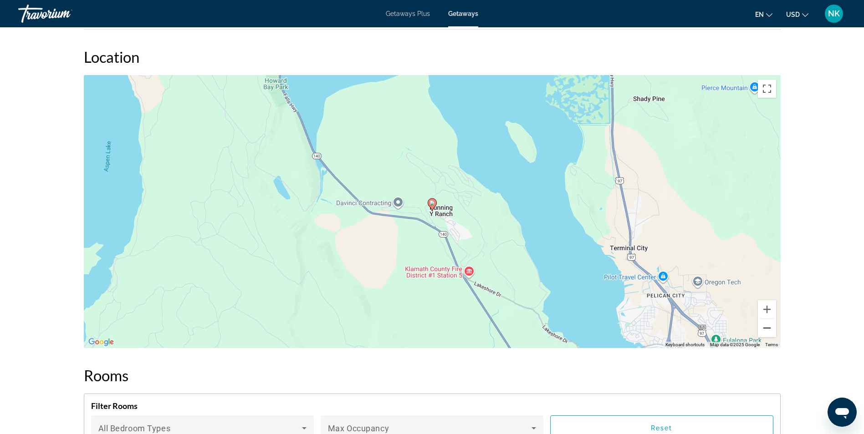
click at [761, 329] on button "Zoom out" at bounding box center [767, 328] width 18 height 18
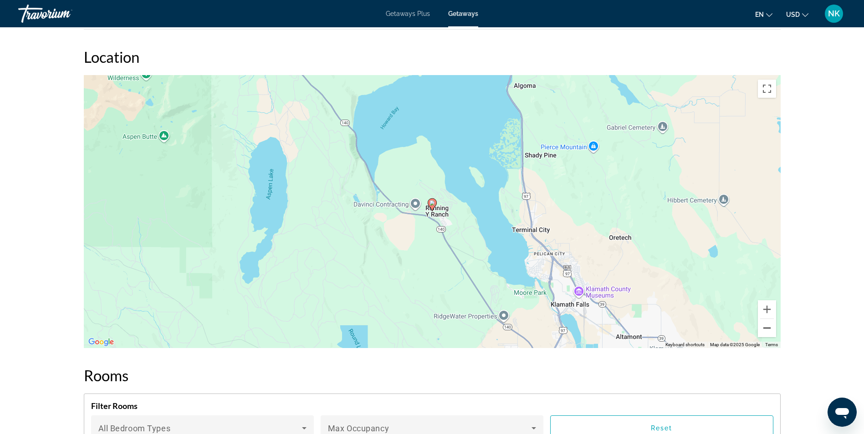
click at [761, 329] on button "Zoom out" at bounding box center [767, 328] width 18 height 18
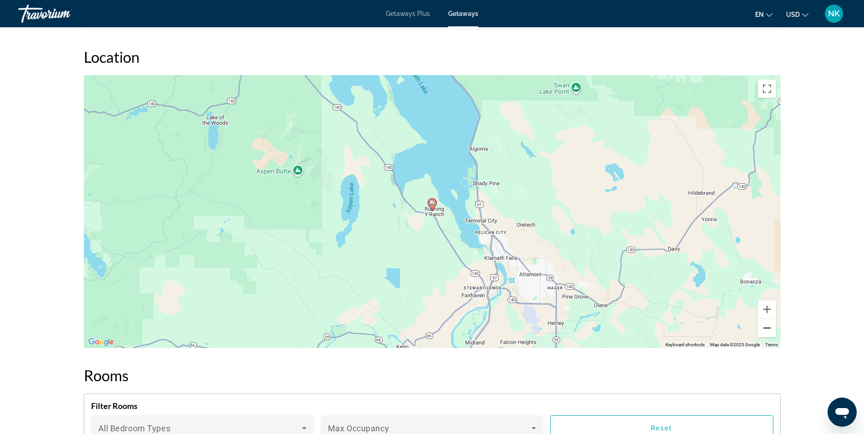
click at [761, 329] on button "Zoom out" at bounding box center [767, 328] width 18 height 18
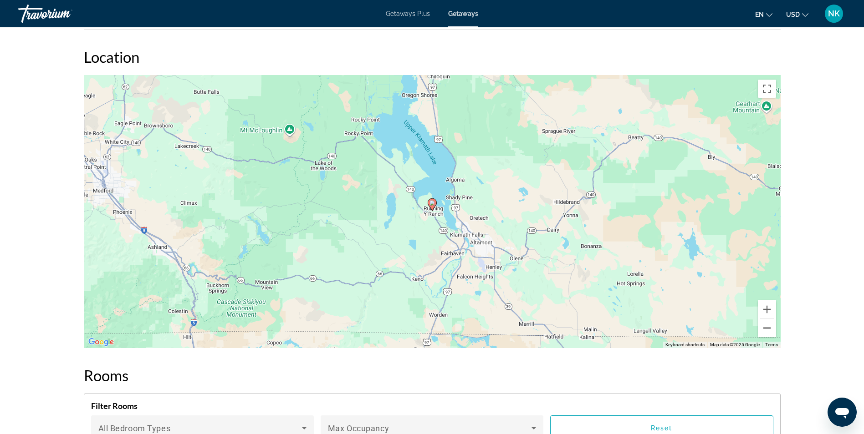
click at [761, 329] on button "Zoom out" at bounding box center [767, 328] width 18 height 18
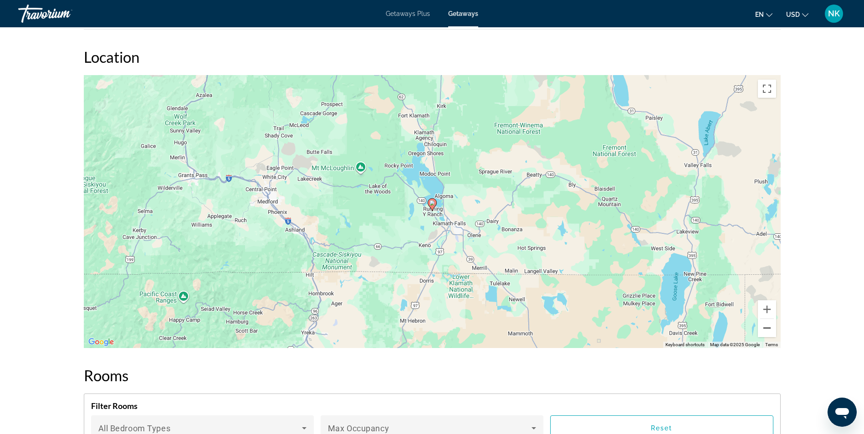
click at [761, 329] on button "Zoom out" at bounding box center [767, 328] width 18 height 18
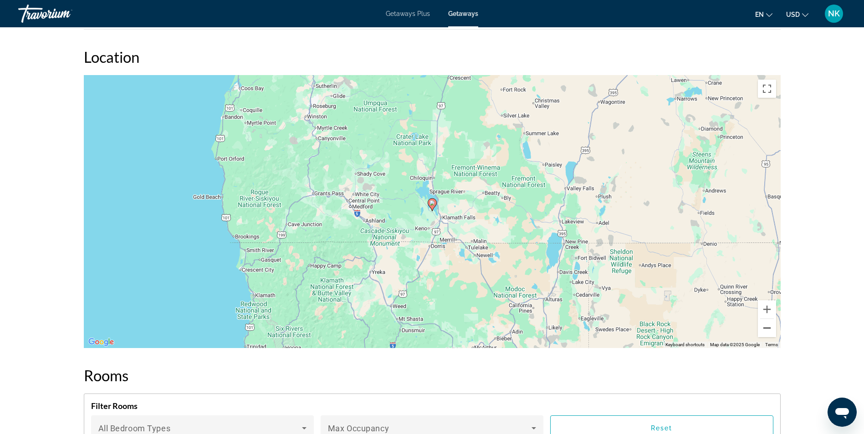
click at [761, 329] on button "Zoom out" at bounding box center [767, 328] width 18 height 18
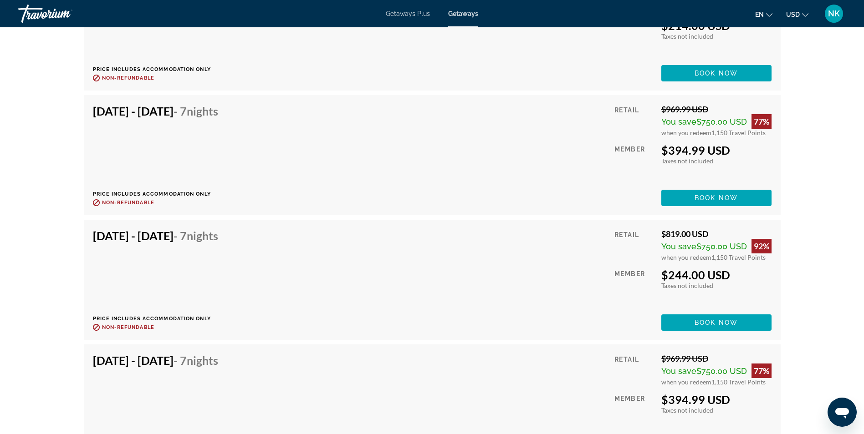
scroll to position [2277, 0]
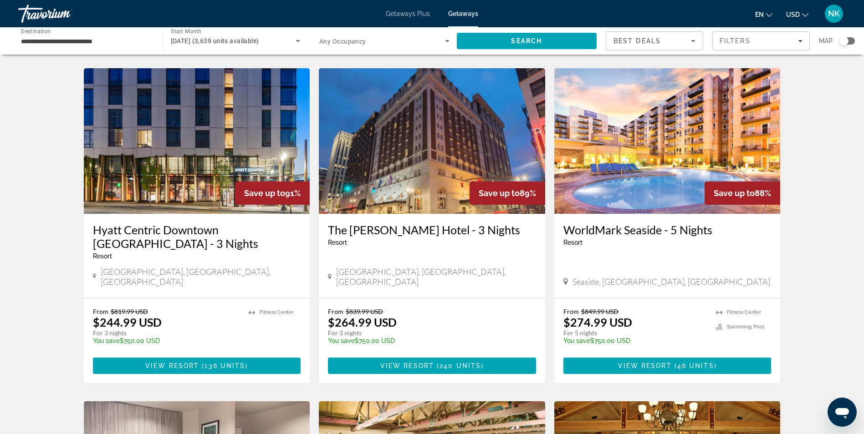
scroll to position [692, 0]
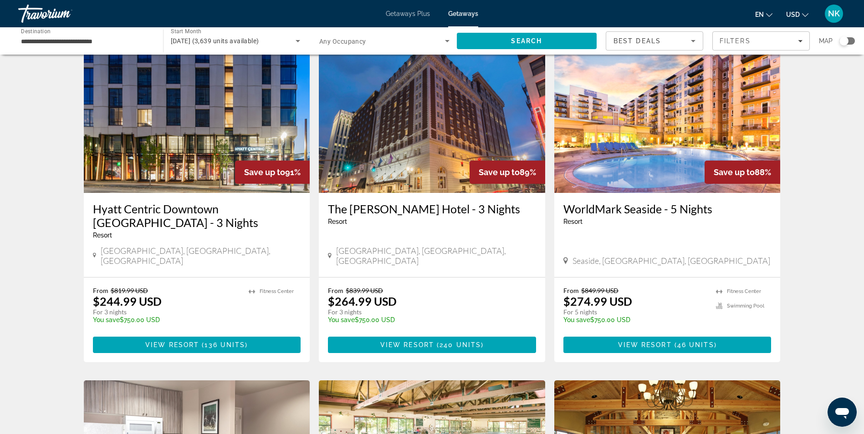
click at [845, 38] on div "Search widget" at bounding box center [843, 40] width 9 height 9
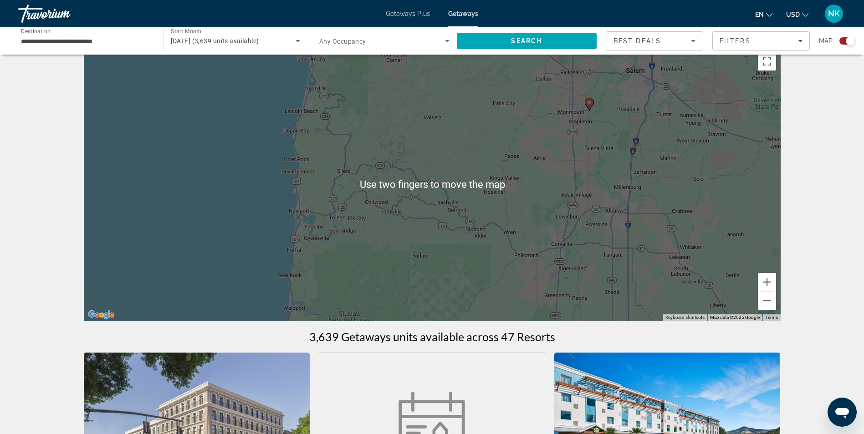
scroll to position [0, 0]
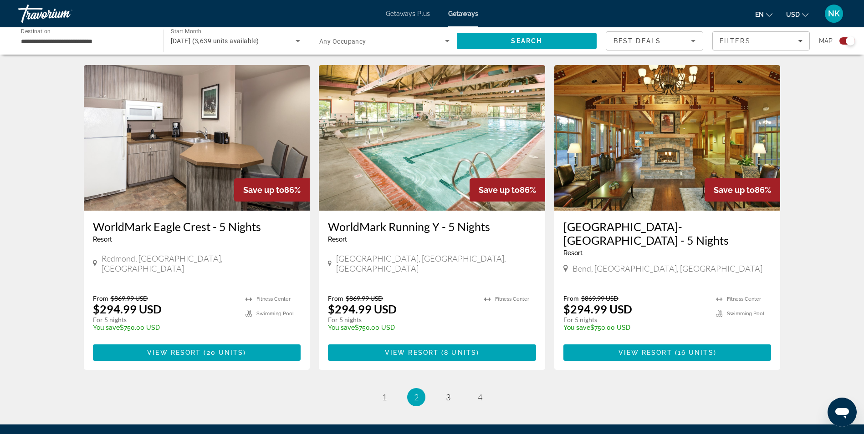
scroll to position [1293, 0]
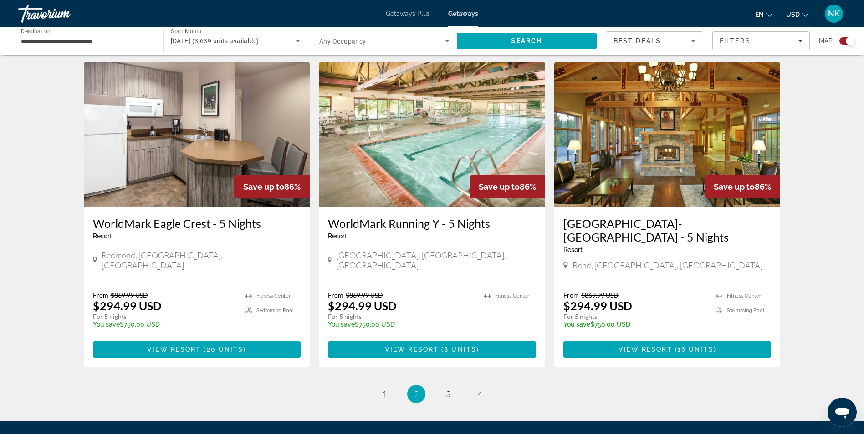
click at [263, 229] on div "WorldMark Eagle Crest - 5 Nights Resort - This is an adults only resort [GEOGRA…" at bounding box center [197, 245] width 226 height 74
click at [178, 158] on img "Main content" at bounding box center [197, 135] width 226 height 146
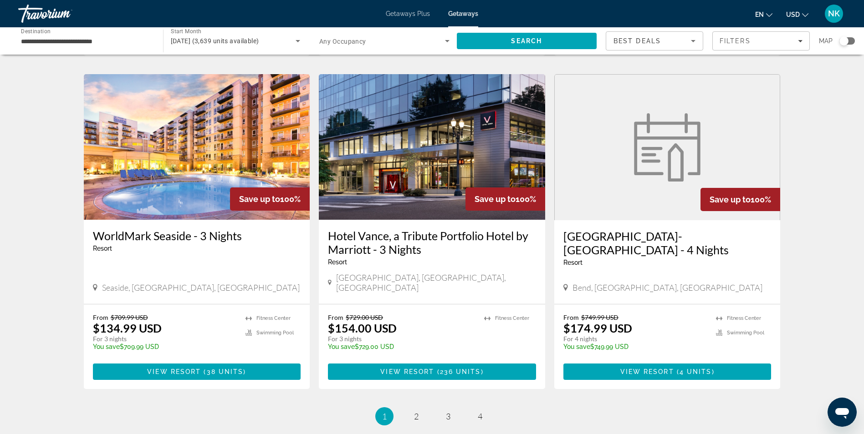
scroll to position [1003, 0]
click at [417, 411] on span "2" at bounding box center [416, 416] width 5 height 10
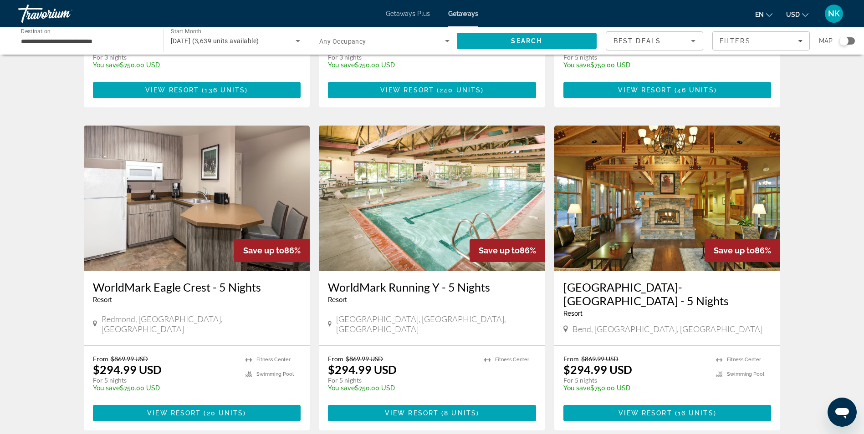
scroll to position [966, 0]
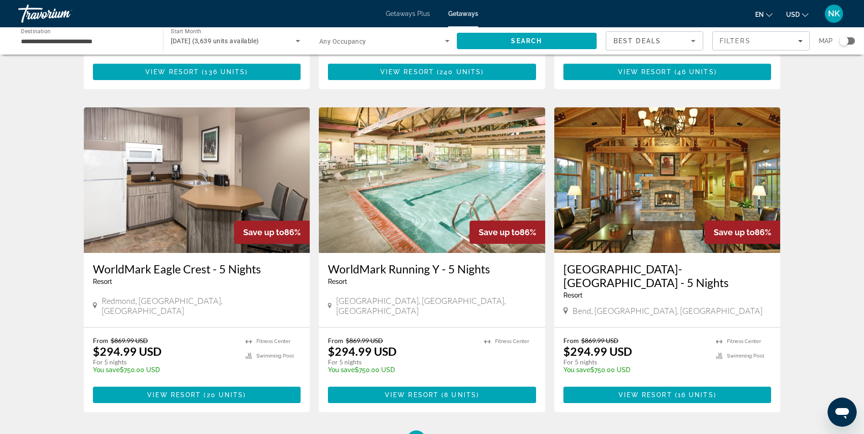
click at [693, 146] on img "Main content" at bounding box center [667, 180] width 226 height 146
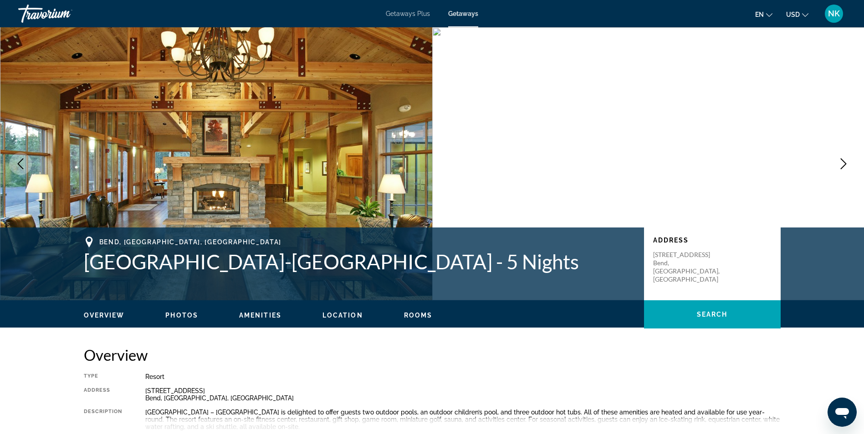
click at [848, 168] on icon "Next image" at bounding box center [843, 163] width 11 height 11
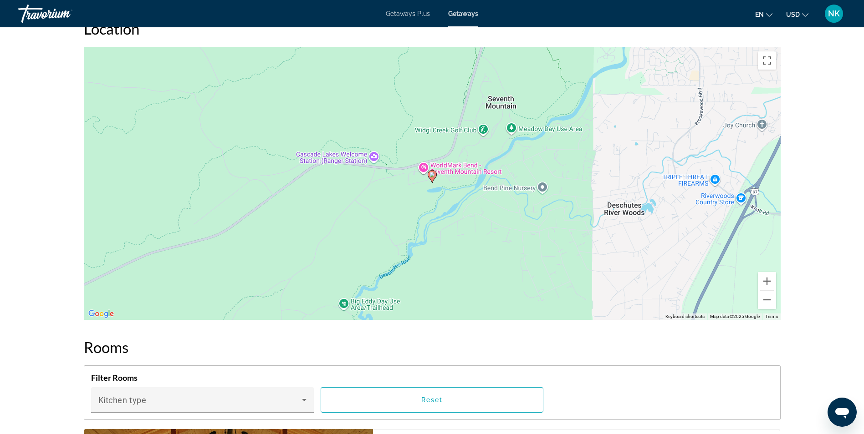
scroll to position [1148, 0]
click at [769, 298] on button "Zoom out" at bounding box center [767, 301] width 18 height 18
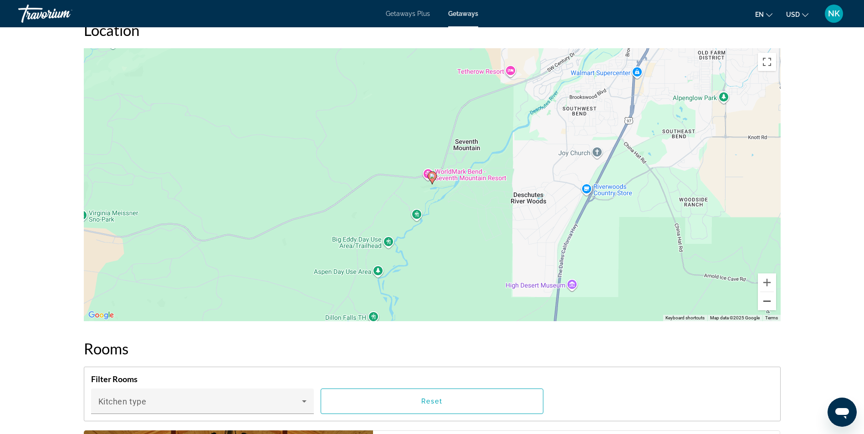
click at [769, 298] on button "Zoom out" at bounding box center [767, 301] width 18 height 18
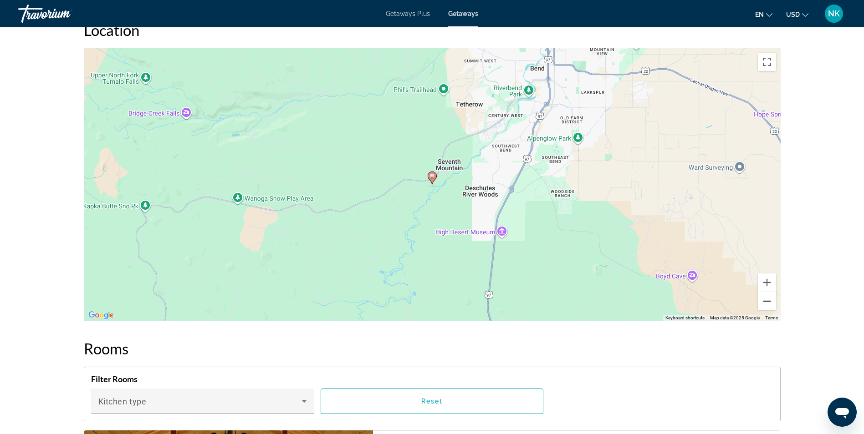
click at [769, 298] on button "Zoom out" at bounding box center [767, 301] width 18 height 18
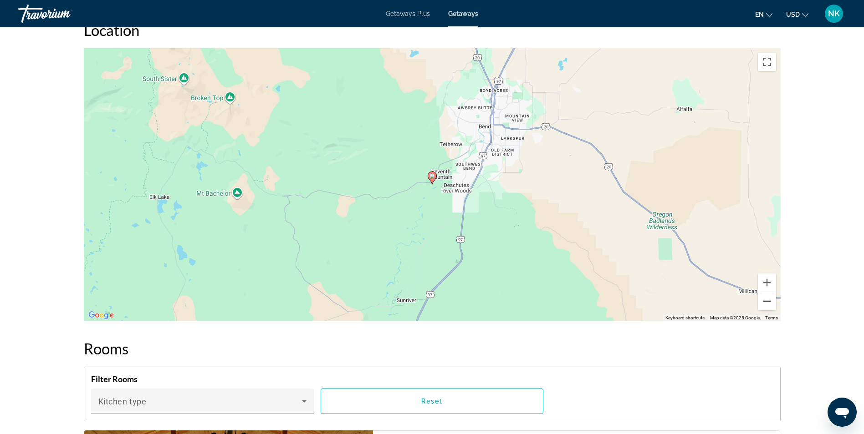
click at [769, 298] on button "Zoom out" at bounding box center [767, 301] width 18 height 18
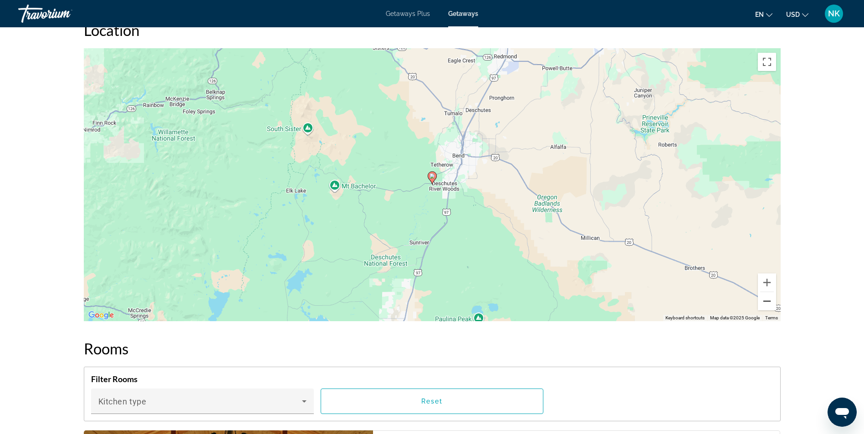
click at [769, 298] on button "Zoom out" at bounding box center [767, 301] width 18 height 18
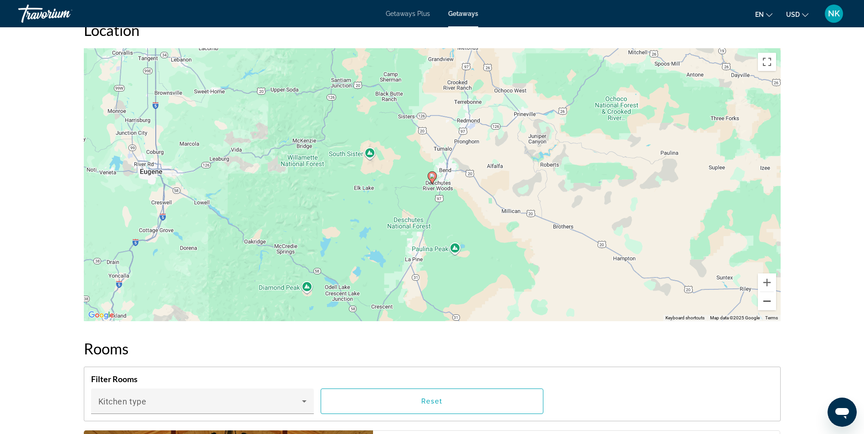
click at [769, 298] on button "Zoom out" at bounding box center [767, 301] width 18 height 18
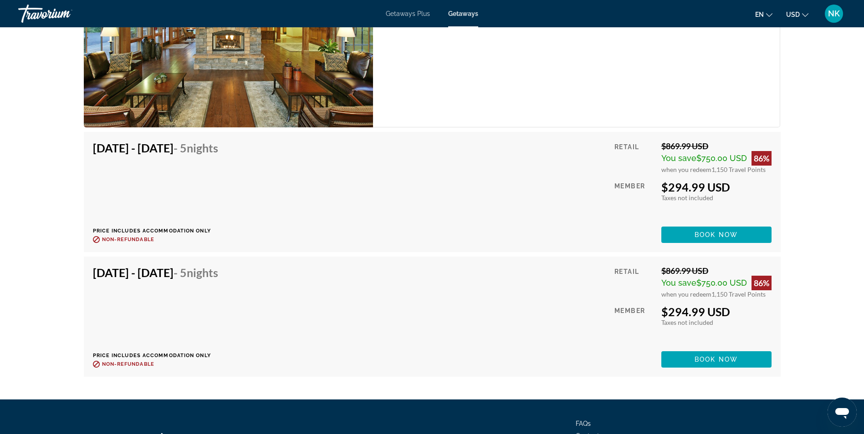
scroll to position [2232, 0]
